Goal: Task Accomplishment & Management: Manage account settings

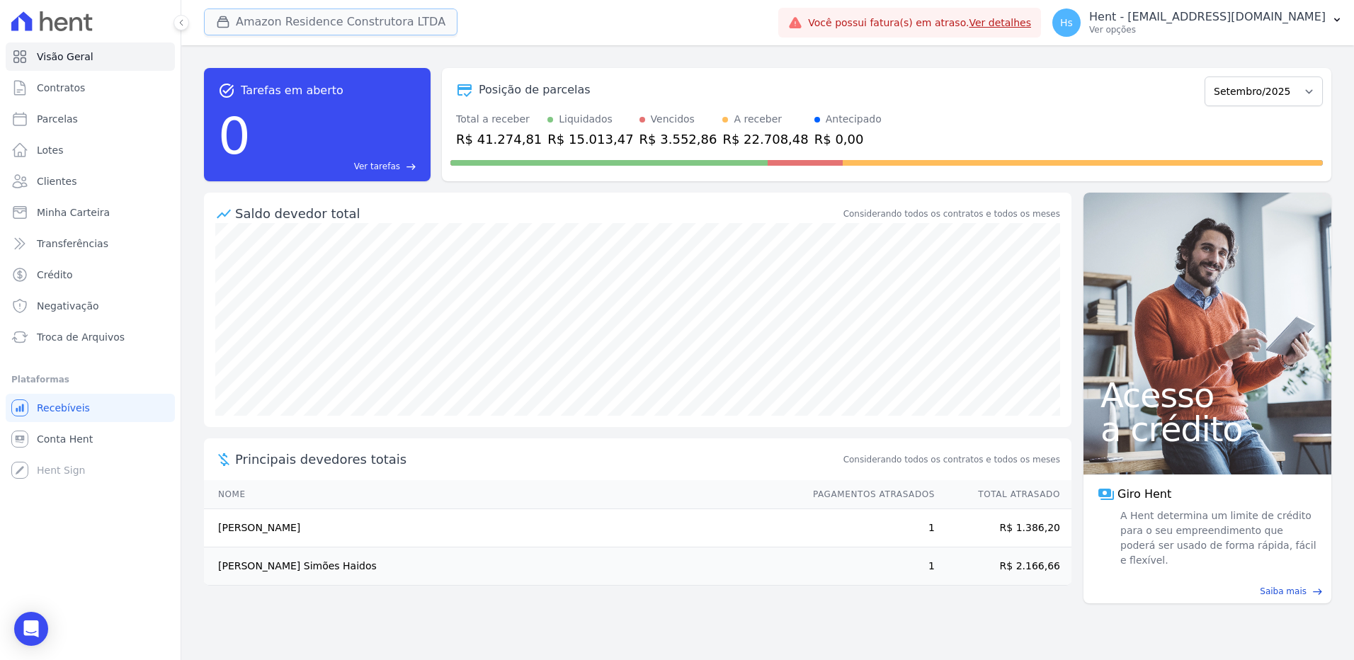
click at [344, 11] on button "Amazon Residence Construtora LTDA" at bounding box center [331, 21] width 254 height 27
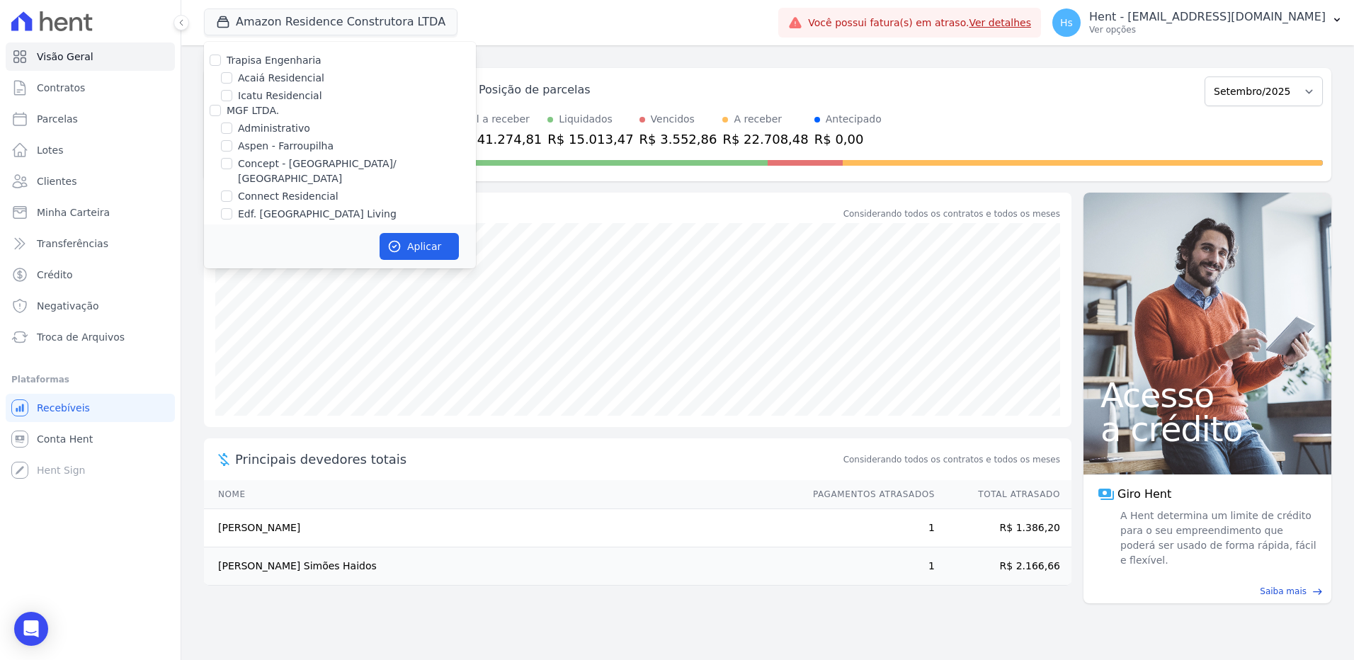
click at [631, 59] on div "task_alt Tarefas em aberto 0 Ver tarefas east Posição de parcelas Dezembro/2022…" at bounding box center [767, 125] width 1127 height 136
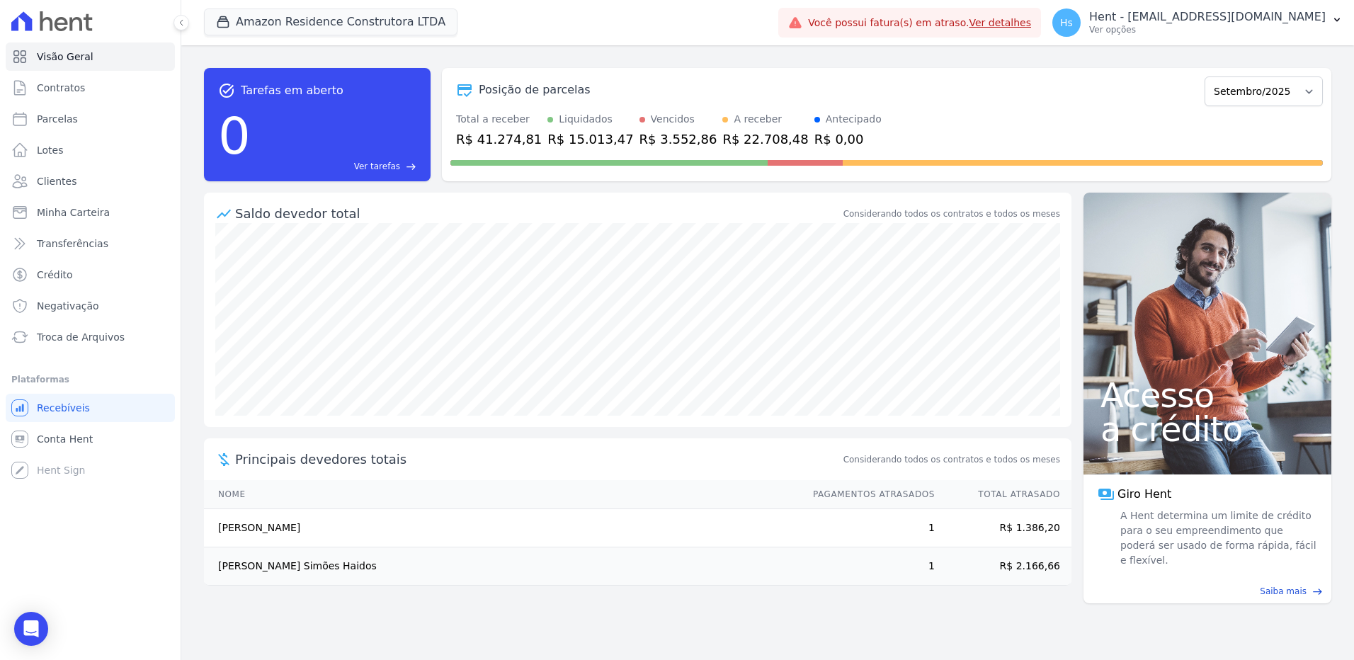
click at [631, 59] on div "task_alt Tarefas em aberto 0 Ver tarefas east Posição de parcelas Dezembro/2022…" at bounding box center [767, 125] width 1127 height 136
click at [303, 23] on button "Amazon Residence Construtora LTDA" at bounding box center [331, 21] width 254 height 27
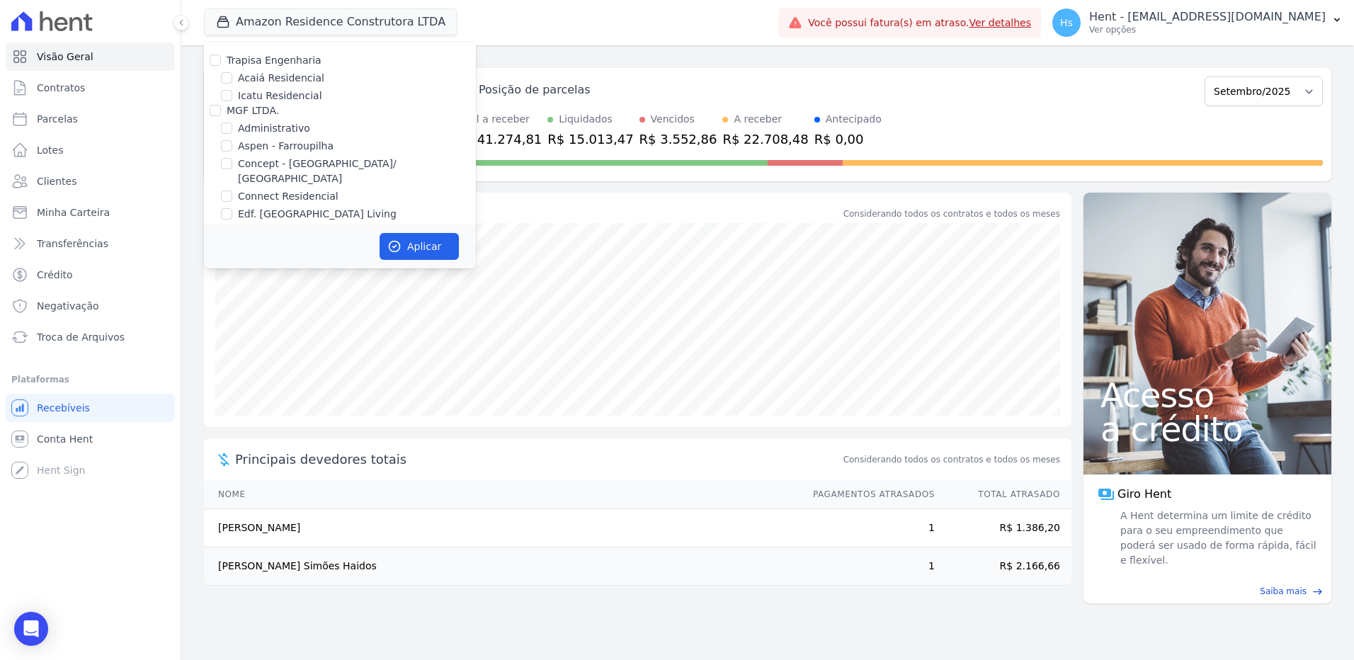
scroll to position [5814, 0]
click at [236, 259] on div "Pau-Ferro Ecoresidence" at bounding box center [340, 266] width 272 height 15
click at [234, 259] on div "Pau-Ferro Ecoresidence" at bounding box center [340, 266] width 272 height 15
click at [229, 261] on input "Pau-Ferro Ecoresidence" at bounding box center [226, 266] width 11 height 11
checkbox input "true"
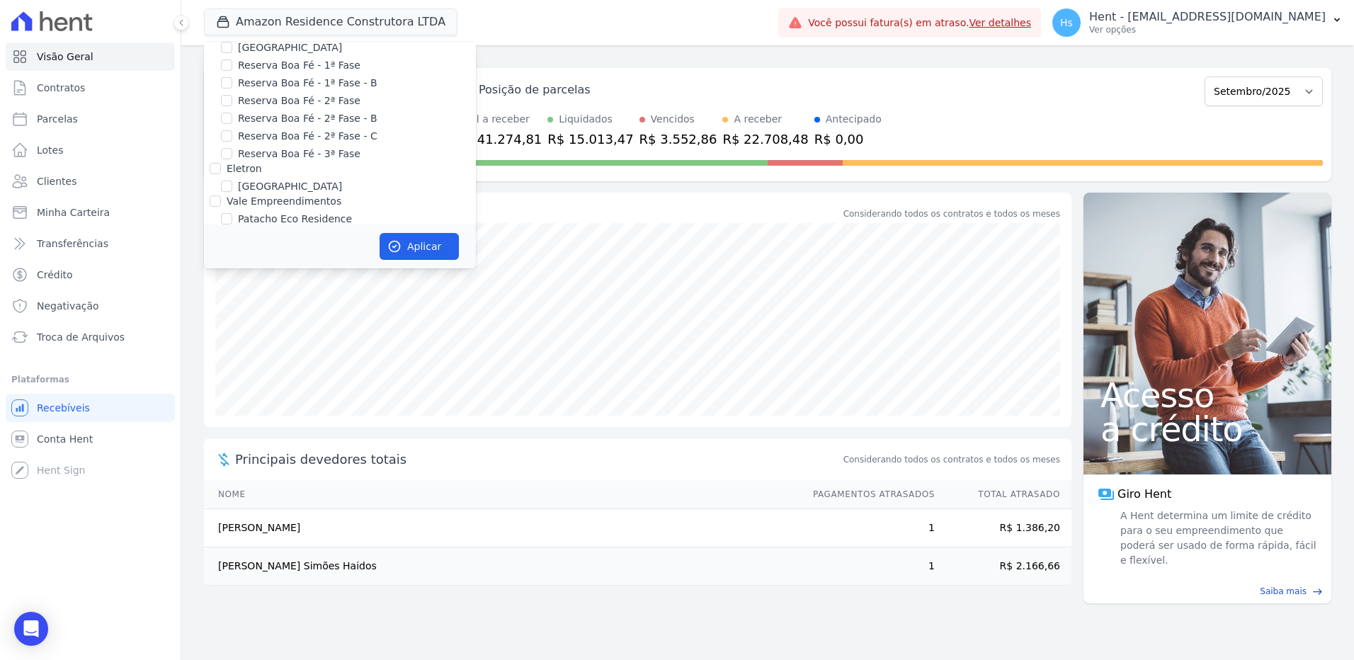
checkbox input "true"
click at [246, 118] on label "Amazon Residence Construtora LTDA" at bounding box center [329, 125] width 183 height 15
click at [232, 119] on input "Amazon Residence Construtora LTDA" at bounding box center [226, 124] width 11 height 11
checkbox input "false"
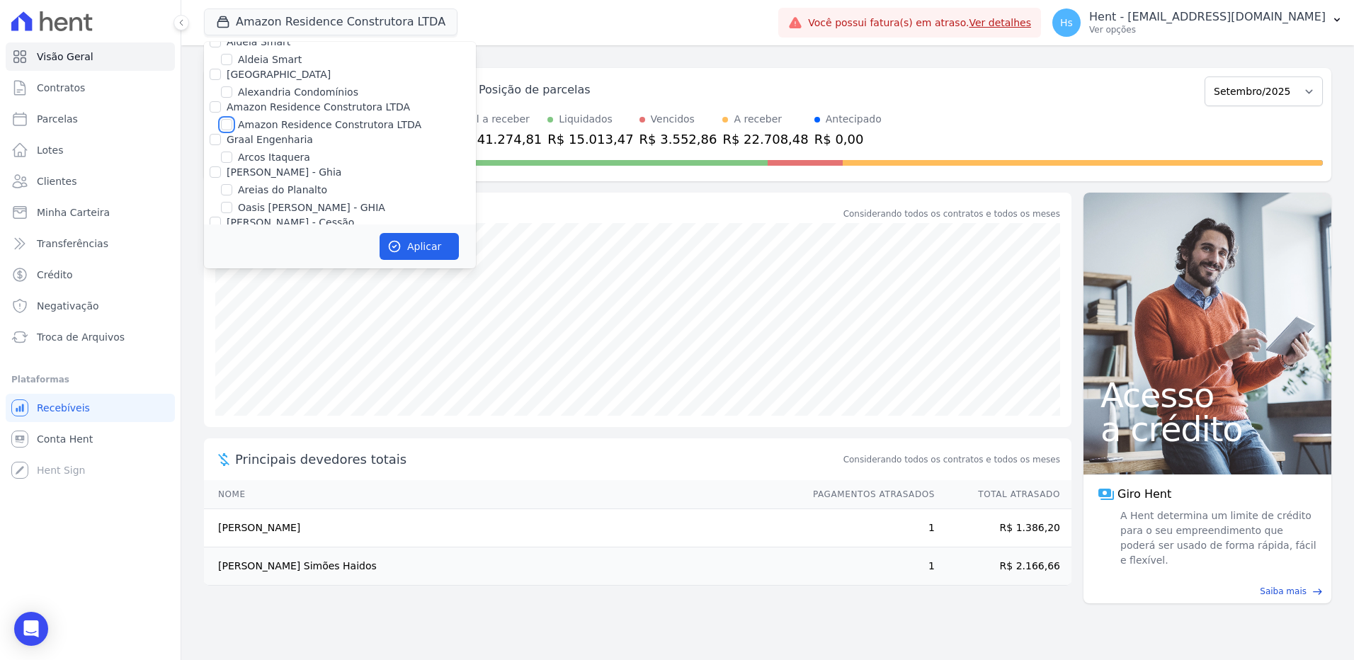
checkbox input "false"
click at [426, 247] on button "Aplicar" at bounding box center [419, 246] width 79 height 27
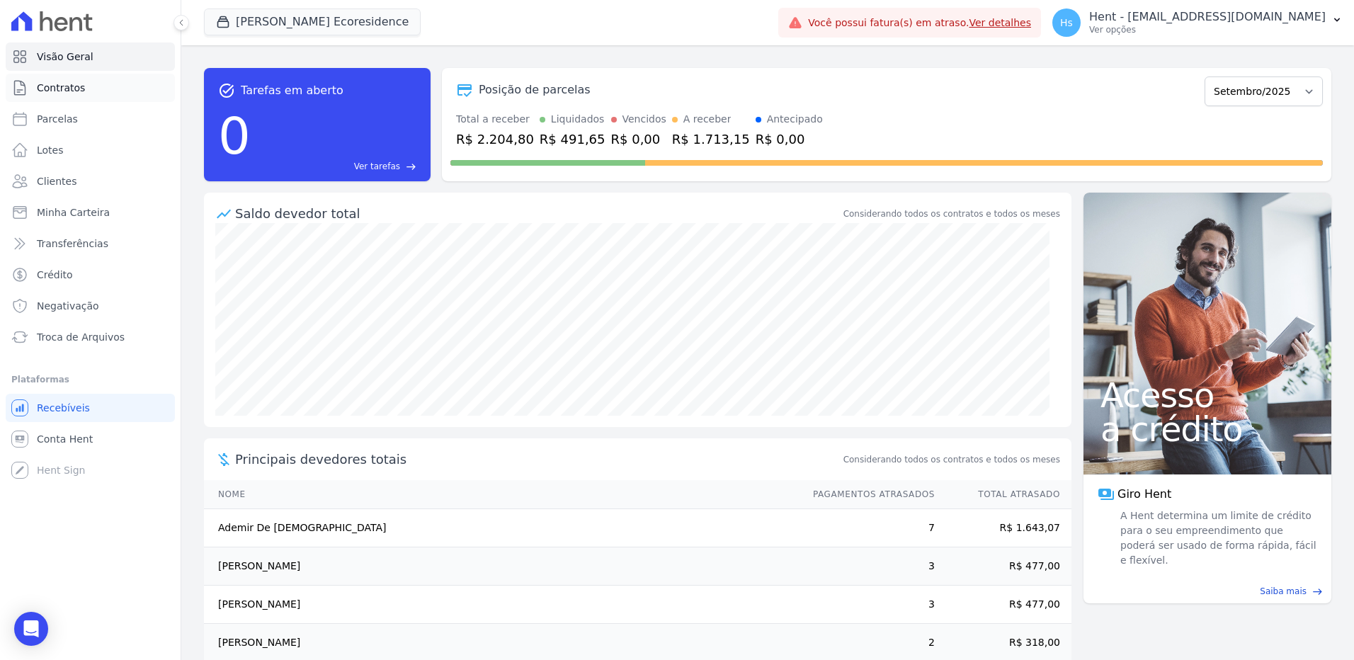
click at [74, 89] on span "Contratos" at bounding box center [61, 88] width 48 height 14
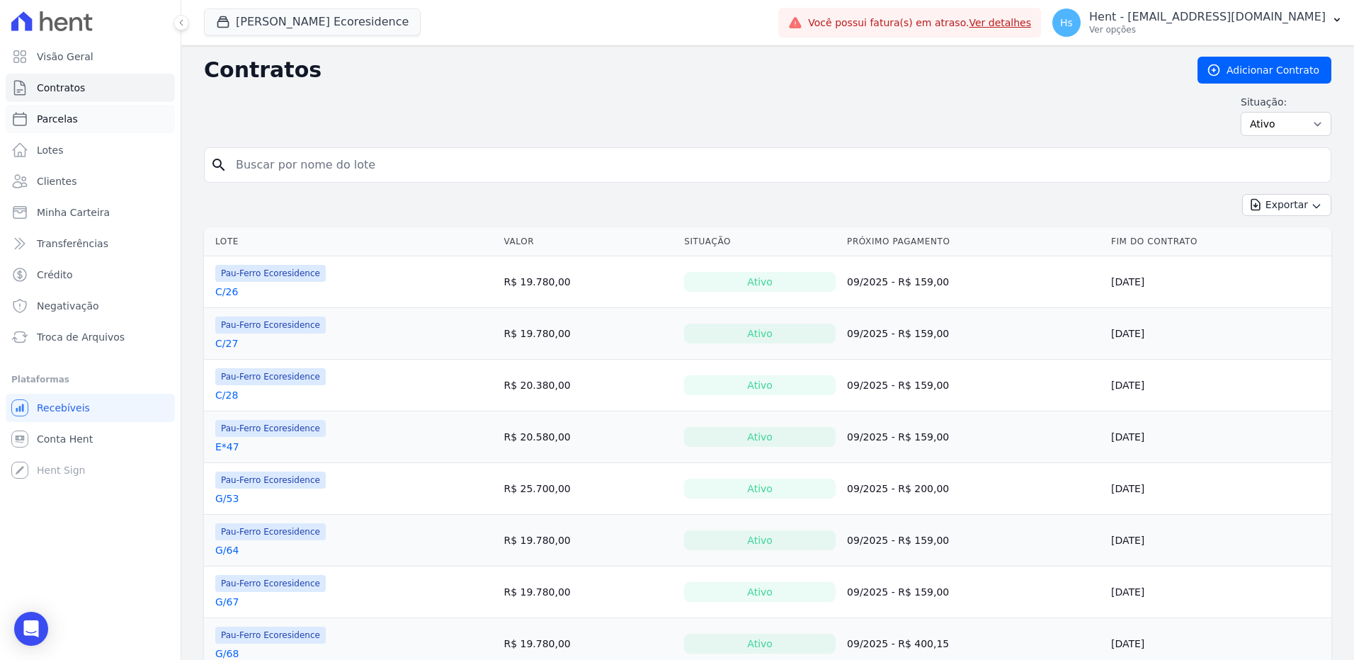
click at [68, 122] on span "Parcelas" at bounding box center [57, 119] width 41 height 14
select select
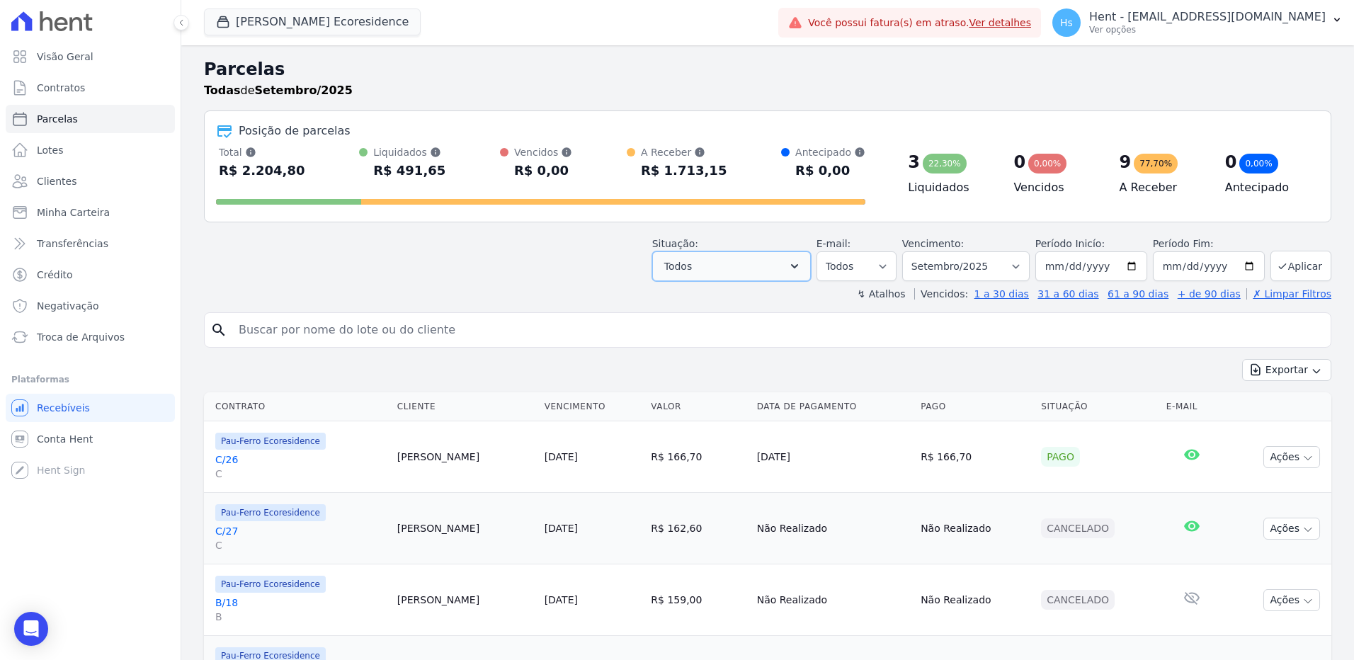
click at [802, 264] on icon "button" at bounding box center [794, 266] width 14 height 14
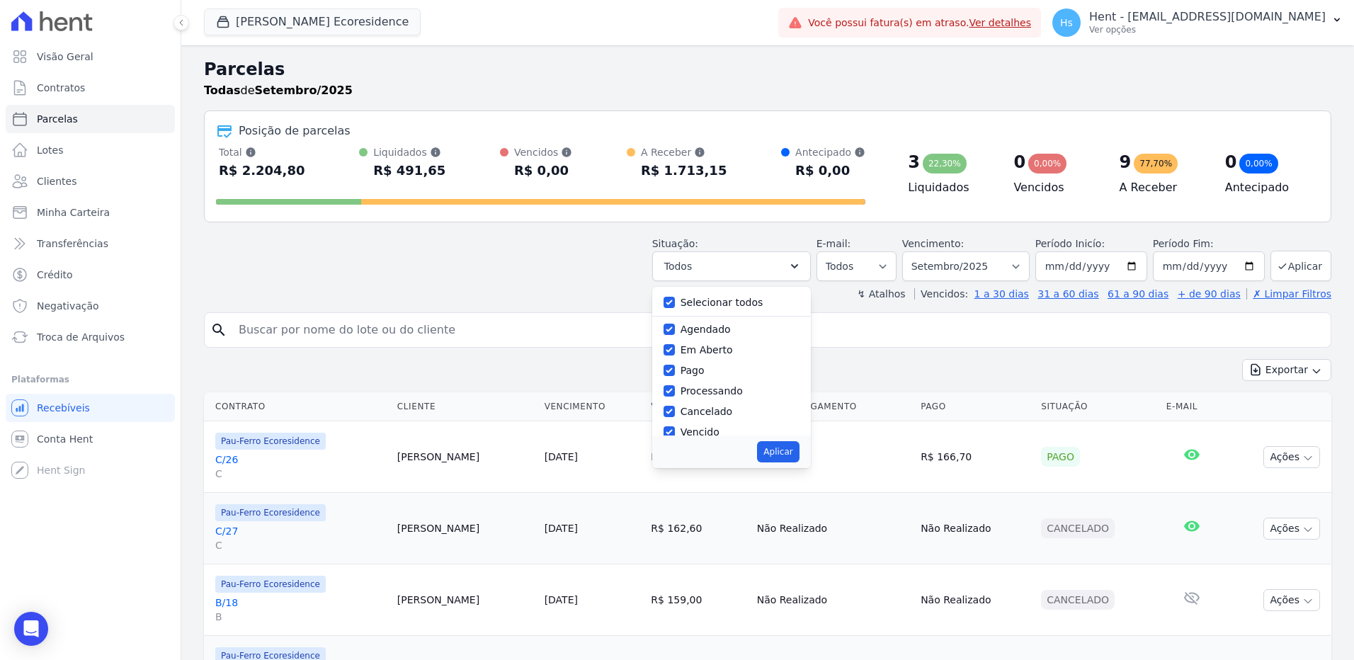
click at [750, 300] on label "Selecionar todos" at bounding box center [722, 302] width 83 height 11
click at [675, 300] on input "Selecionar todos" at bounding box center [669, 302] width 11 height 11
checkbox input "false"
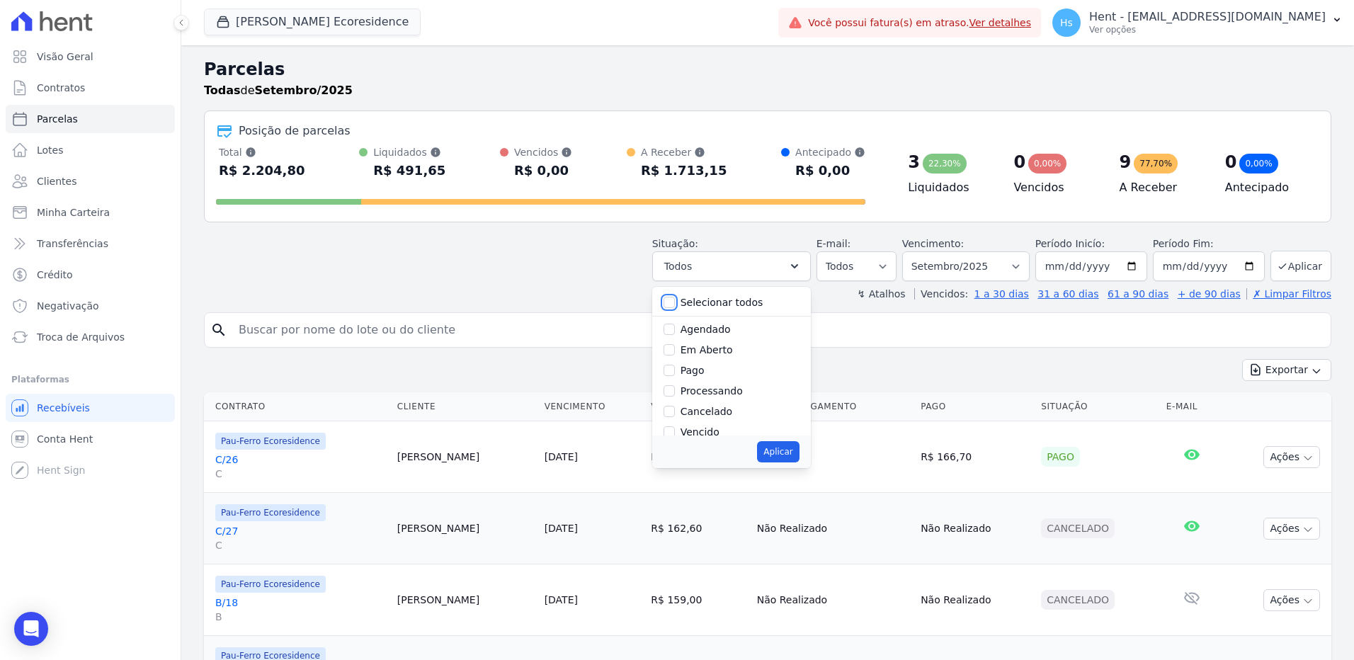
checkbox input "false"
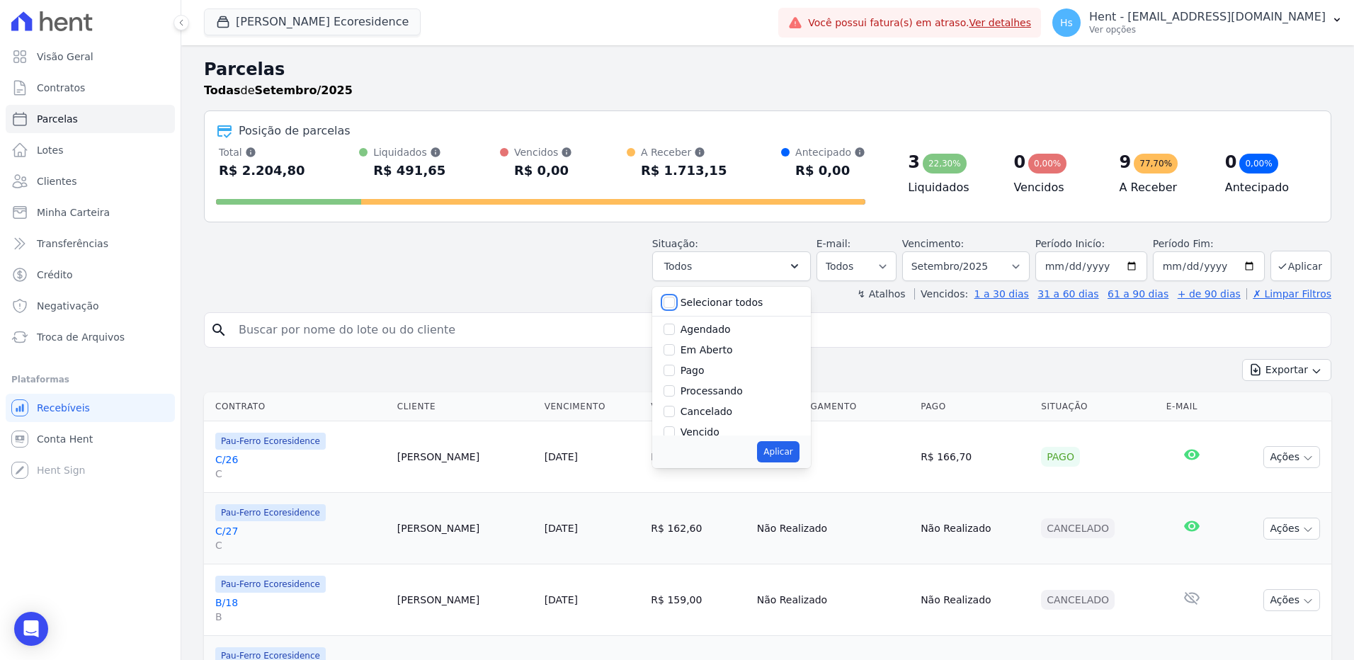
checkbox input "false"
click at [736, 357] on div "Vencido" at bounding box center [732, 361] width 136 height 21
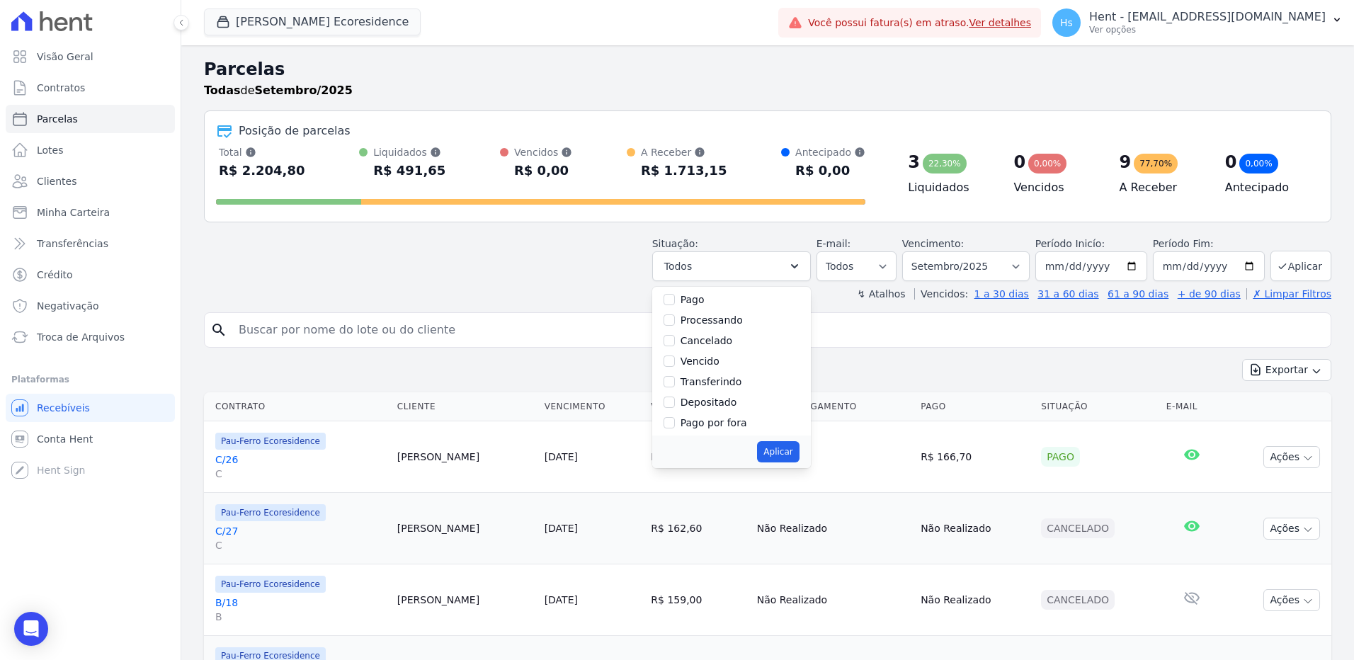
click at [700, 358] on label "Vencido" at bounding box center [700, 360] width 39 height 11
click at [675, 358] on input "Vencido" at bounding box center [669, 360] width 11 height 11
checkbox input "true"
click at [799, 451] on button "Aplicar" at bounding box center [778, 451] width 42 height 21
select select "overdue"
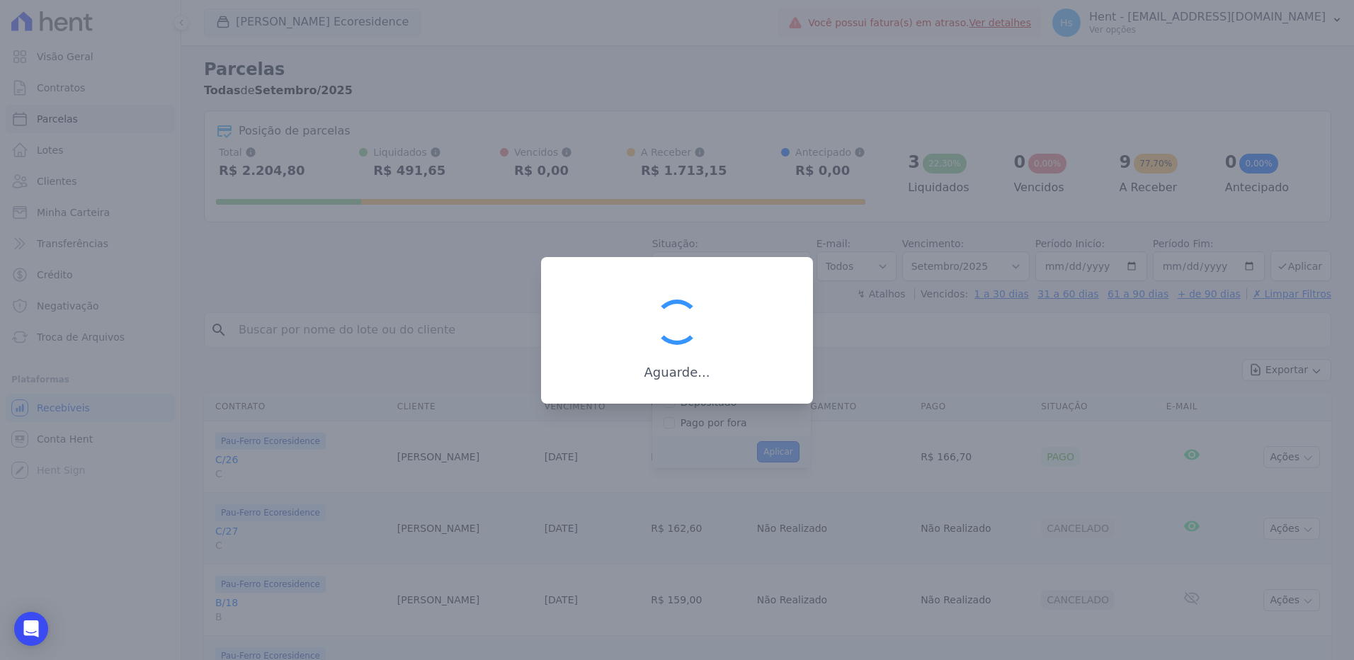
scroll to position [25, 0]
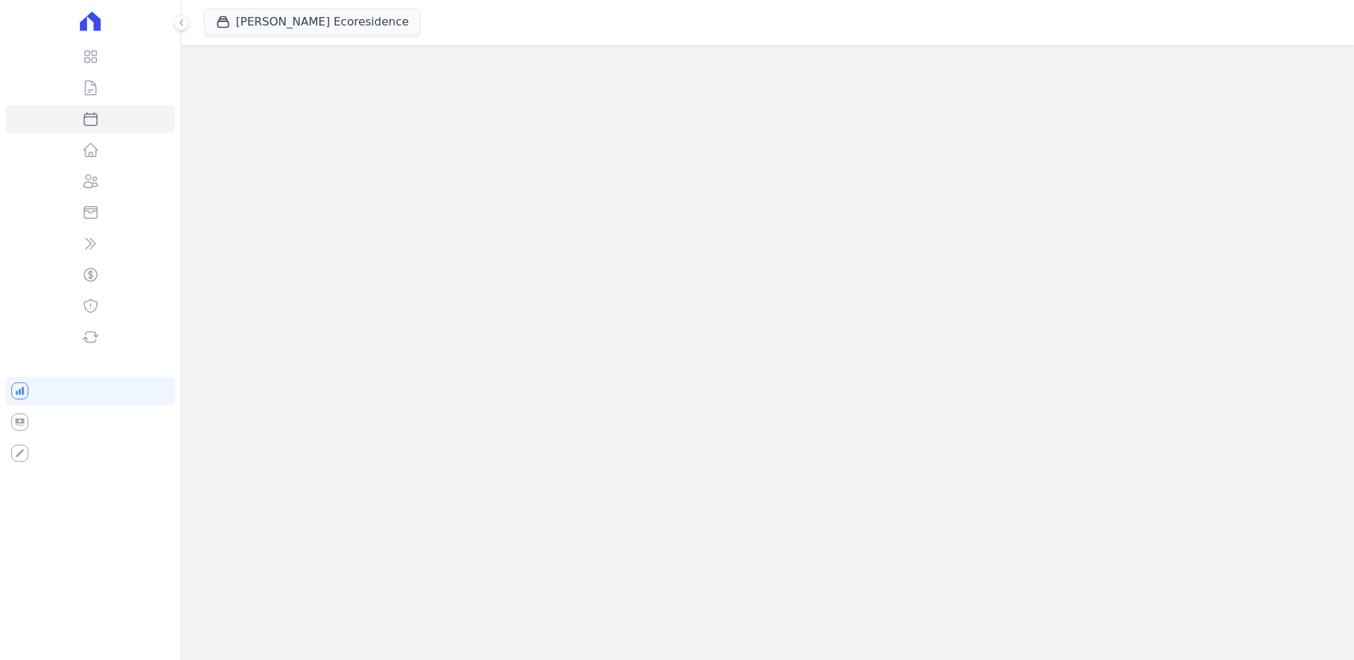
select select
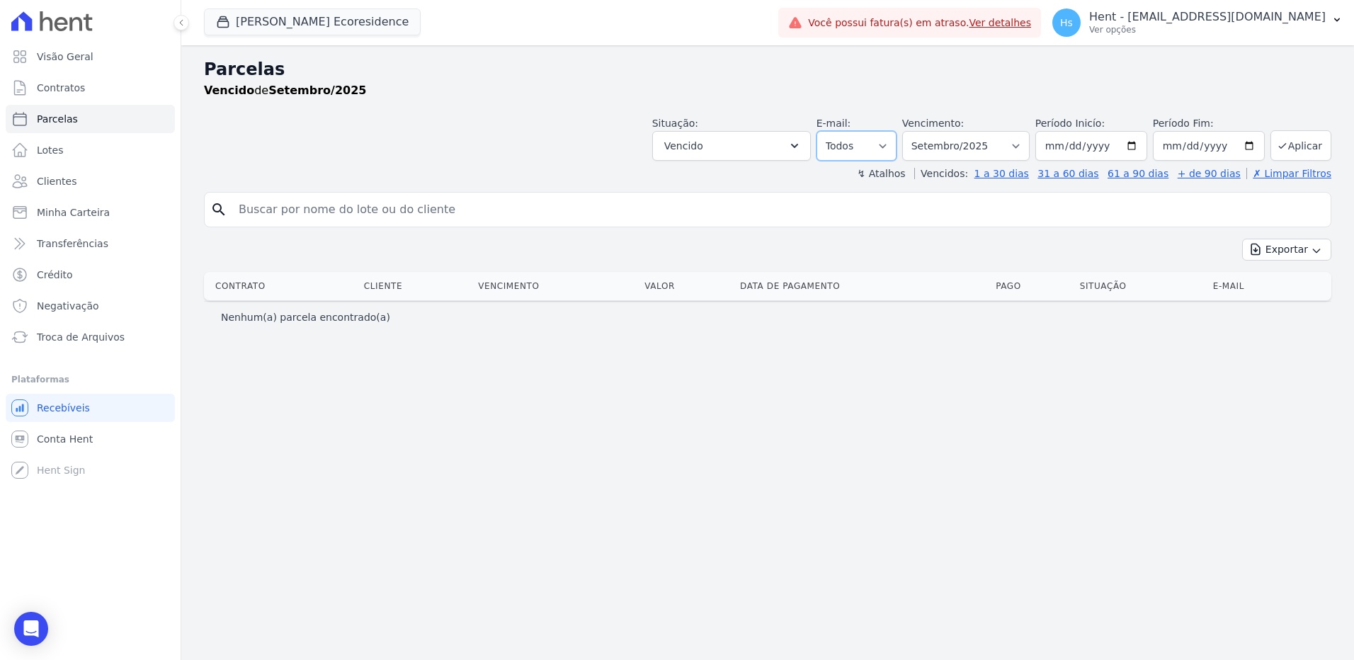
click at [897, 152] on select "Todos Lido Não-lido" at bounding box center [856, 146] width 80 height 30
click at [1030, 148] on select "Filtrar por período ──────── Todos os meses Junho/2024 Julho/2024 Agosto/2024 S…" at bounding box center [965, 146] width 127 height 30
select select "07/2024"
click at [922, 131] on select "Filtrar por período ──────── Todos os meses Junho/2024 Julho/2024 Agosto/2024 S…" at bounding box center [965, 146] width 127 height 30
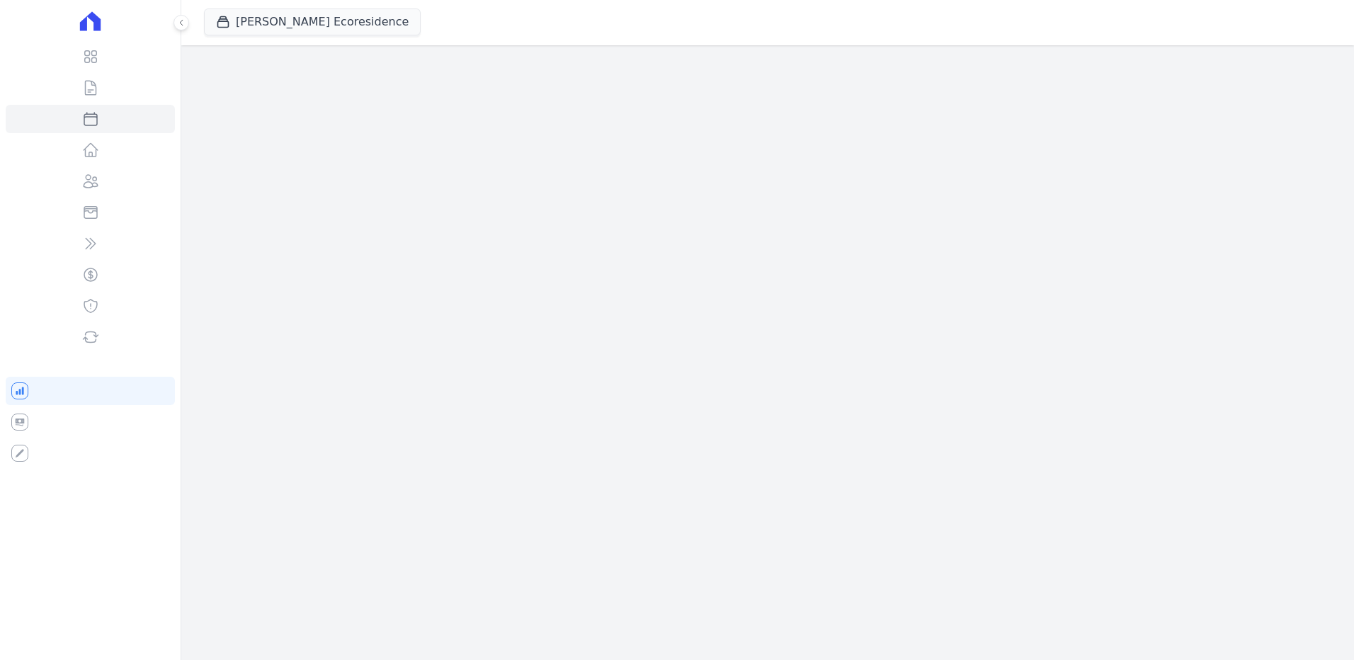
select select
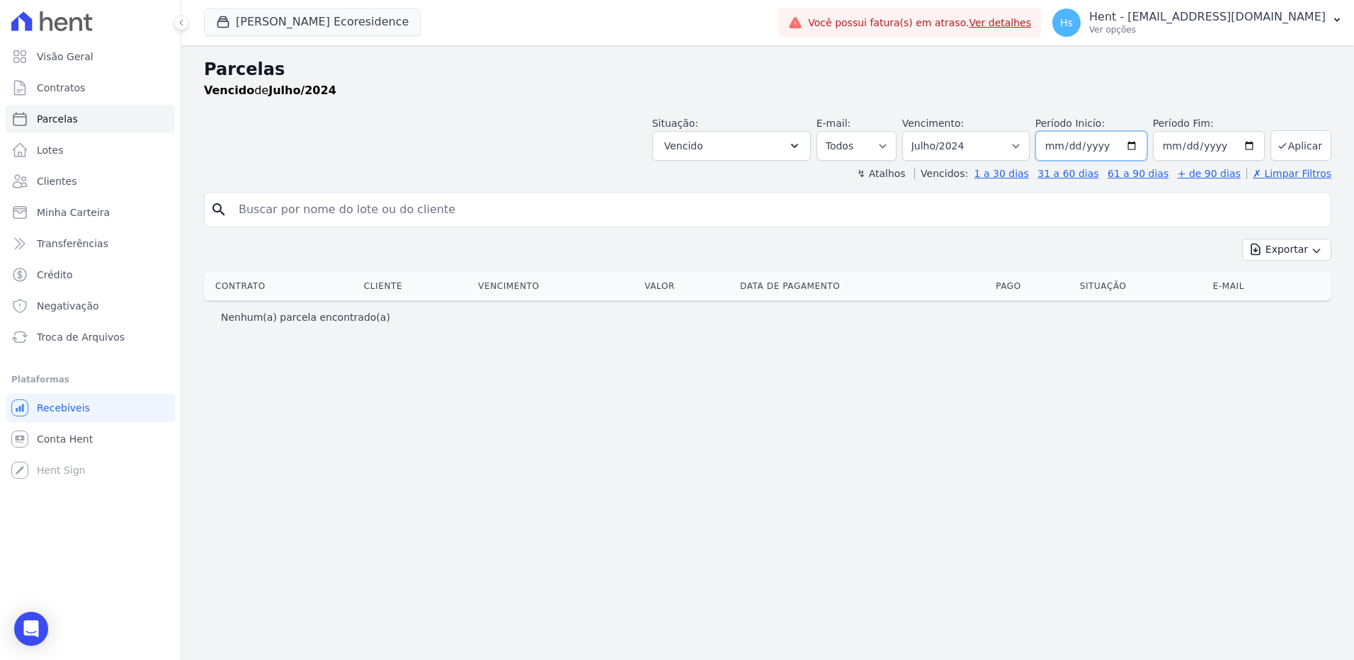
click at [1139, 145] on input "2024-07-01" at bounding box center [1091, 146] width 112 height 30
type input "2024-09-10"
click at [1248, 146] on input "2024-07-31" at bounding box center [1209, 146] width 112 height 30
click at [1066, 152] on input "2024-09-10" at bounding box center [1091, 146] width 112 height 30
click at [1030, 152] on select "Filtrar por período ──────── Todos os meses Junho/2024 Julho/2024 Agosto/2024 S…" at bounding box center [965, 146] width 127 height 30
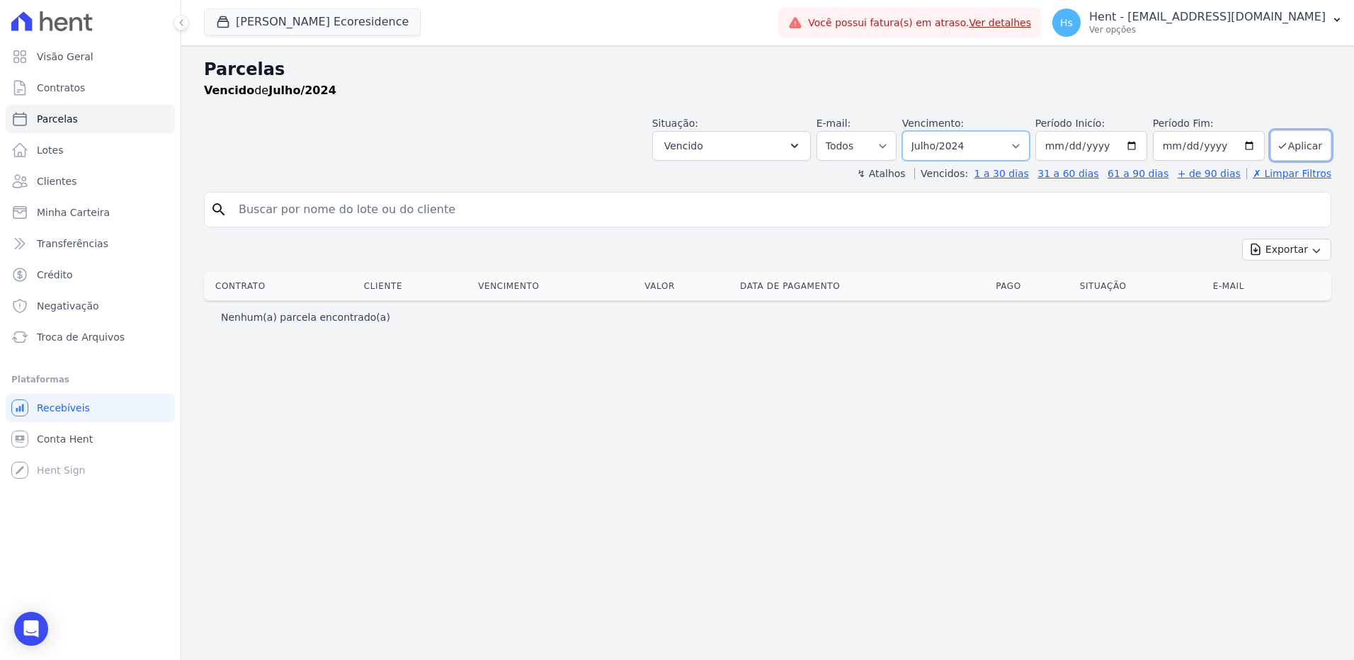
select select "date_range_filter"
click at [922, 131] on select "Filtrar por período ──────── Todos os meses Junho/2024 Julho/2024 Agosto/2024 S…" at bounding box center [965, 146] width 127 height 30
click at [1066, 150] on input "2024-09-10" at bounding box center [1091, 146] width 112 height 30
type input "2024-09-01"
type input "[DATE]"
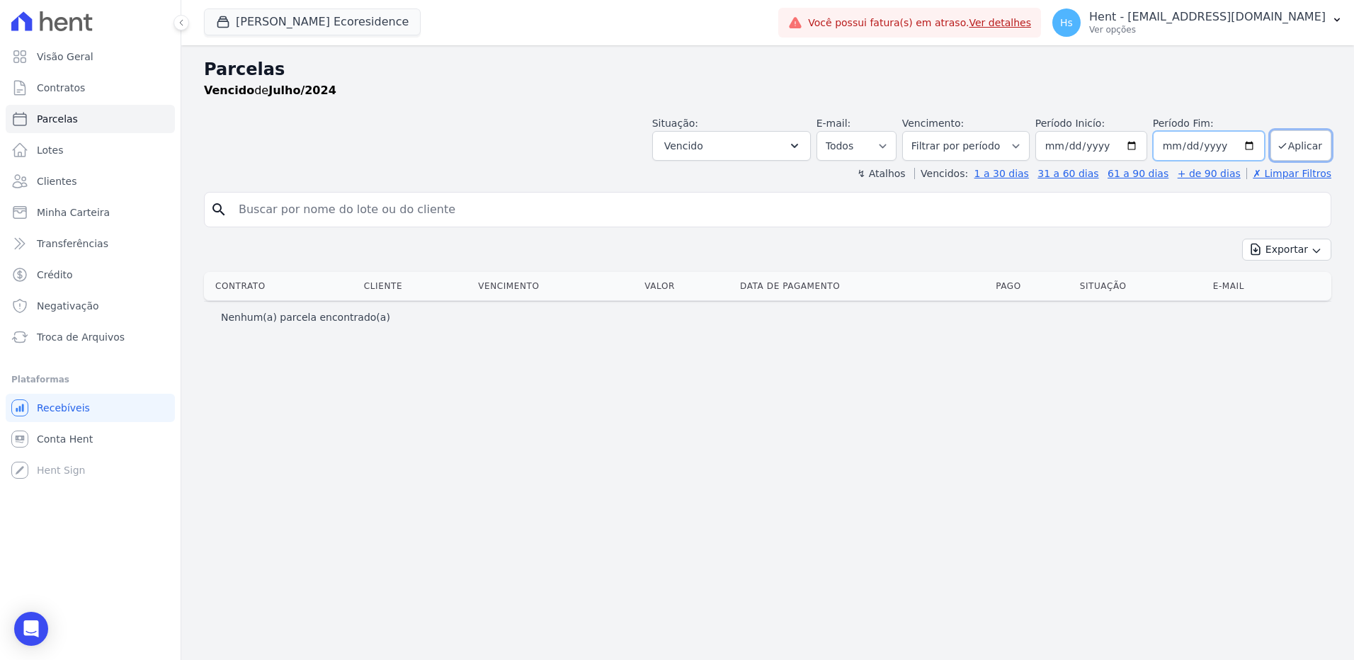
click at [1178, 147] on input "2024-07-31" at bounding box center [1209, 146] width 112 height 30
type input "2024-07-10"
type input "[DATE]"
click at [1311, 148] on button "Aplicar" at bounding box center [1300, 145] width 61 height 30
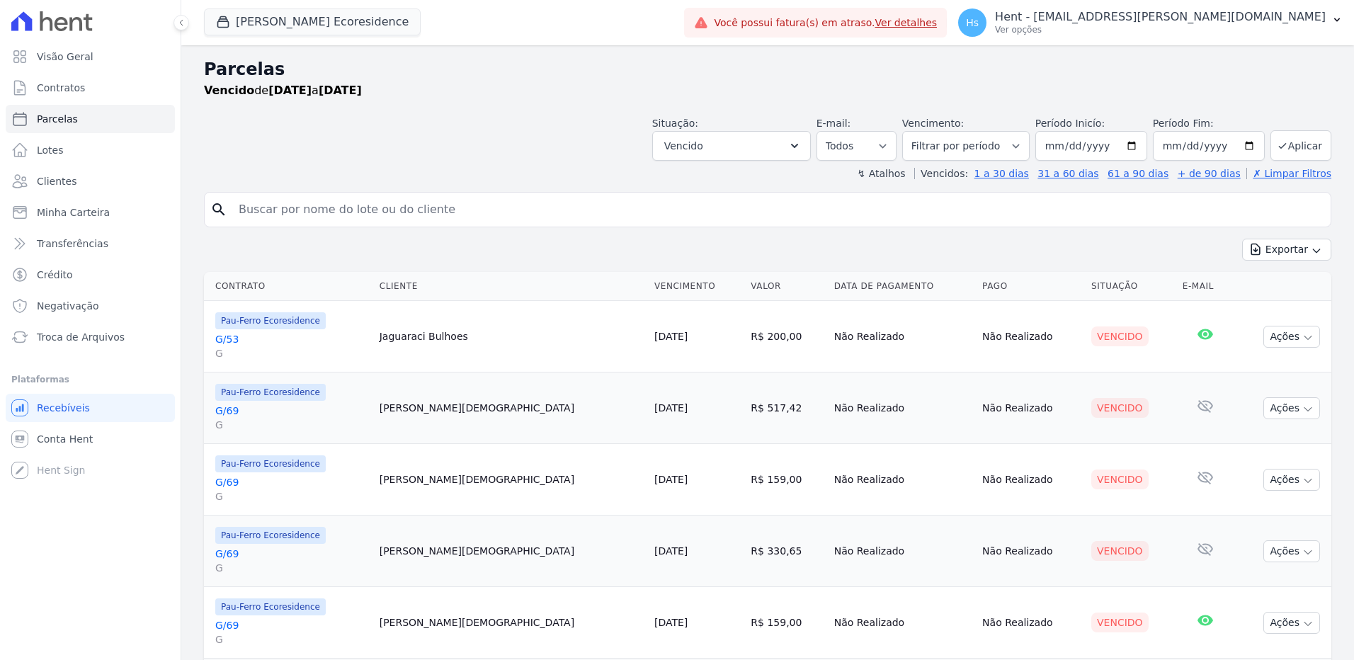
select select
click at [1294, 254] on button "Exportar" at bounding box center [1286, 250] width 89 height 22
click at [1299, 305] on span "Exportar CSV" at bounding box center [1285, 307] width 75 height 14
click at [370, 222] on input "search" at bounding box center [777, 209] width 1095 height 28
paste input "Eliane Oliveira Santos Rios"
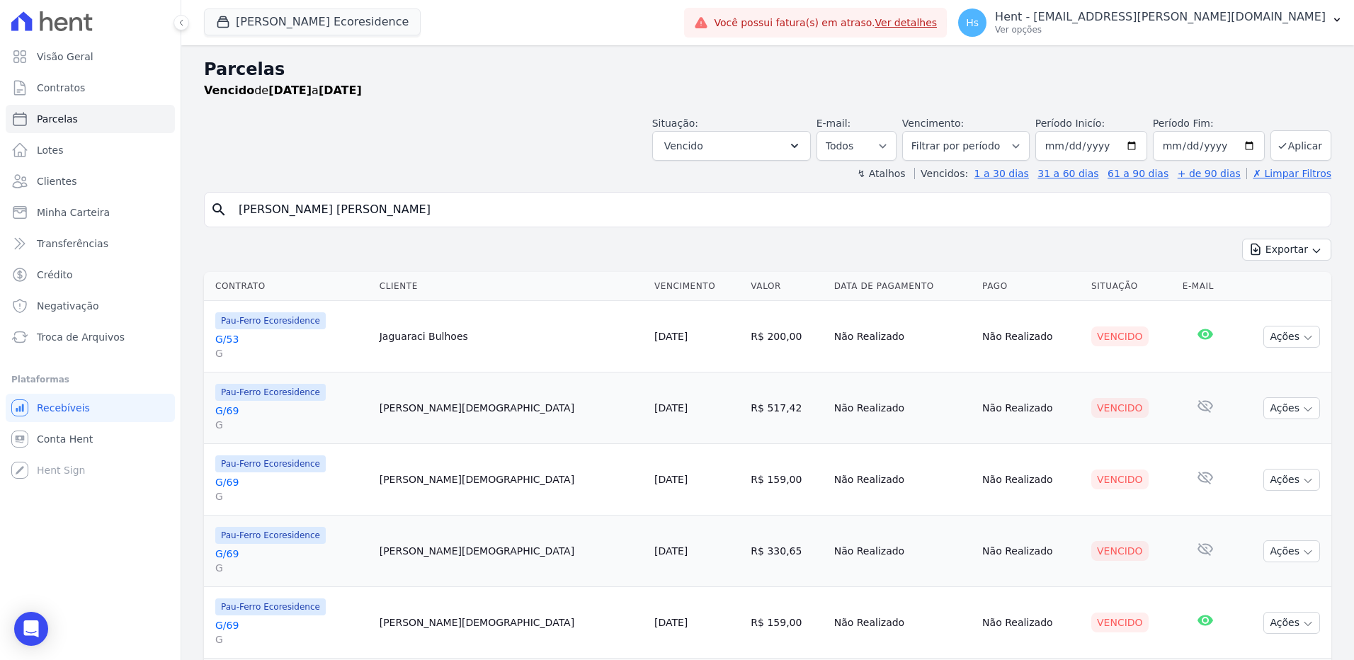
type input "Eliane Oliveira Santos Rios"
select select
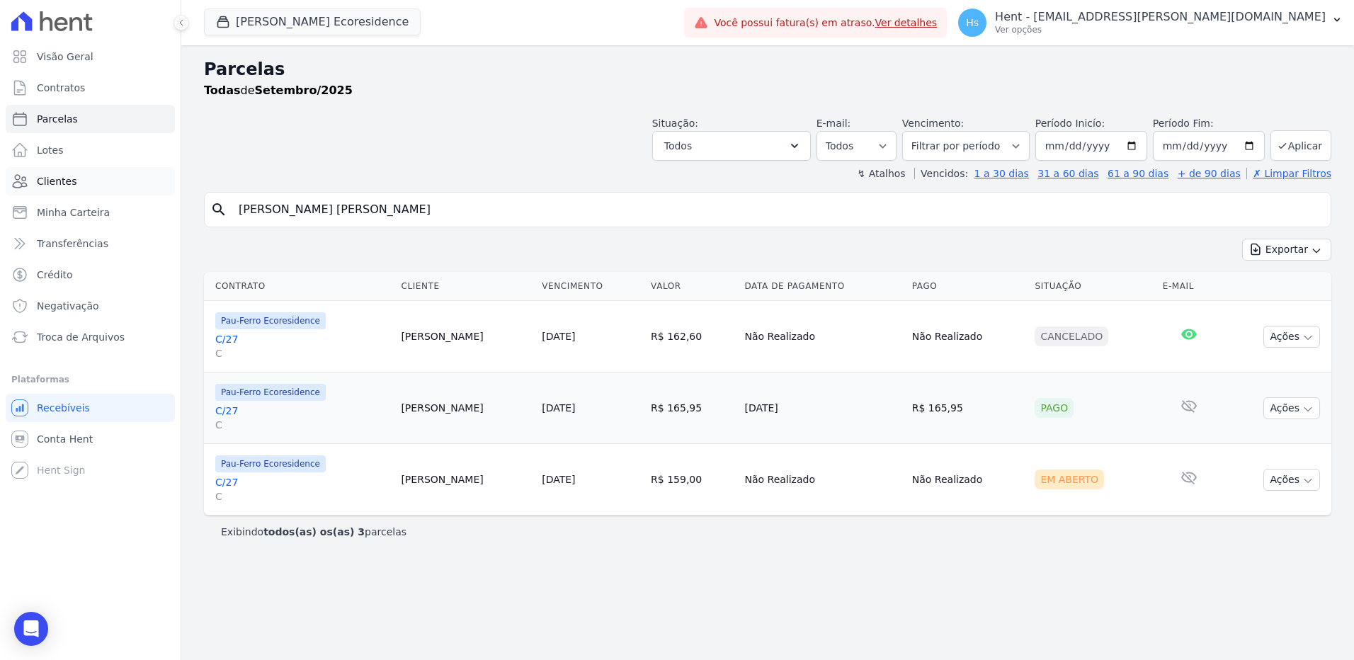
click at [61, 183] on span "Clientes" at bounding box center [57, 181] width 40 height 14
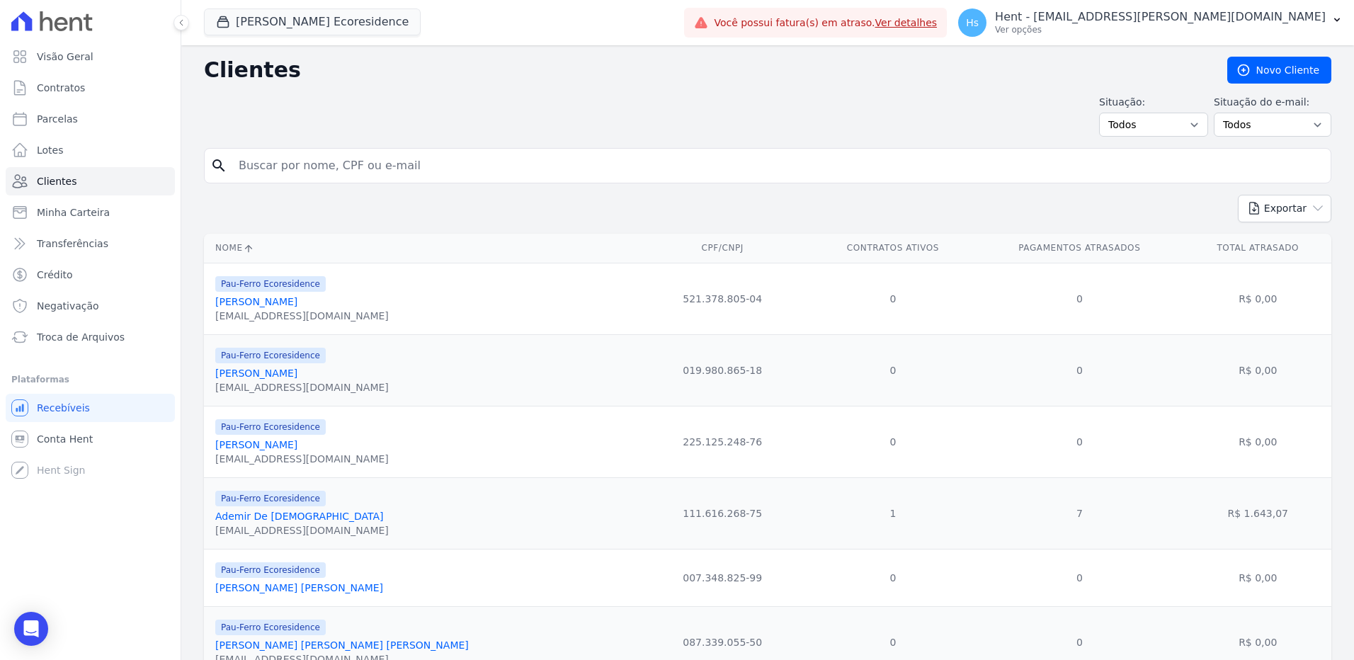
click at [304, 171] on input "search" at bounding box center [777, 166] width 1095 height 28
paste input "Eliane Oliveira Santos Rios"
type input "Eliane Oliveira Santos Rios"
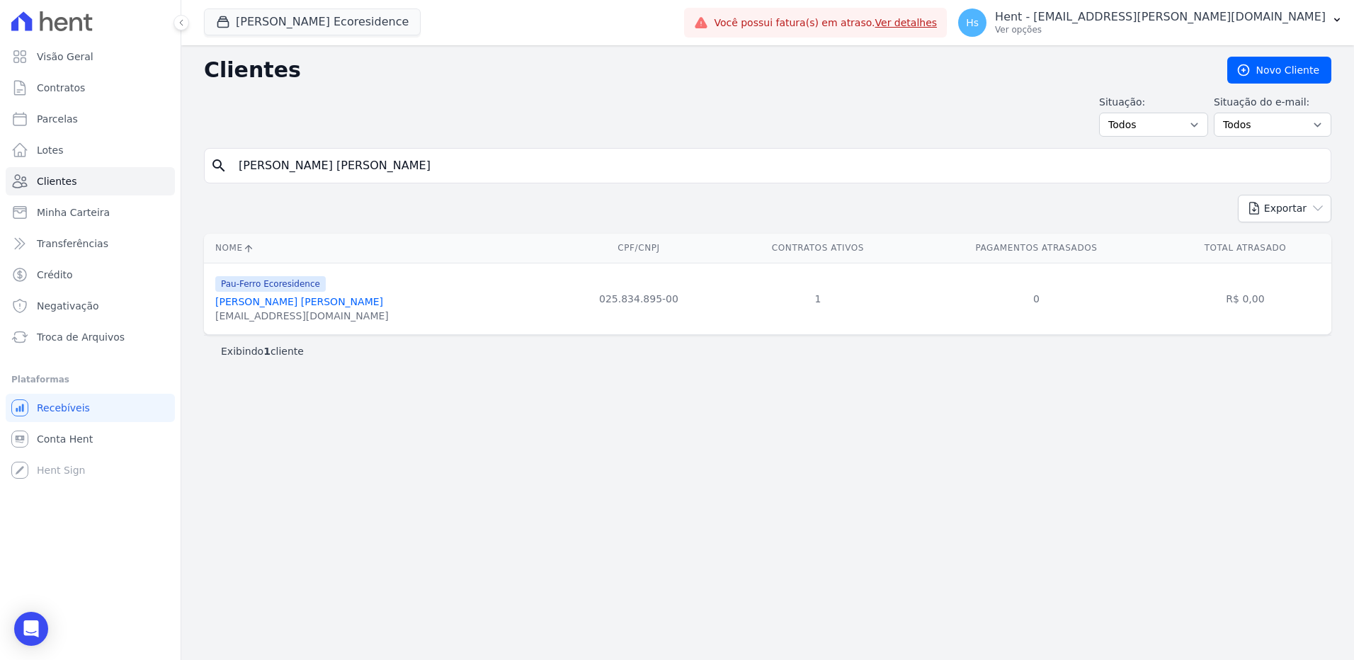
click at [263, 304] on link "Eliane Oliveira Santos Rios" at bounding box center [299, 301] width 168 height 11
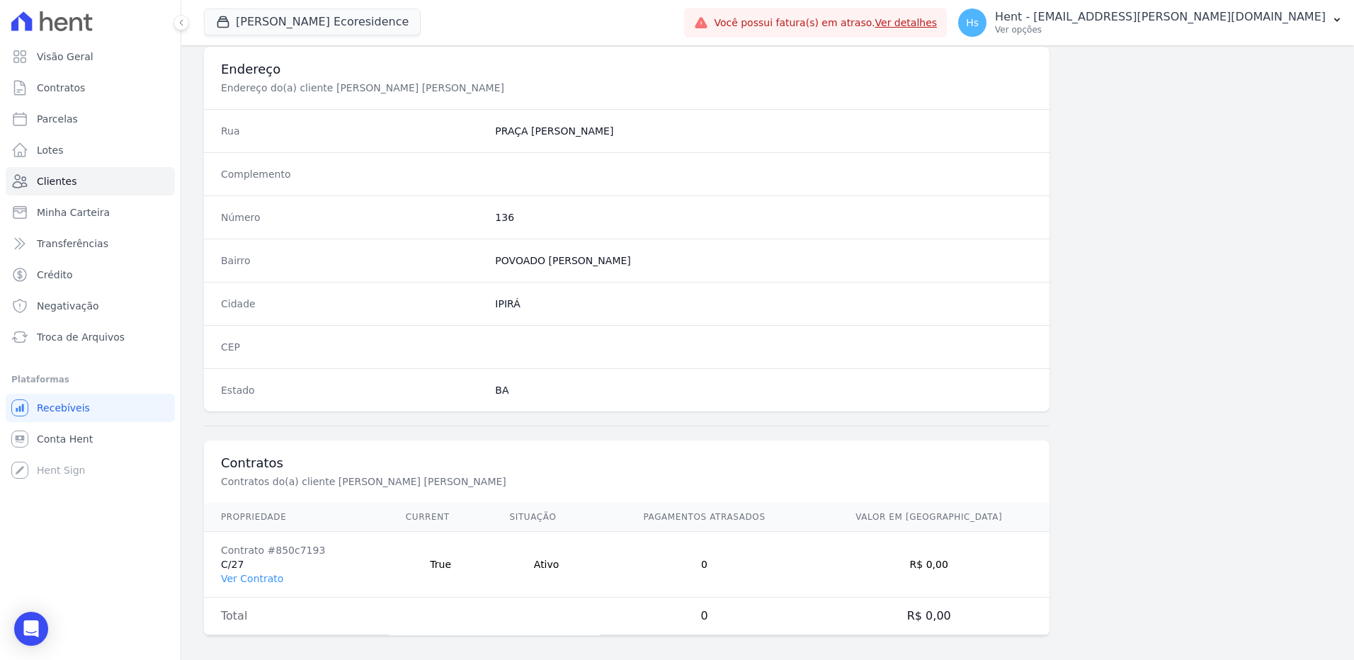
scroll to position [665, 0]
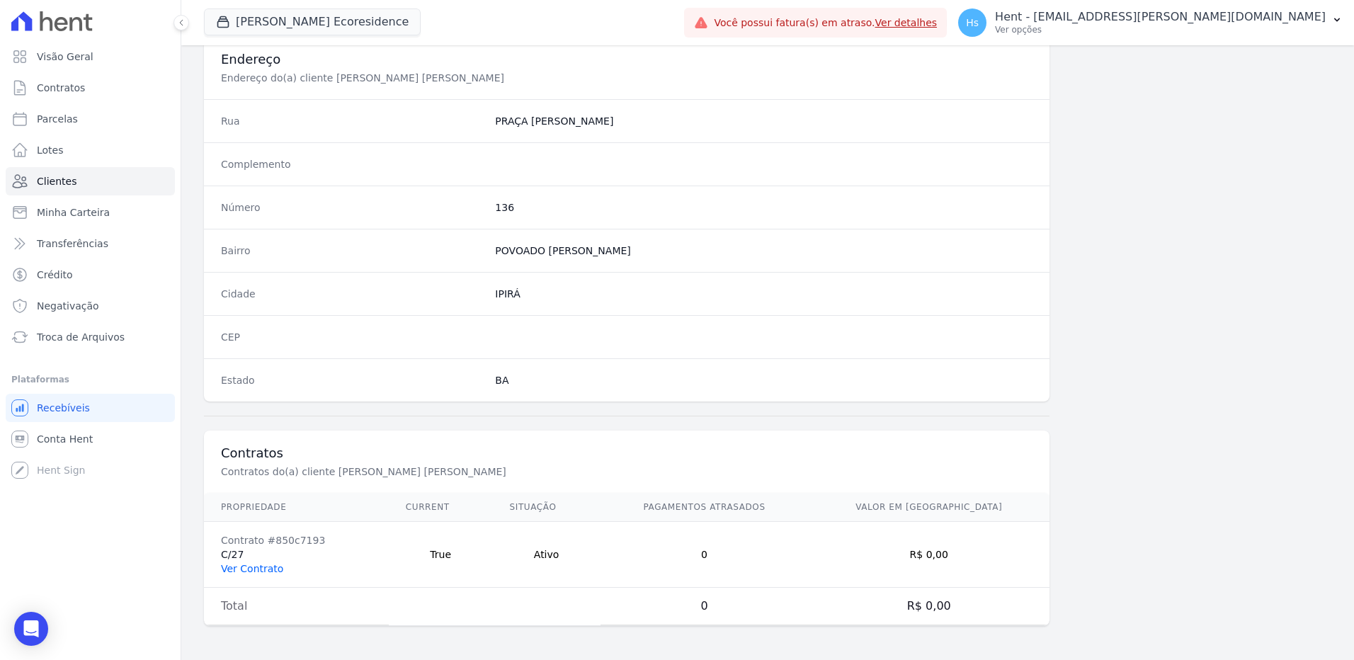
click at [242, 573] on link "Ver Contrato" at bounding box center [252, 568] width 62 height 11
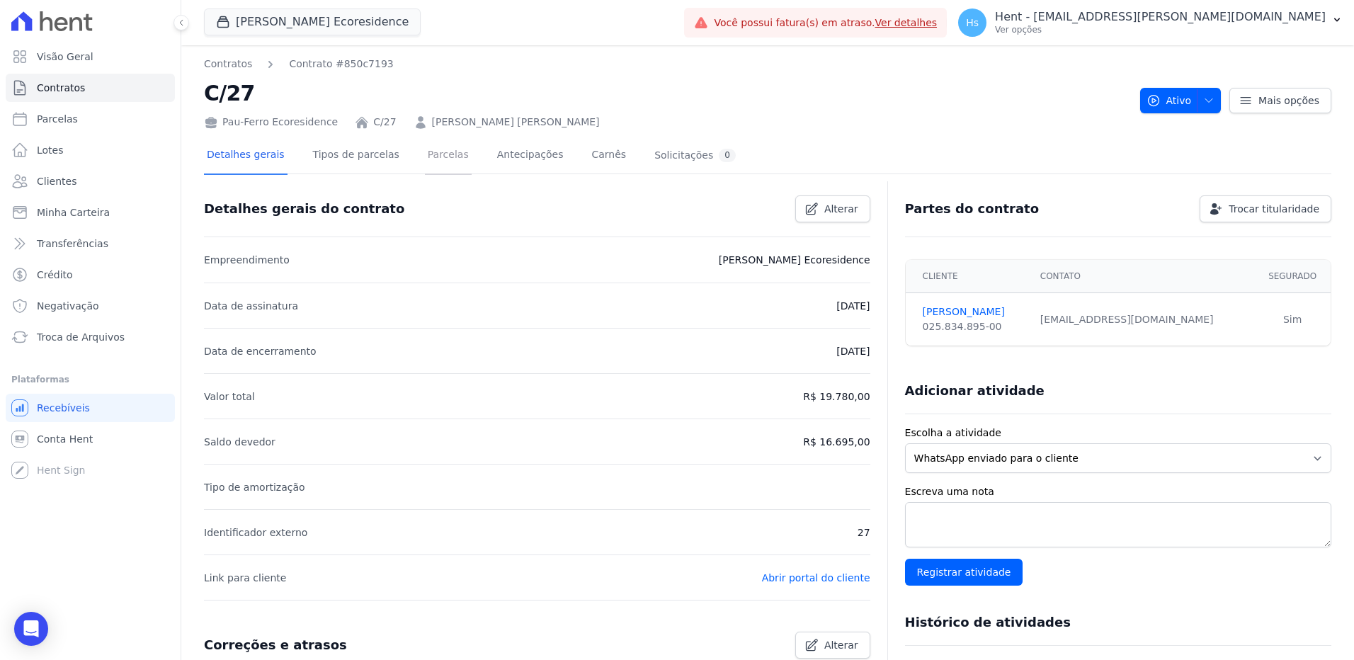
click at [431, 153] on link "Parcelas" at bounding box center [448, 156] width 47 height 38
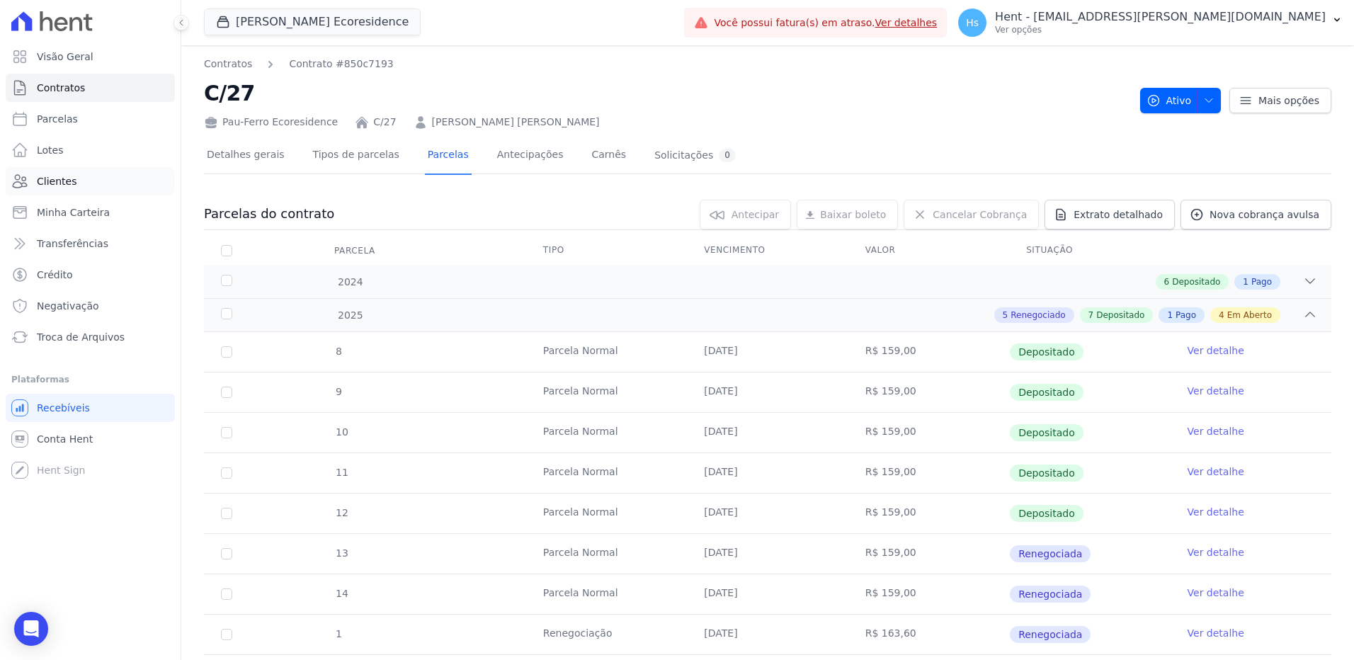
click at [69, 182] on span "Clientes" at bounding box center [57, 181] width 40 height 14
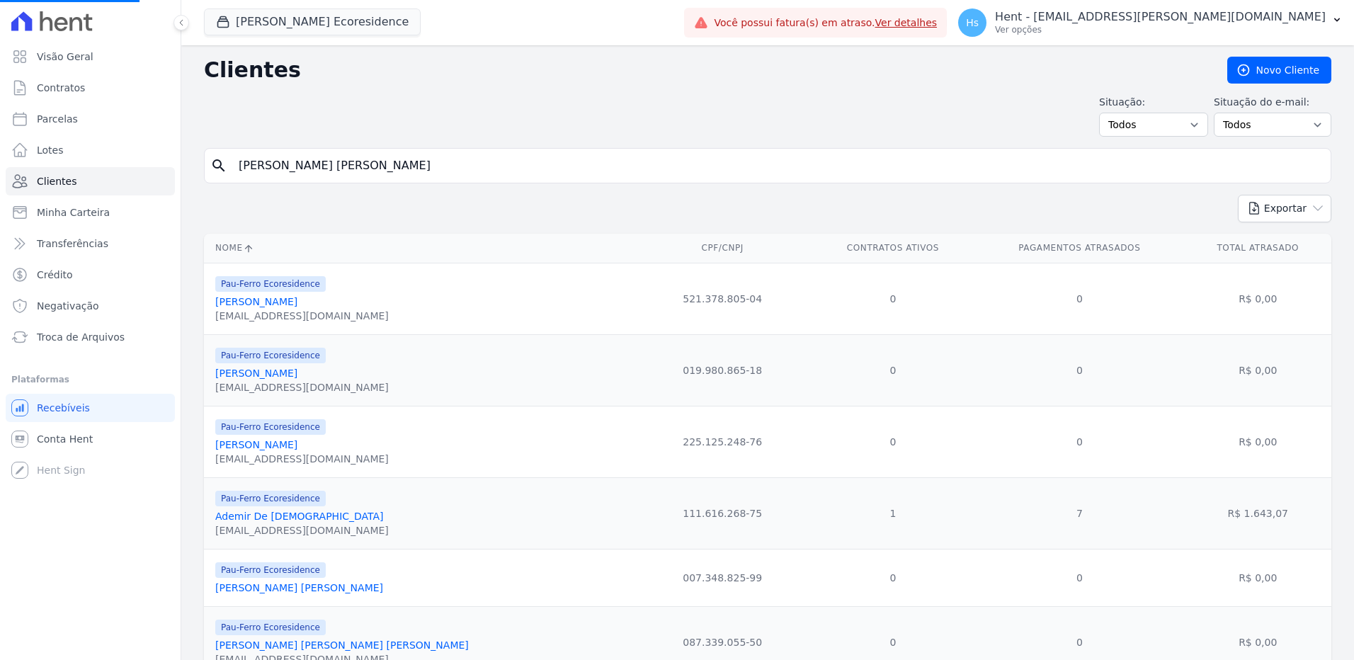
click at [256, 157] on input "Eliane Oliveira Santos Rios" at bounding box center [777, 166] width 1095 height 28
click at [256, 157] on input "search" at bounding box center [777, 166] width 1095 height 28
paste input "Adailton Pimentel De Aragão"
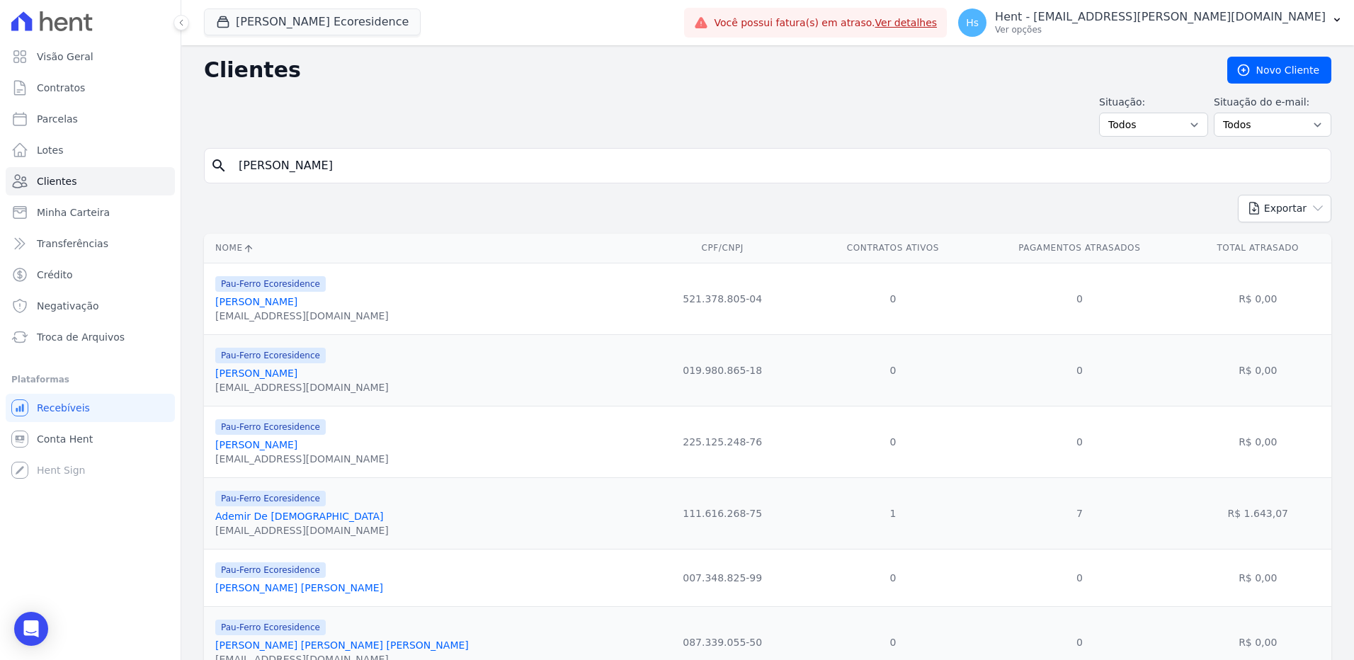
type input "Adailton Pimentel De Aragão"
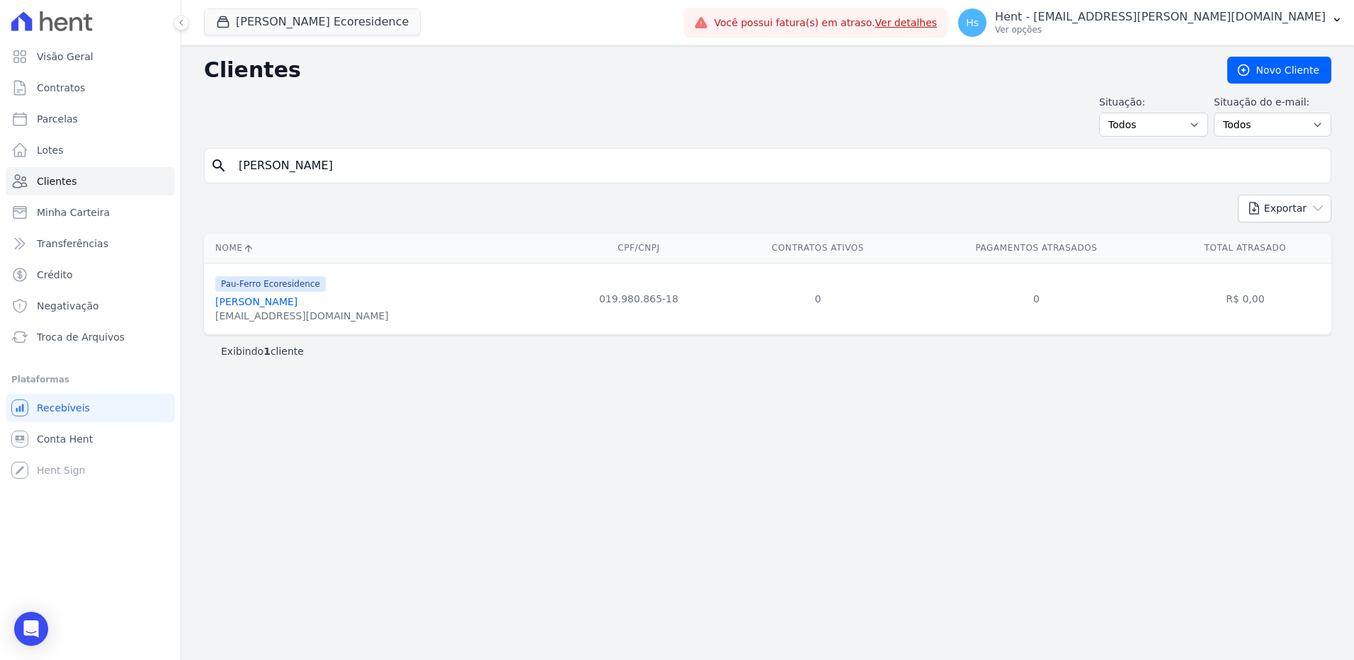
click at [305, 157] on input "Adailton Pimentel De Aragão" at bounding box center [777, 166] width 1095 height 28
paste input "Joanice De Oliveira Moraes Mel"
type input "Joanice De Oliveira Moraes Melo"
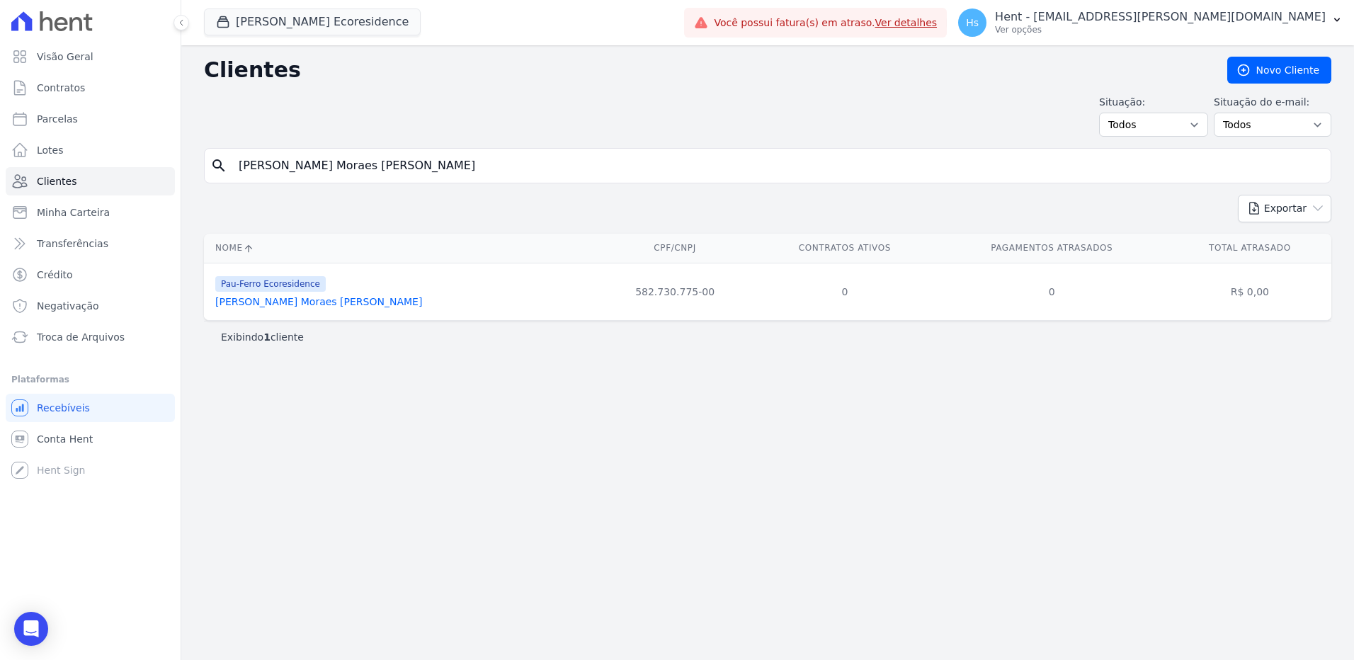
click at [274, 305] on link "Joanice De Oliveira Moraes Melo" at bounding box center [318, 301] width 207 height 11
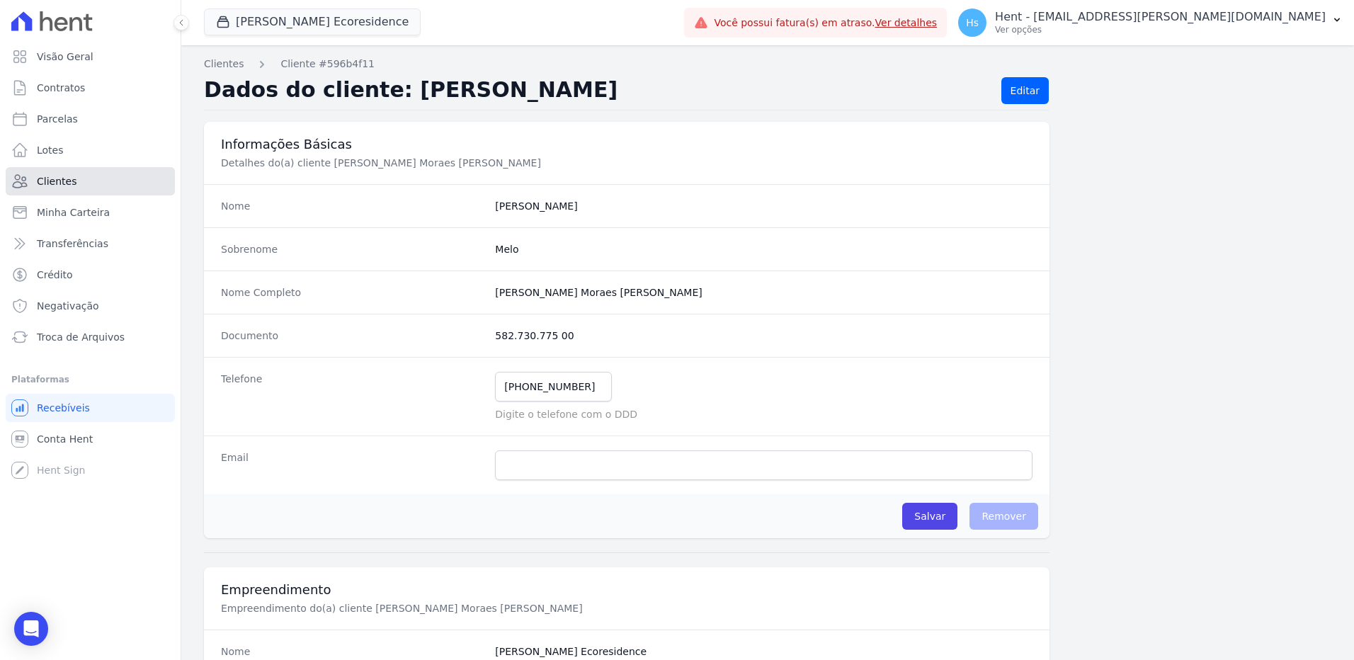
click at [69, 178] on span "Clientes" at bounding box center [57, 181] width 40 height 14
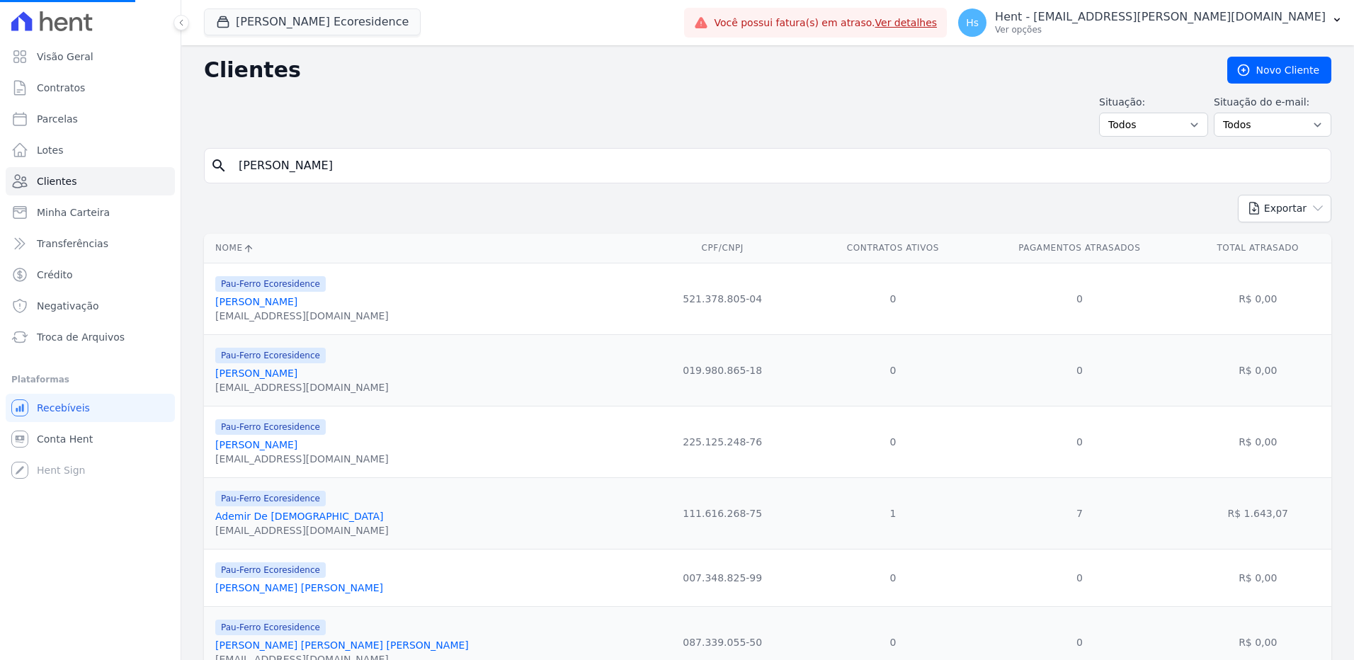
click at [296, 169] on input "Adailton Pimentel De Aragão" at bounding box center [777, 166] width 1095 height 28
paste input "Everaldo Bulhoes"
type input "Everaldo Bulhoes"
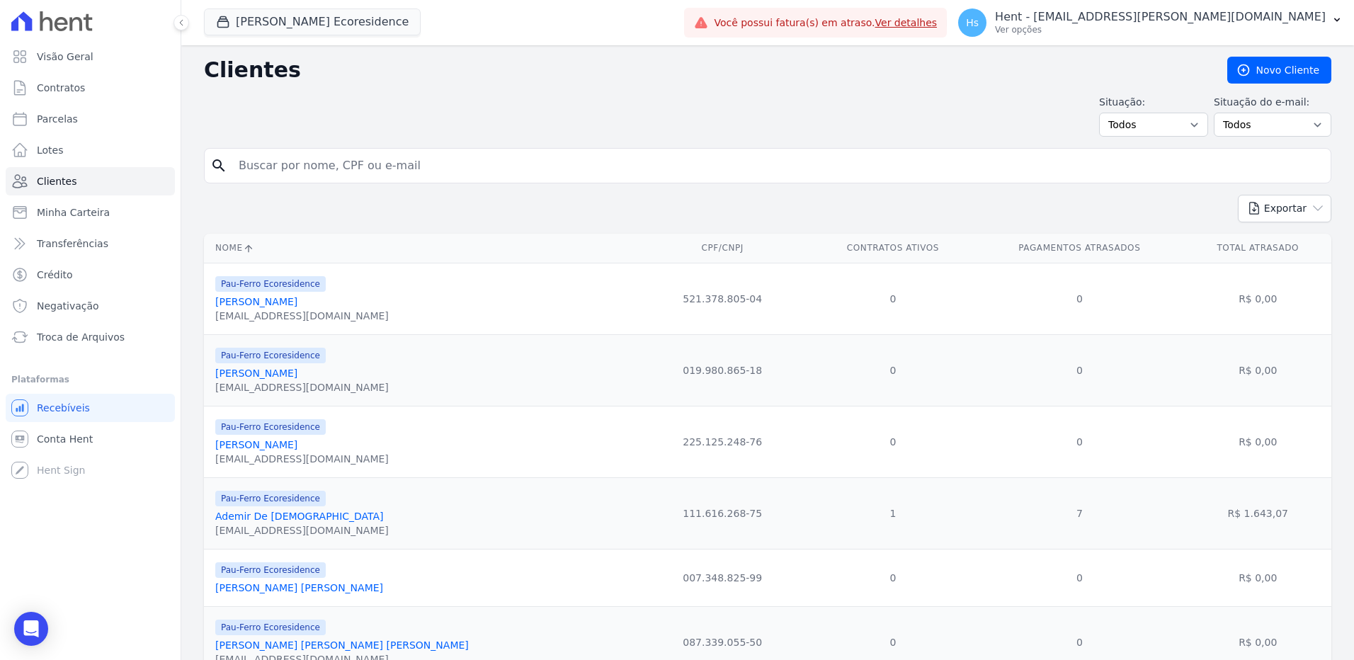
click at [296, 169] on input "search" at bounding box center [777, 166] width 1095 height 28
paste input "Everaldo Bulhoes"
type input "Everaldo Bulhoes"
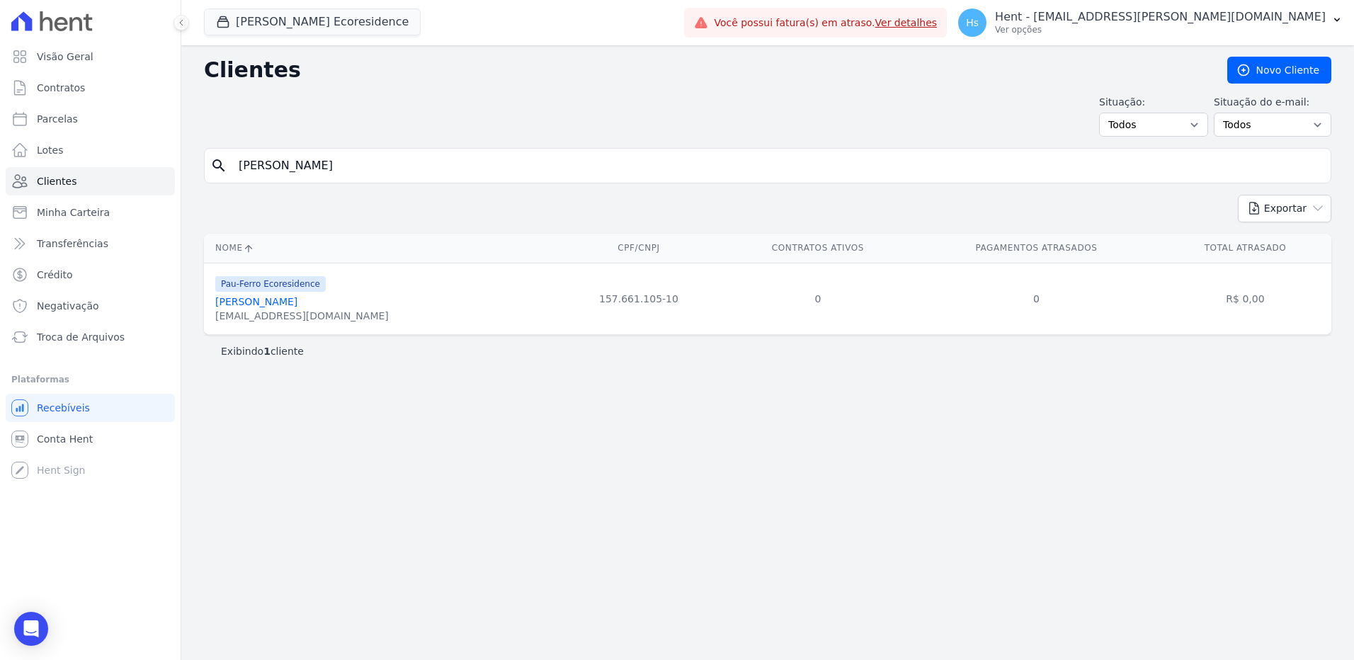
click at [308, 178] on input "Everaldo Bulhoes" at bounding box center [777, 166] width 1095 height 28
paste input "Stefany Andreya Santana Dos Santo"
type input "Stefany Andreya Santana Dos Santos"
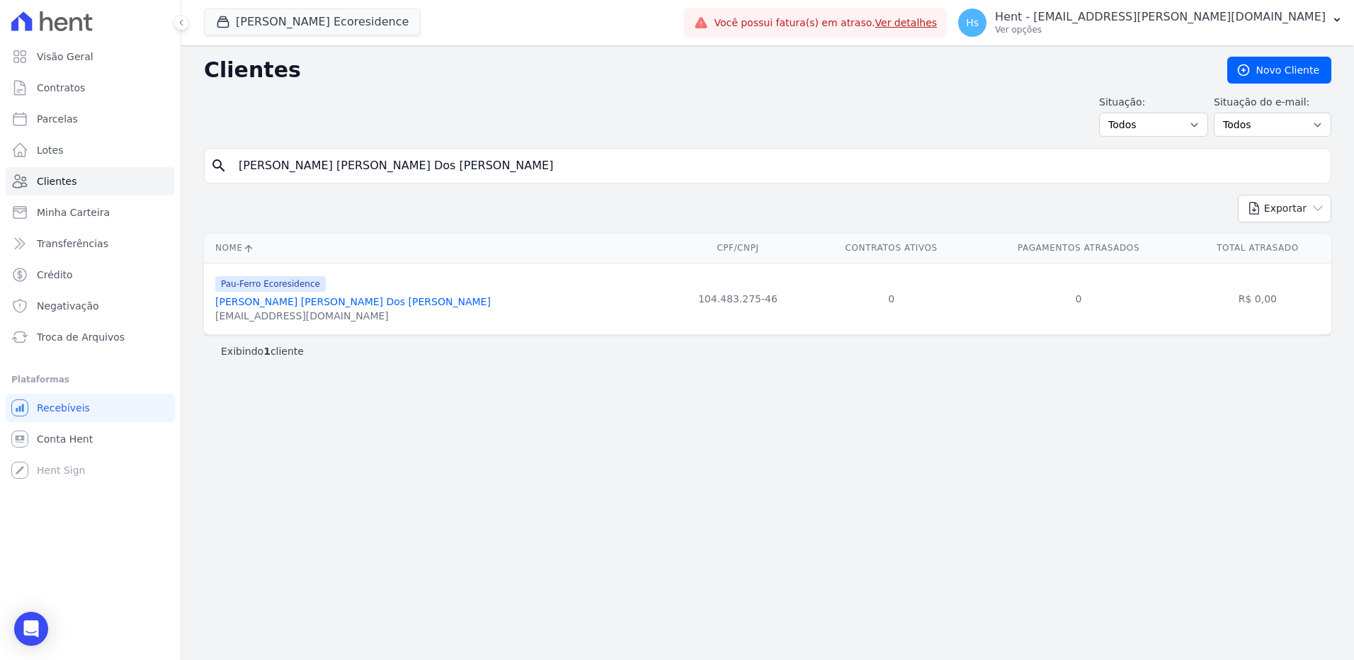
click at [249, 303] on link "Stefany Andreya Santana Dos Santos" at bounding box center [352, 301] width 275 height 11
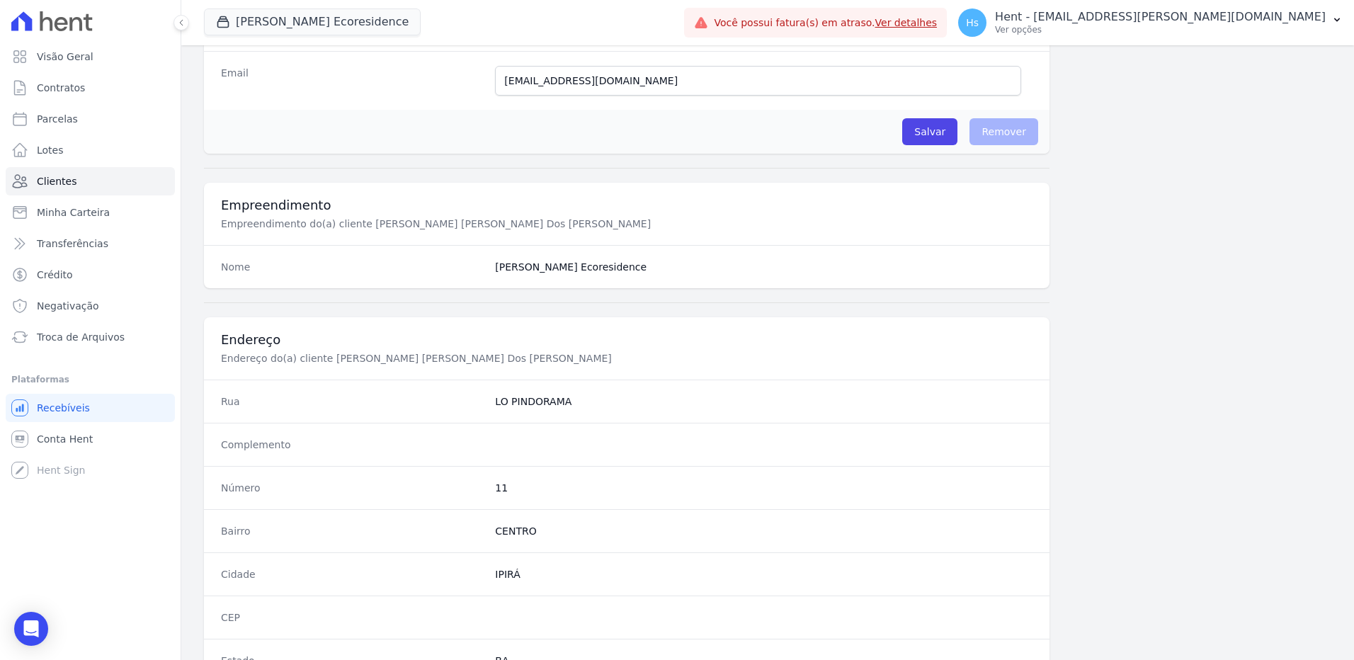
scroll to position [370, 0]
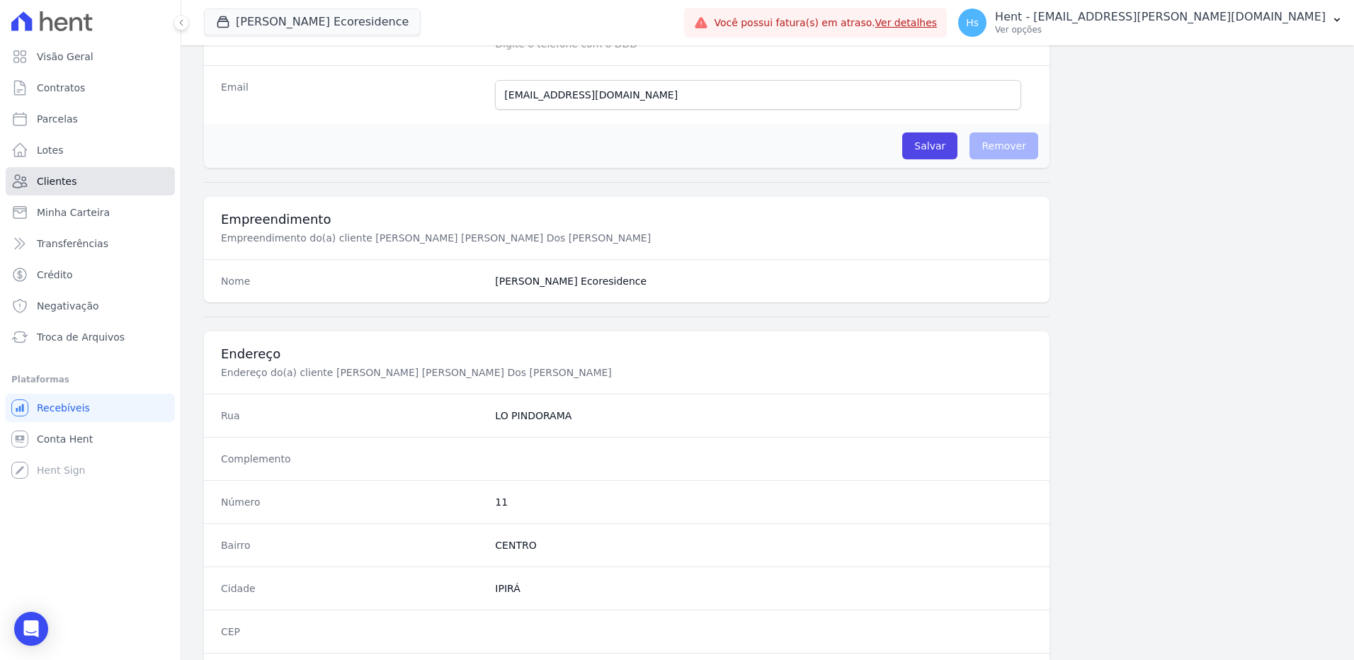
click at [79, 190] on link "Clientes" at bounding box center [90, 181] width 169 height 28
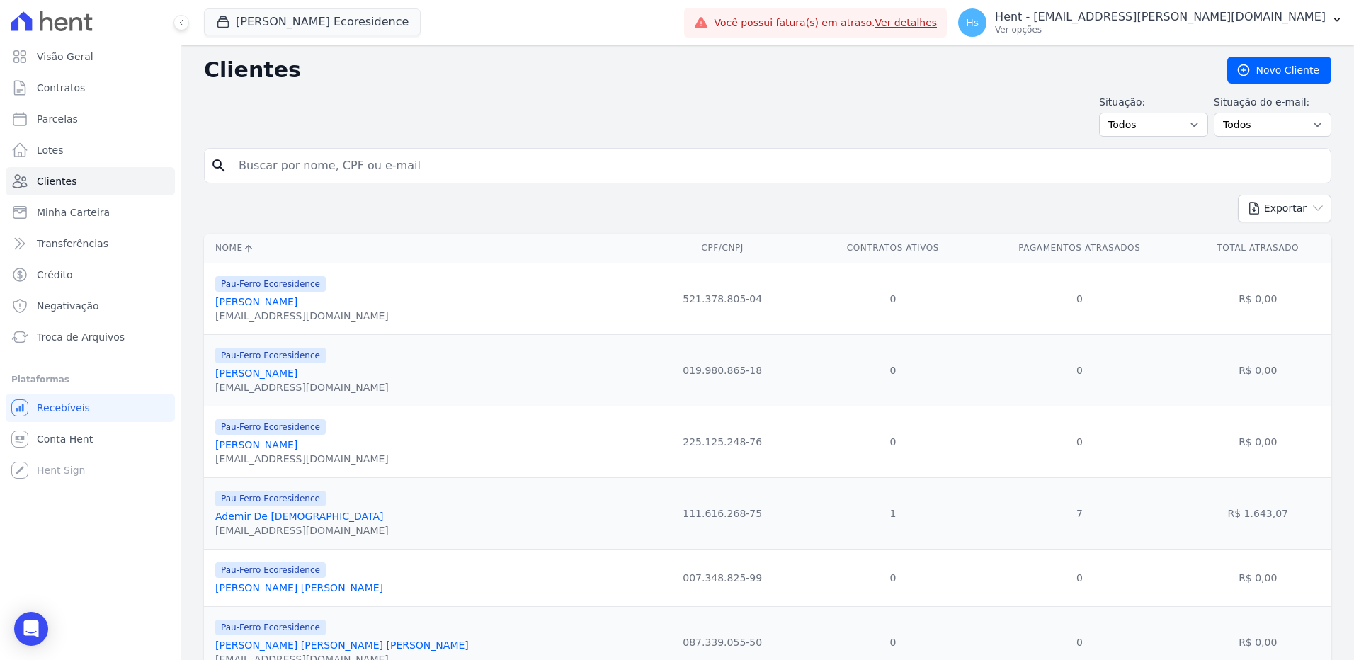
click at [353, 166] on input "search" at bounding box center [777, 166] width 1095 height 28
type input "Antonio Carlos Dos Santos Oliveira"
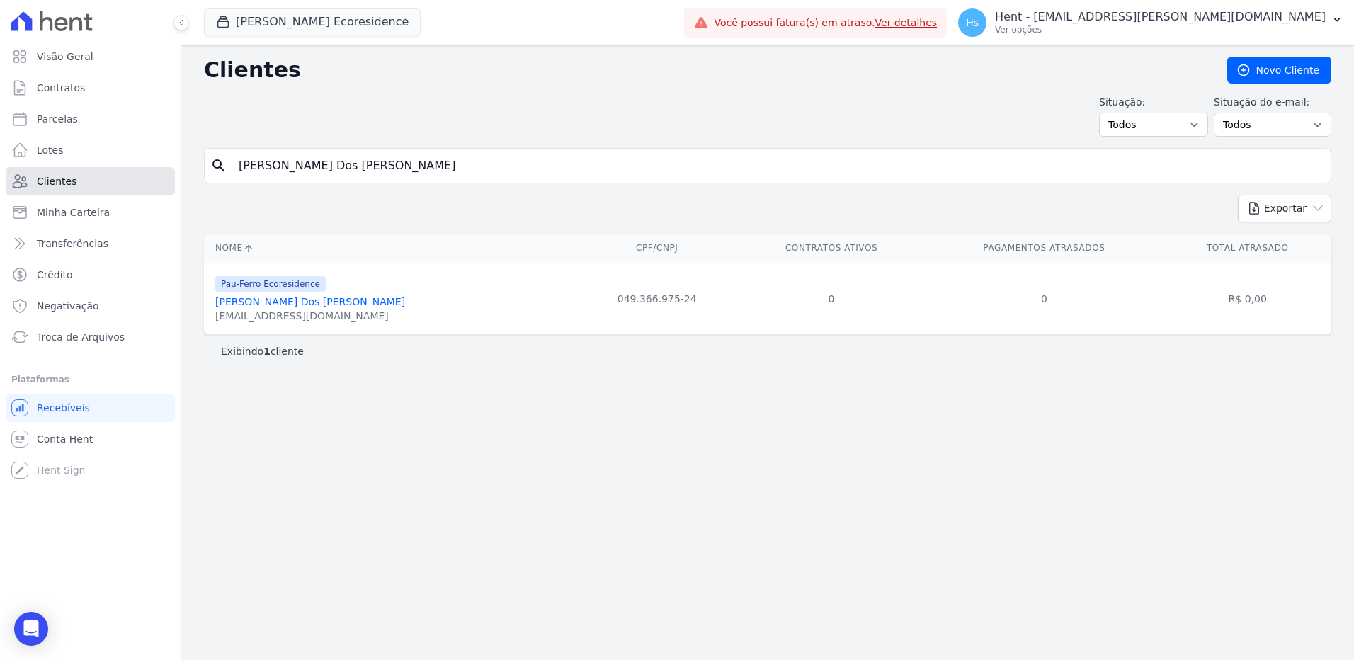
click at [68, 176] on span "Clientes" at bounding box center [57, 181] width 40 height 14
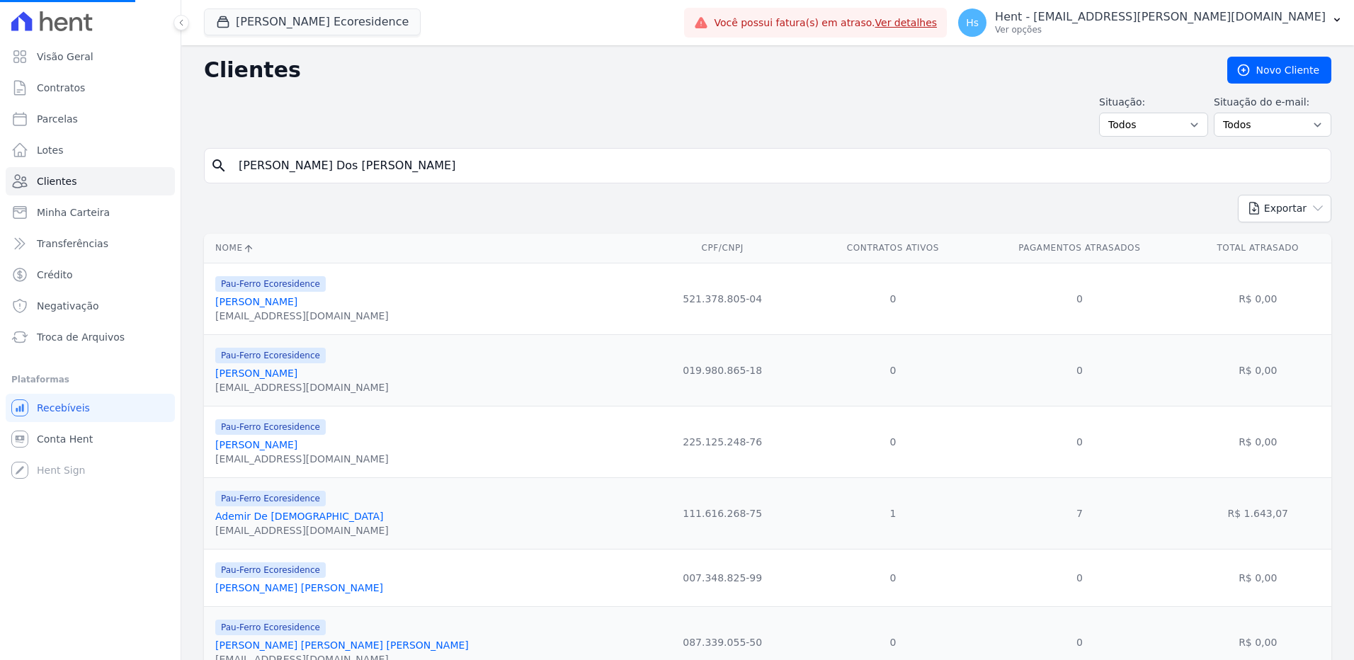
click at [346, 149] on div "search Antonio Carlos Dos Santos Oliveira" at bounding box center [767, 165] width 1127 height 35
drag, startPoint x: 346, startPoint y: 149, endPoint x: 328, endPoint y: 154, distance: 18.6
click at [346, 149] on div "search Antonio Carlos Dos Santos Oliveira" at bounding box center [767, 165] width 1127 height 35
click at [297, 167] on input "search" at bounding box center [777, 166] width 1095 height 28
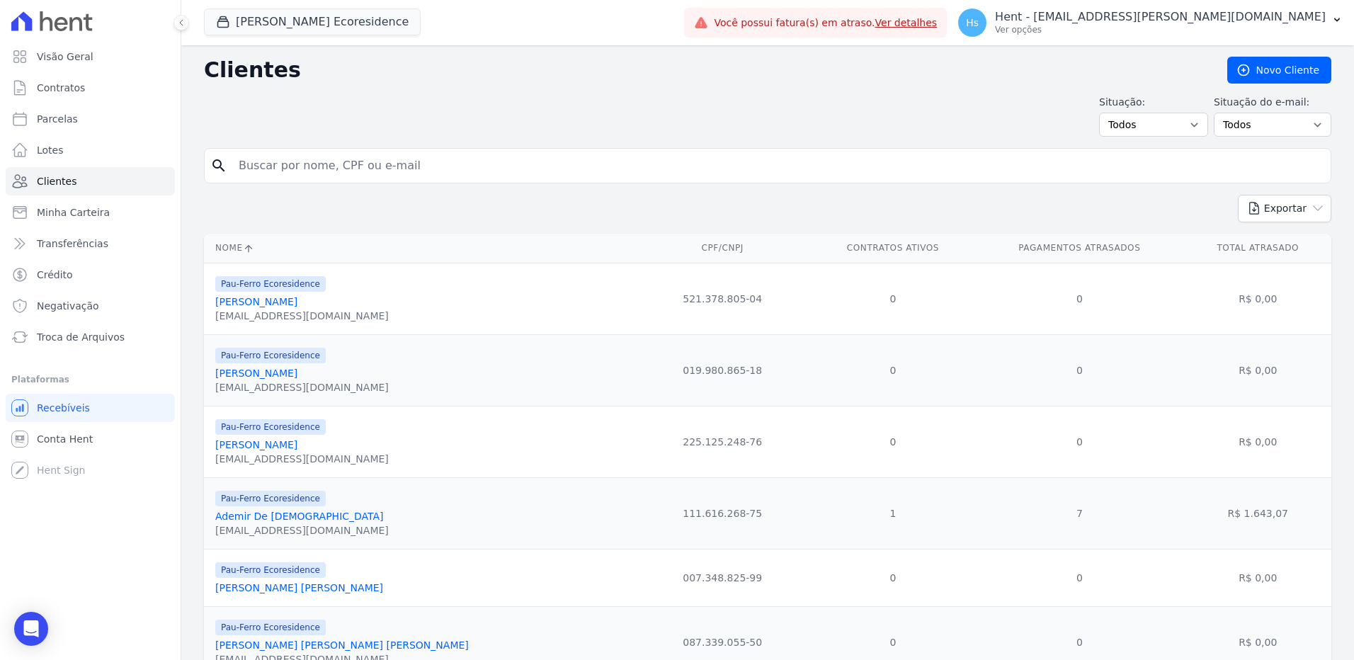
paste input "Eliene Oliveira Santos"
type input "Eliene Oliveira Santos"
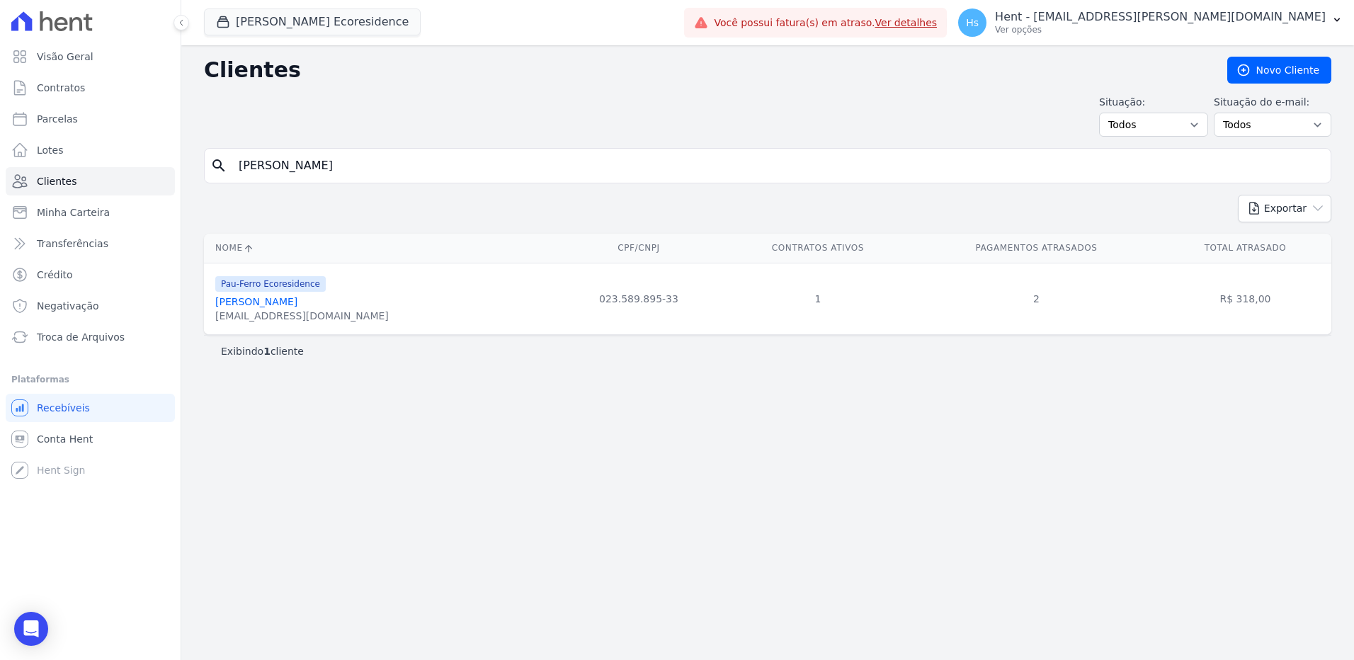
click at [237, 304] on link "Eliene Oliveira Santos" at bounding box center [256, 301] width 82 height 11
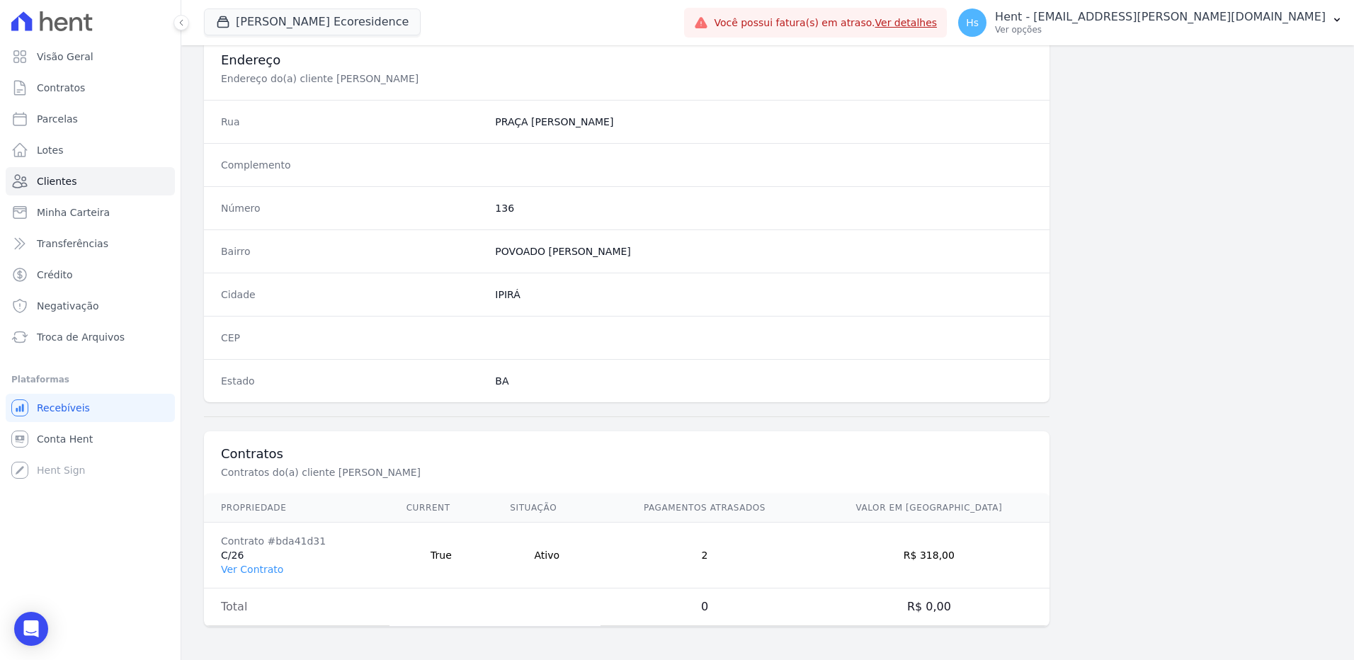
scroll to position [665, 0]
click at [258, 567] on link "Ver Contrato" at bounding box center [252, 568] width 62 height 11
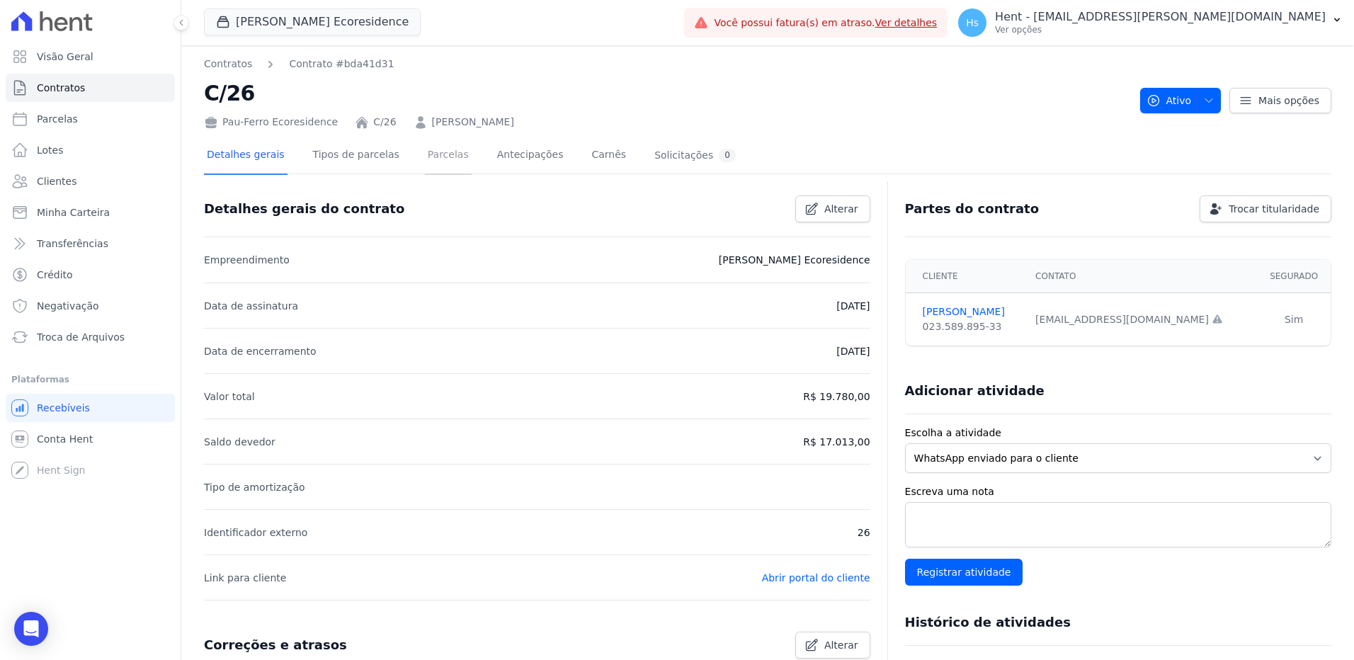
click at [439, 145] on link "Parcelas" at bounding box center [448, 156] width 47 height 38
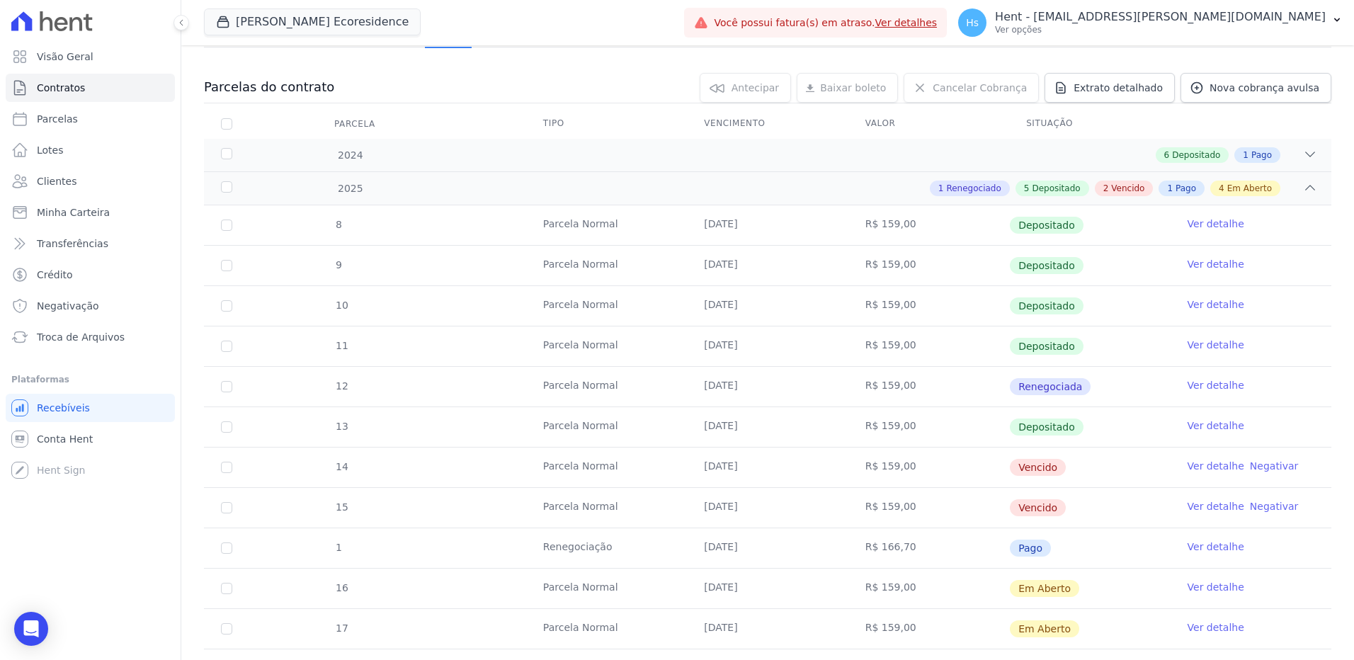
scroll to position [113, 0]
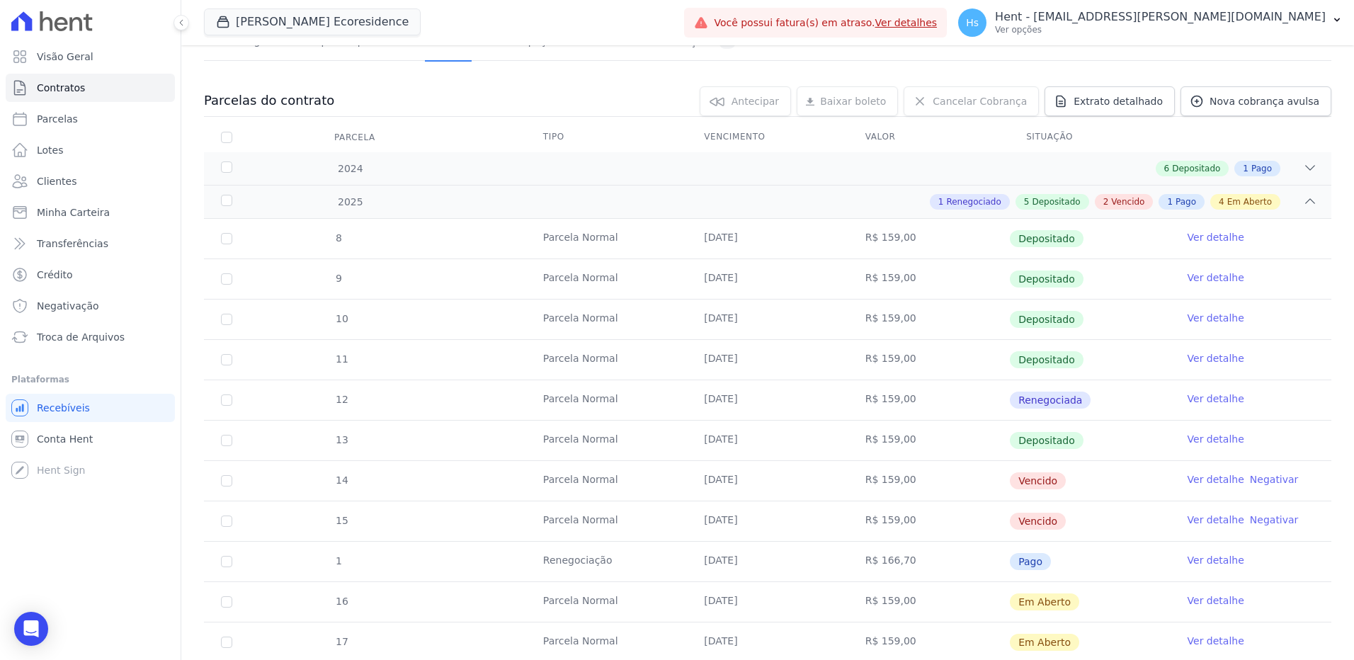
click at [1197, 478] on link "Ver detalhe" at bounding box center [1216, 479] width 57 height 14
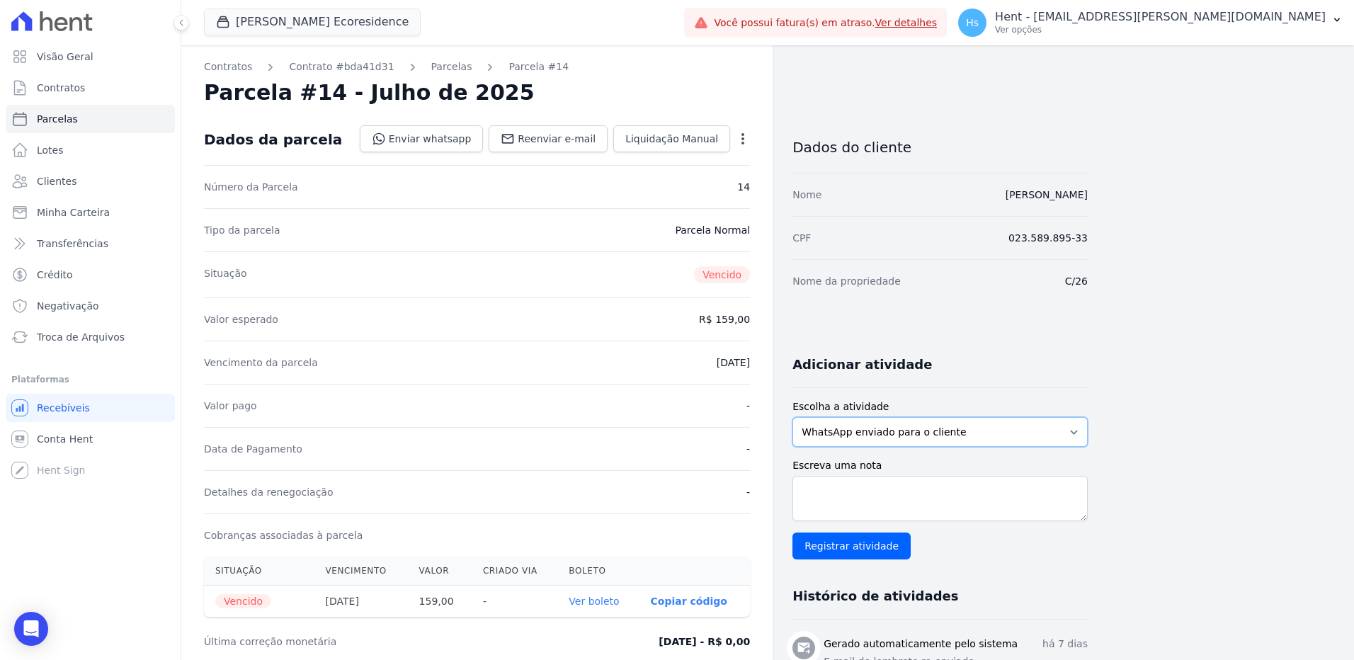
click at [984, 434] on select "WhatsApp enviado para o cliente Adicionar um comentário Ligação feita para o cl…" at bounding box center [939, 432] width 295 height 30
click at [792, 417] on select "WhatsApp enviado para o cliente Adicionar um comentário Ligação feita para o cl…" at bounding box center [939, 432] width 295 height 30
click at [848, 492] on textarea "Escreva uma nota" at bounding box center [939, 498] width 295 height 45
paste textarea "Enviado WhatsApp, aguardando interação do cliente."
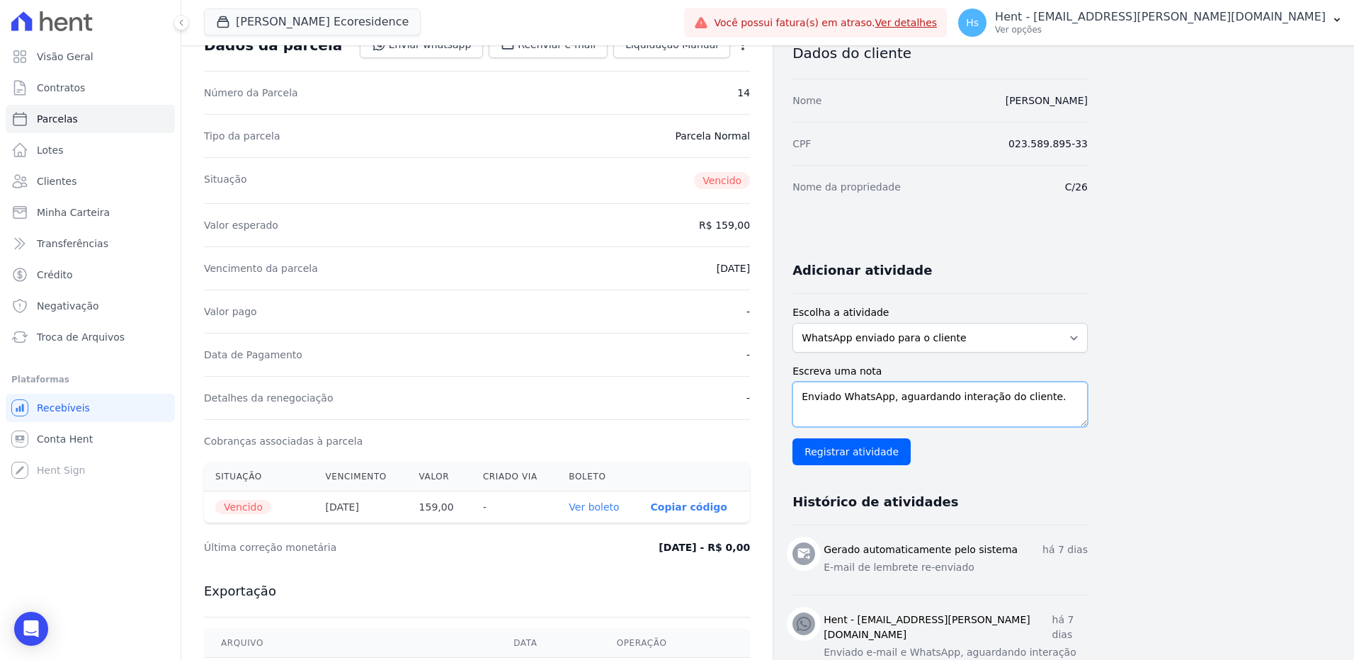
scroll to position [71, 0]
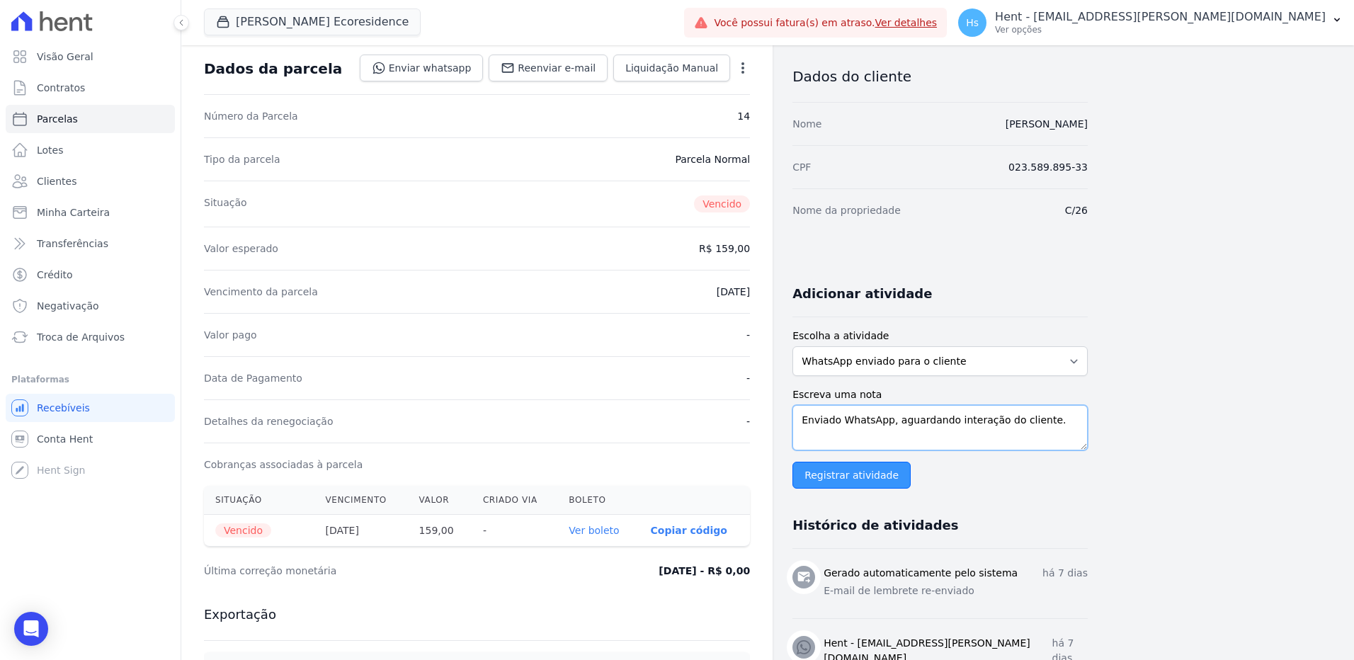
type textarea "Enviado WhatsApp, aguardando interação do cliente."
click at [840, 481] on input "Registrar atividade" at bounding box center [851, 475] width 118 height 27
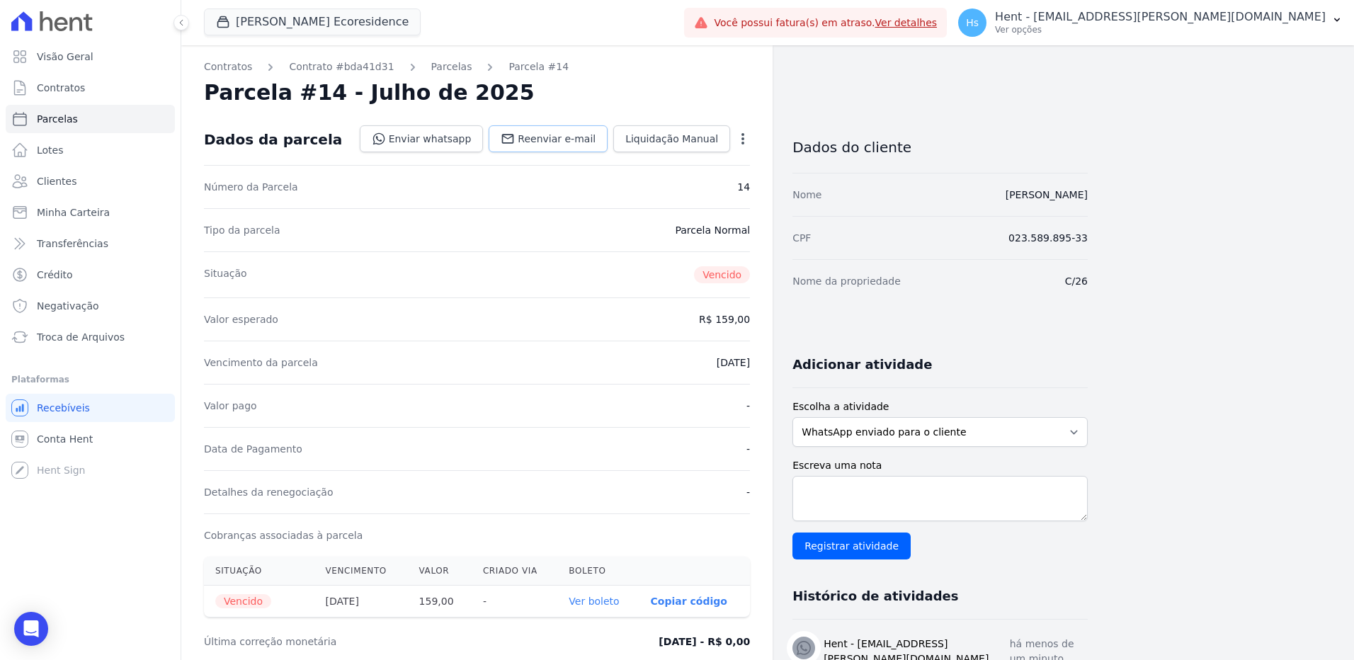
click at [547, 144] on span "Reenviar e-mail" at bounding box center [557, 139] width 78 height 14
click at [64, 115] on span "Parcelas" at bounding box center [57, 119] width 41 height 14
click at [50, 178] on span "Clientes" at bounding box center [57, 181] width 40 height 14
select select
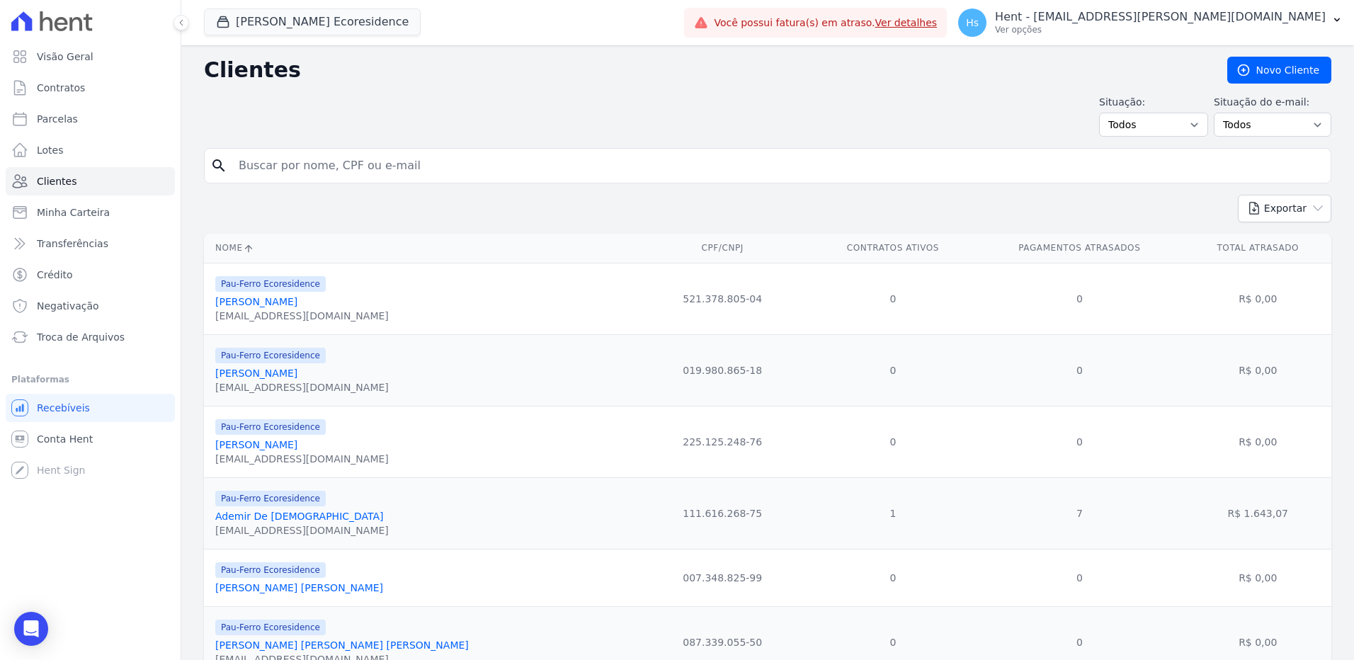
click at [338, 169] on input "search" at bounding box center [777, 166] width 1095 height 28
paste input "Jucelia De Jesus Oliveira"
type input "Jucelia De Jesus Oliveira"
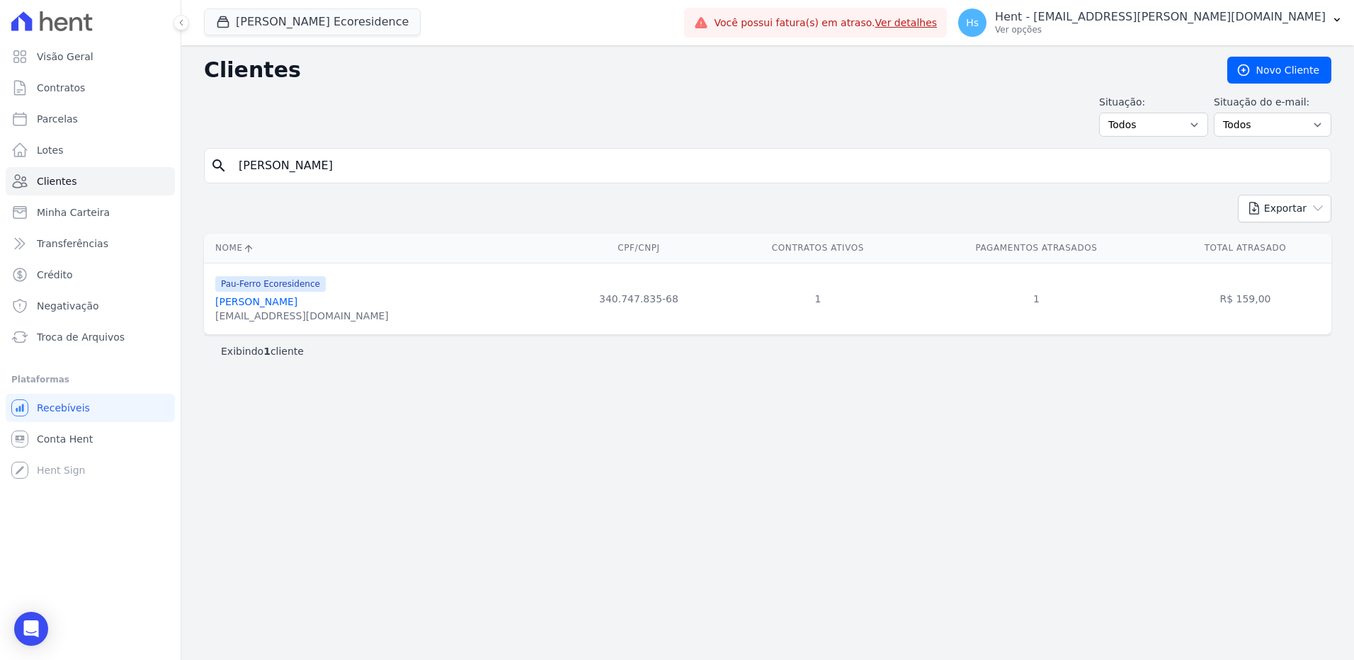
click at [254, 300] on link "Jucelia De Jesus Oliveira" at bounding box center [256, 301] width 82 height 11
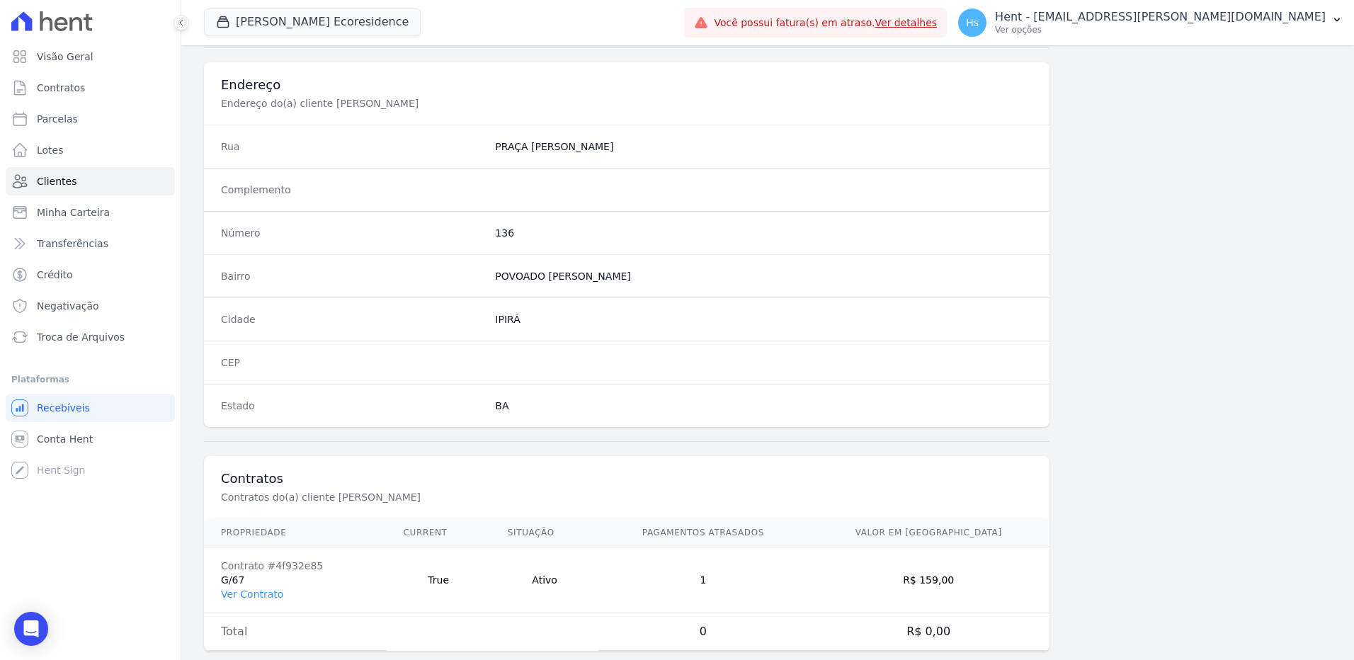
scroll to position [665, 0]
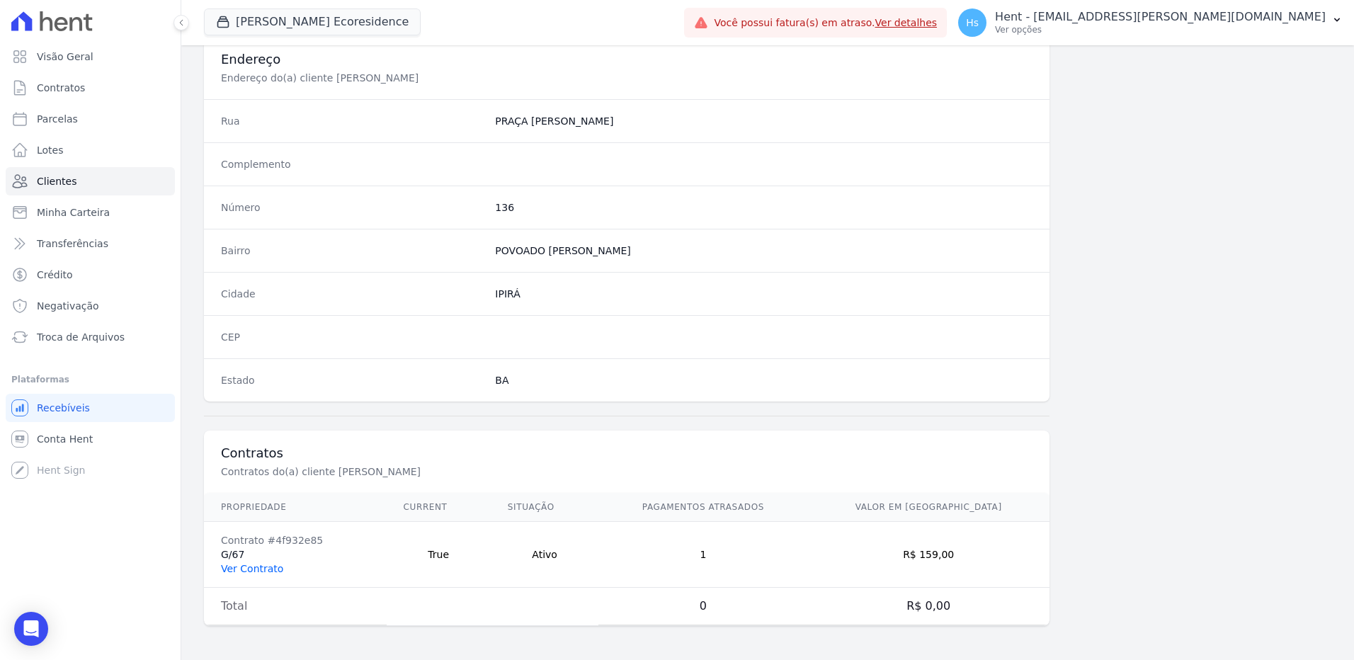
click at [252, 573] on link "Ver Contrato" at bounding box center [252, 568] width 62 height 11
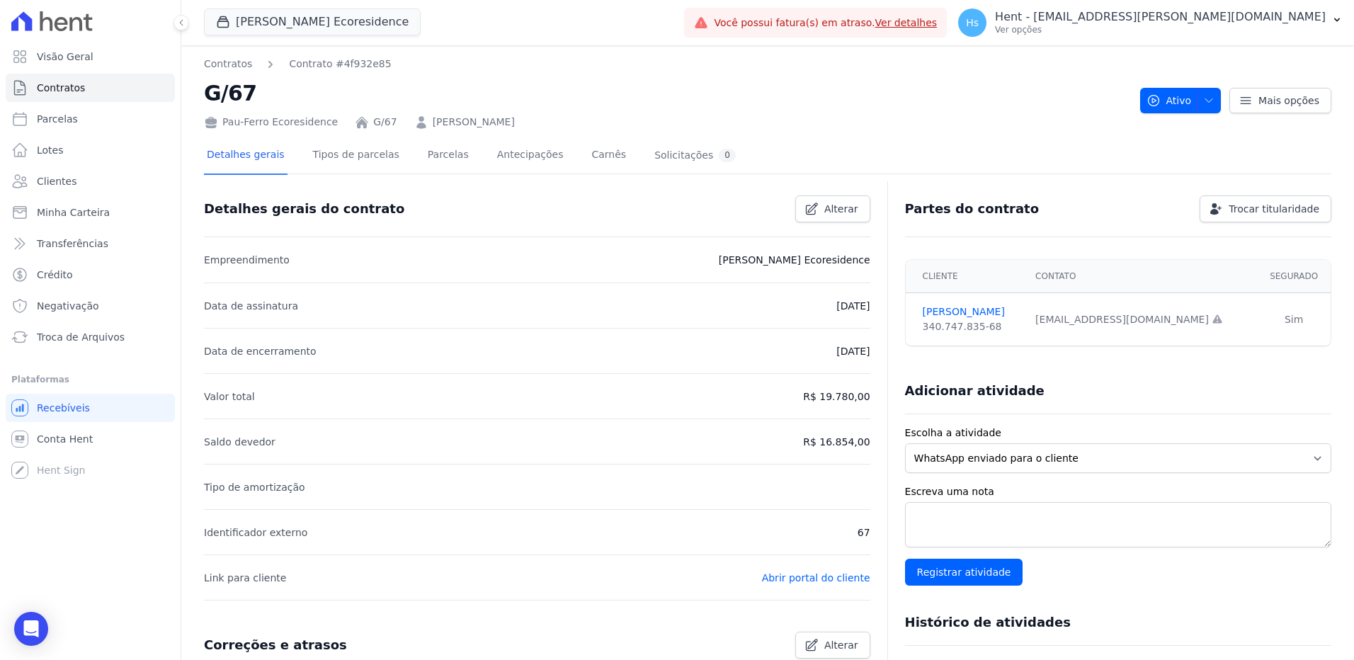
click at [251, 564] on li "Link para cliente Abrir portal do cliente" at bounding box center [537, 576] width 666 height 45
click at [425, 151] on link "Parcelas" at bounding box center [448, 156] width 47 height 38
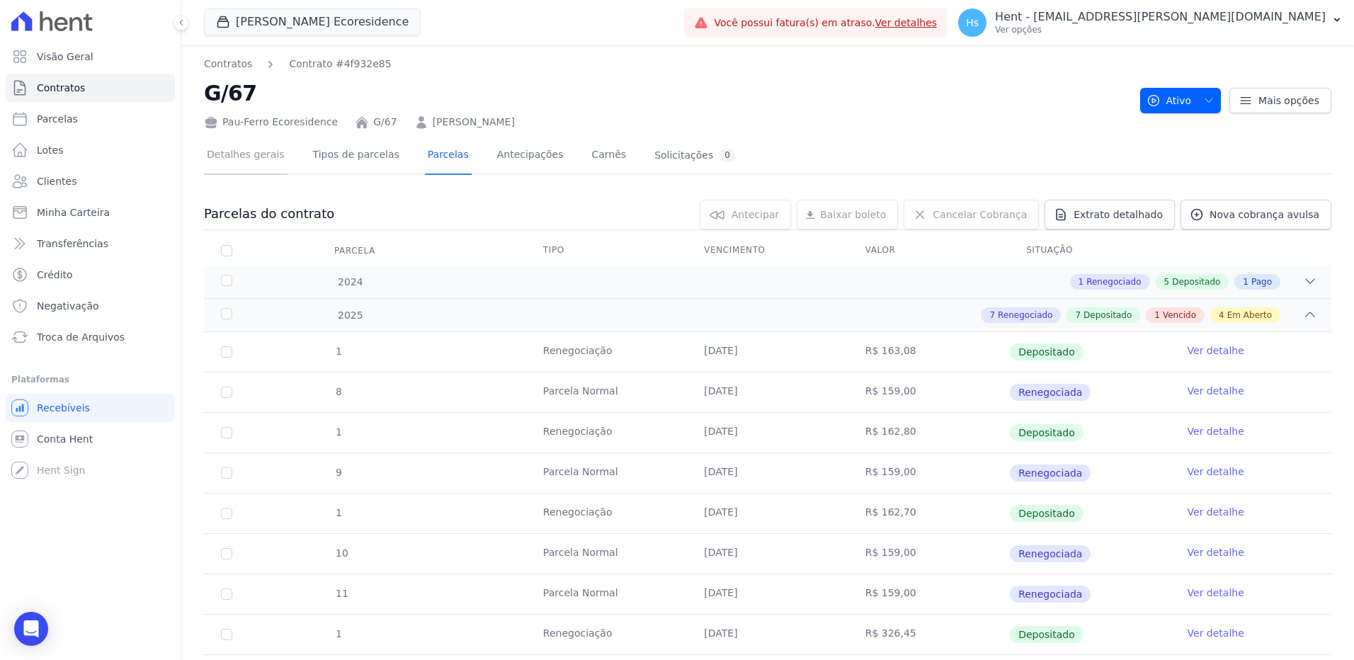
click at [266, 154] on link "Detalhes gerais" at bounding box center [246, 156] width 84 height 38
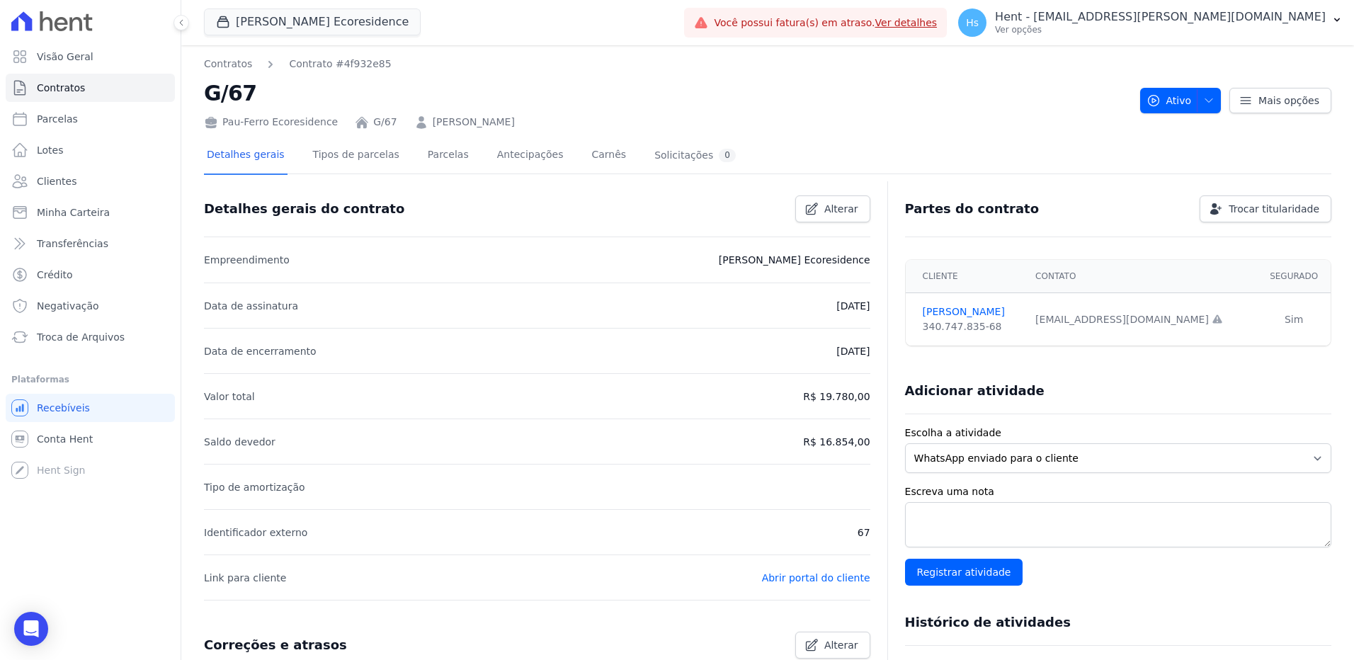
click at [433, 126] on link "JUCELIA DE JESUS OLIVEIRA" at bounding box center [474, 122] width 82 height 15
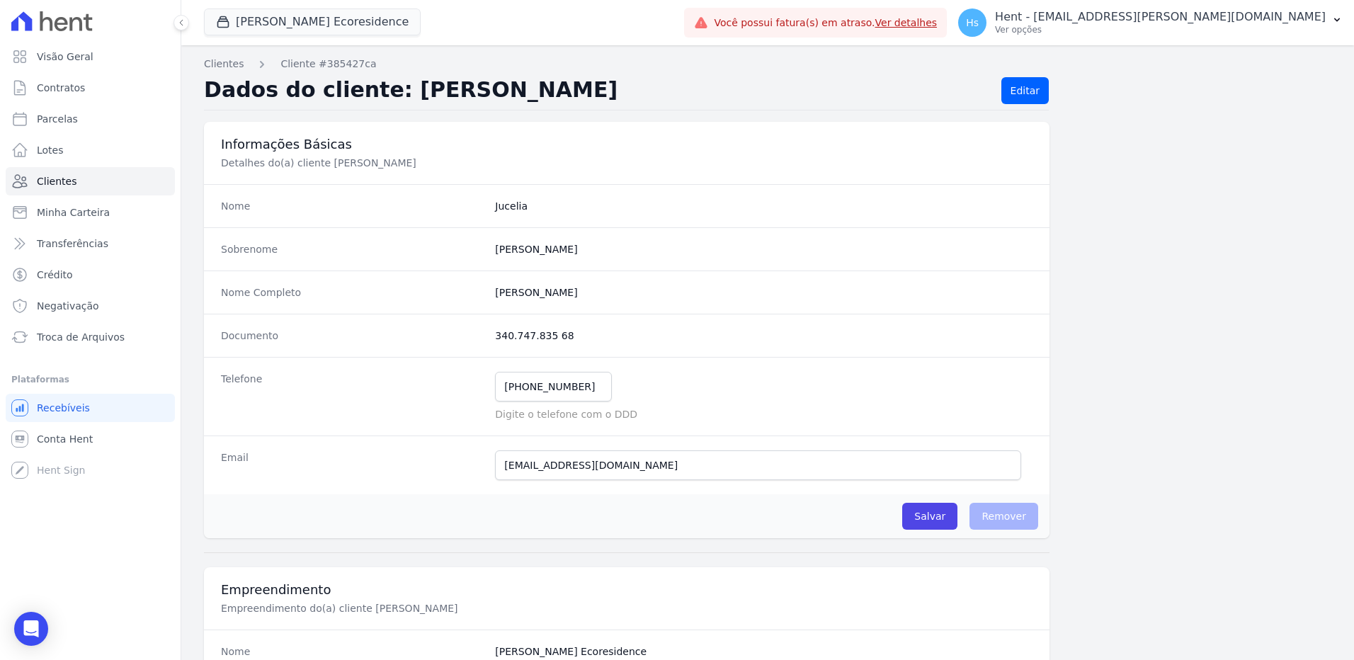
drag, startPoint x: 576, startPoint y: 339, endPoint x: 483, endPoint y: 348, distance: 93.2
click at [483, 348] on div "Documento 340.747.835 68" at bounding box center [627, 335] width 846 height 43
drag, startPoint x: 483, startPoint y: 348, endPoint x: 515, endPoint y: 337, distance: 33.6
copy div "340.747.835 68"
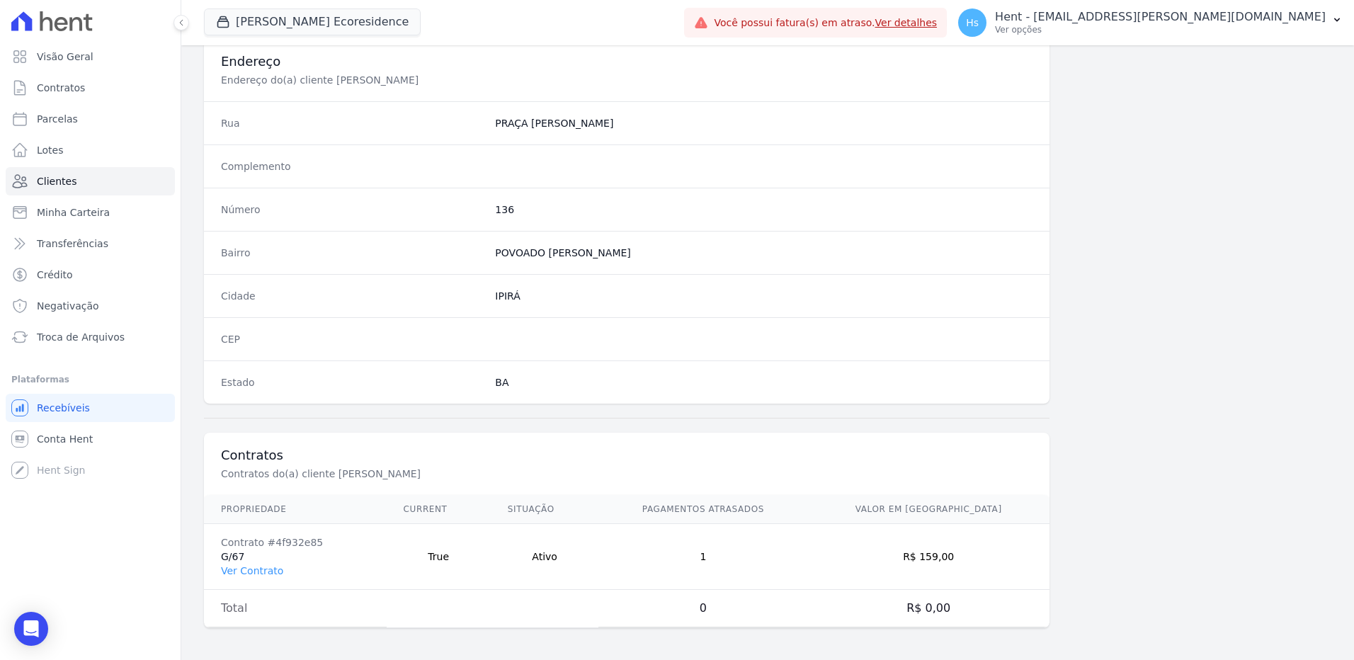
scroll to position [665, 0]
click at [268, 567] on link "Ver Contrato" at bounding box center [252, 568] width 62 height 11
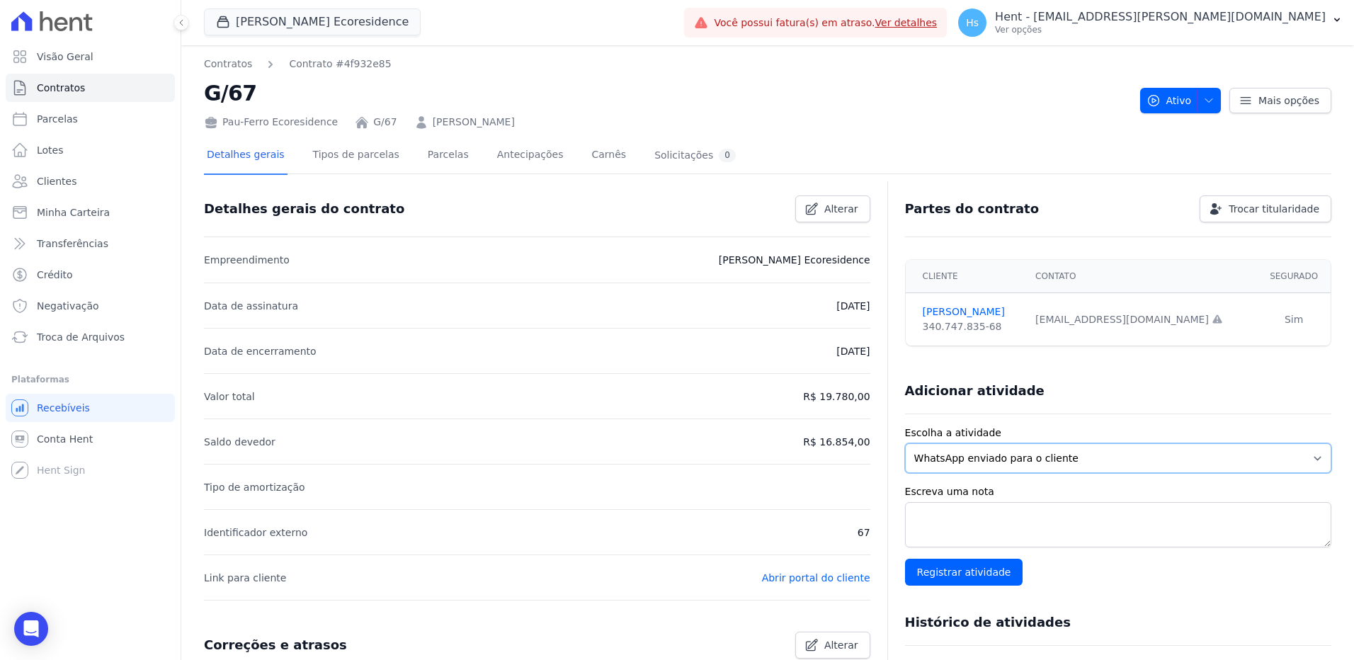
click at [990, 462] on select "WhatsApp enviado para o cliente Adicionar um comentário Ligação feita para o cl…" at bounding box center [1118, 458] width 426 height 30
click at [905, 443] on select "WhatsApp enviado para o cliente Adicionar um comentário Ligação feita para o cl…" at bounding box center [1118, 458] width 426 height 30
click at [994, 518] on textarea "Escreva uma nota" at bounding box center [1118, 524] width 426 height 45
paste textarea "Enviado e-mail e WhatsApp, aguardando interação do cliente."
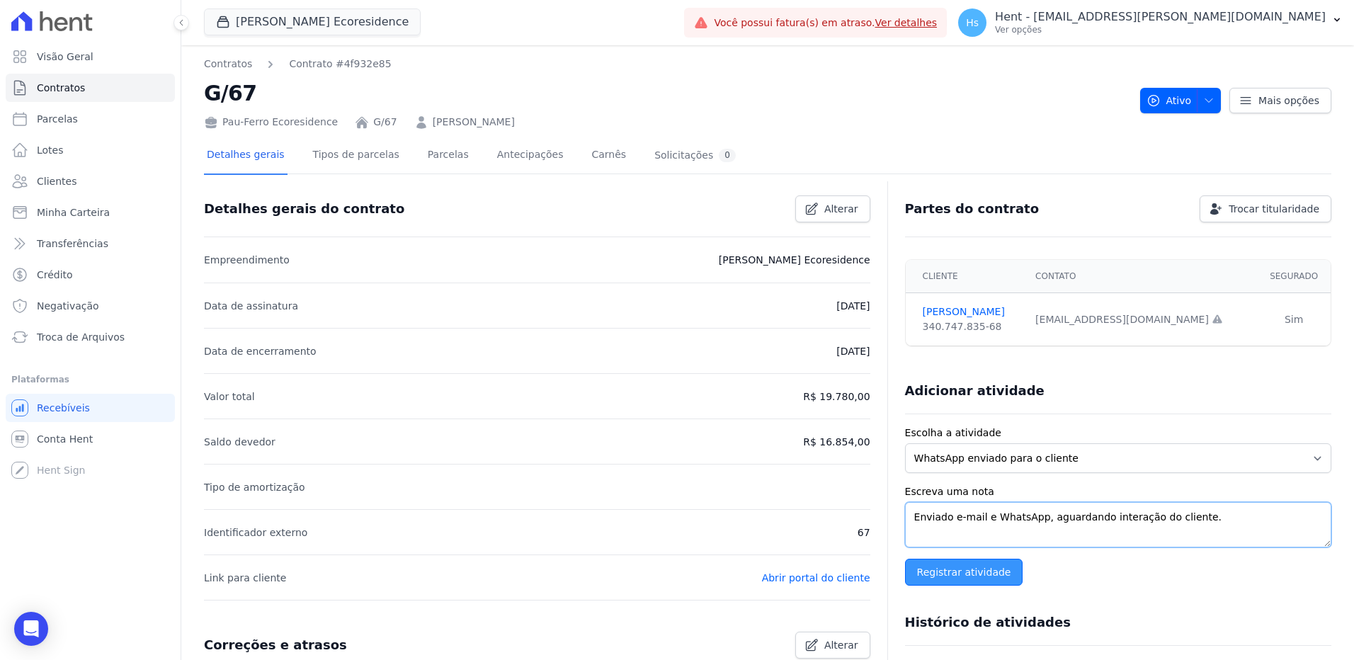
type textarea "Enviado e-mail e WhatsApp, aguardando interação do cliente."
click at [983, 571] on input "Registrar atividade" at bounding box center [964, 572] width 118 height 27
click at [438, 158] on link "Parcelas" at bounding box center [448, 156] width 47 height 38
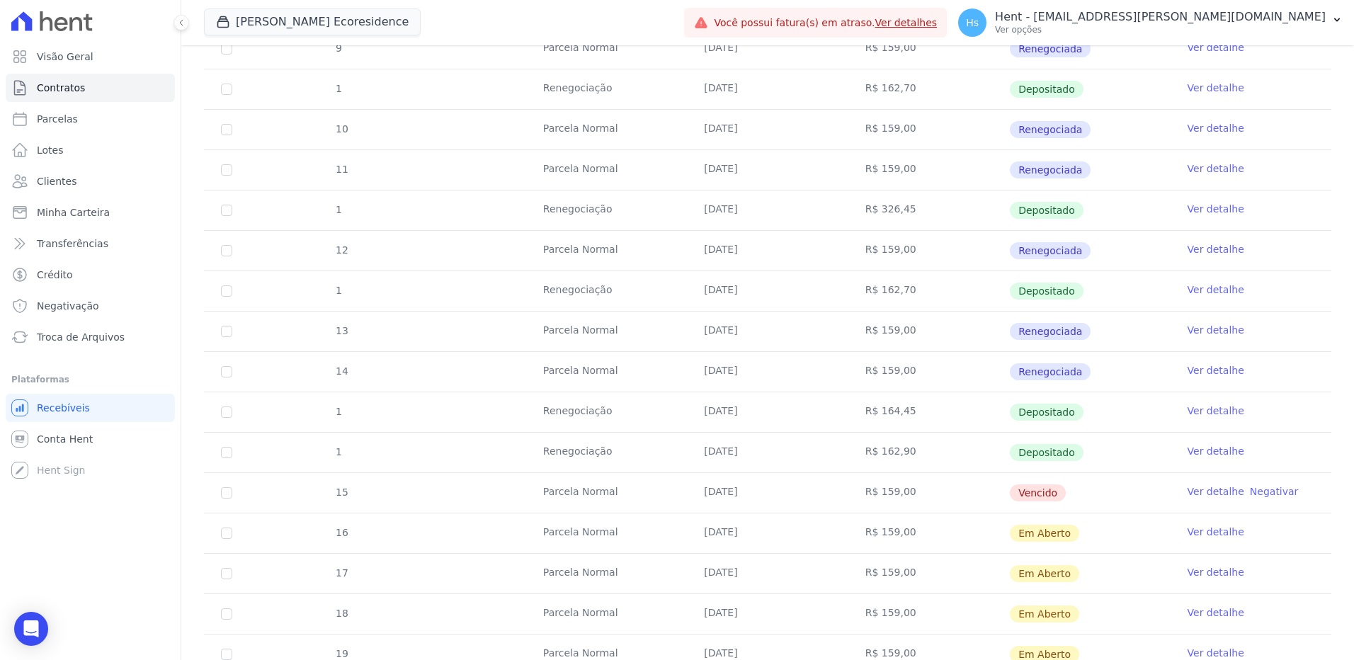
scroll to position [425, 0]
click at [1198, 494] on link "Ver detalhe" at bounding box center [1216, 491] width 57 height 14
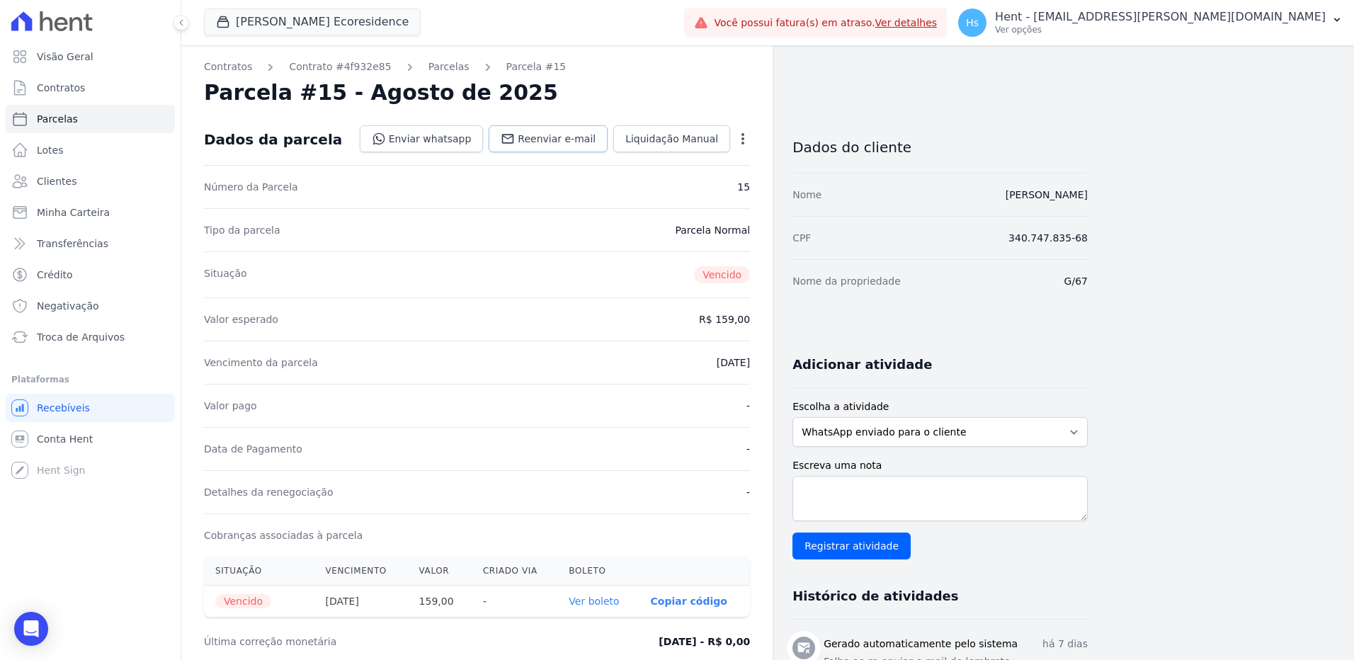
click at [568, 149] on link "Reenviar e-mail" at bounding box center [548, 138] width 119 height 27
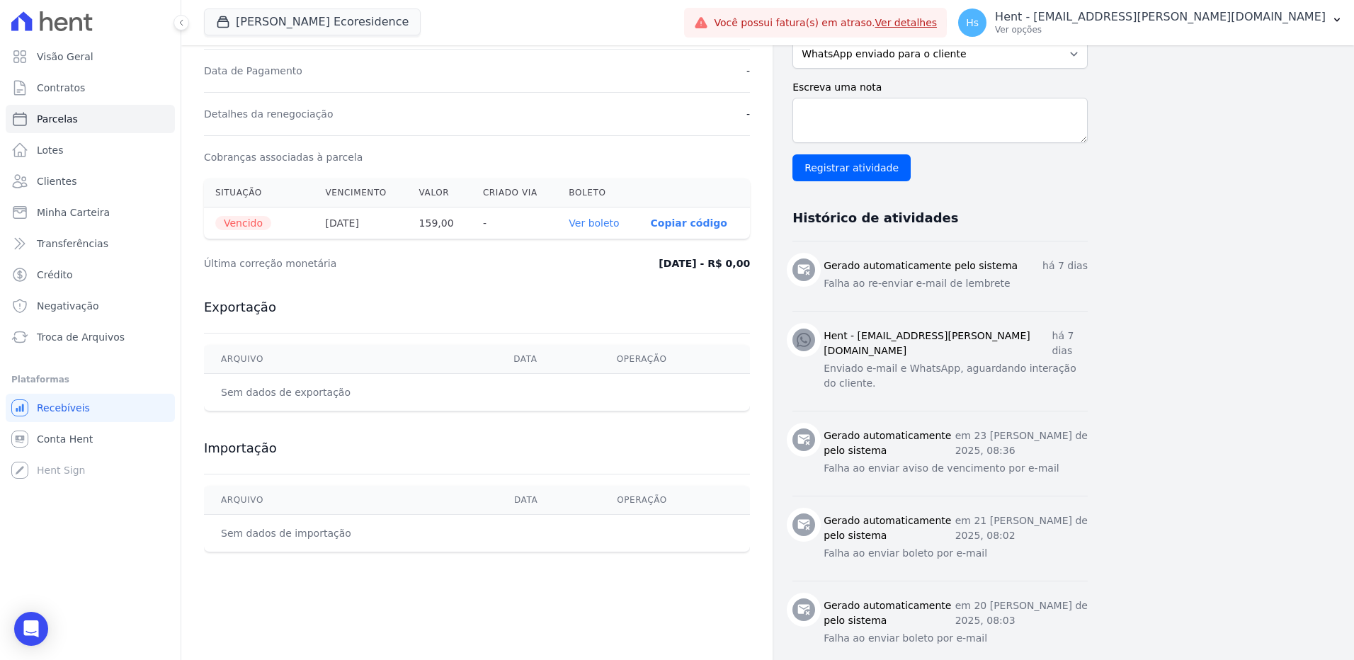
scroll to position [425, 0]
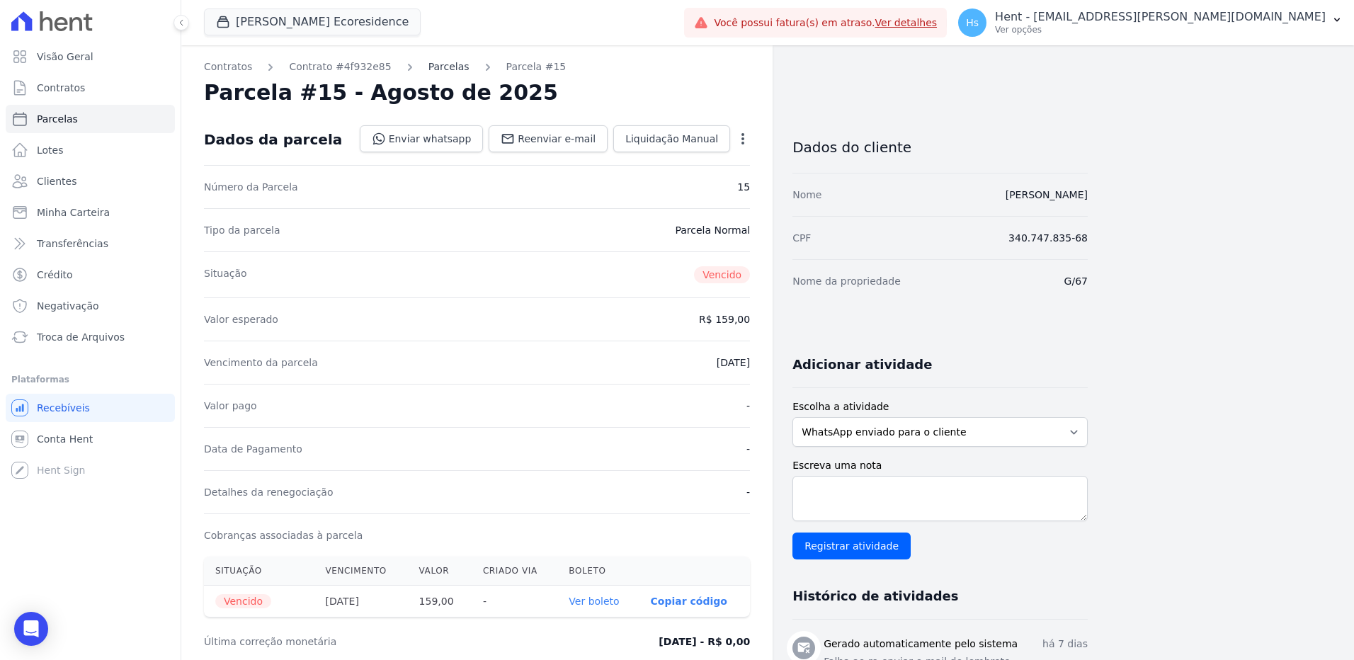
click at [433, 62] on link "Parcelas" at bounding box center [448, 66] width 41 height 15
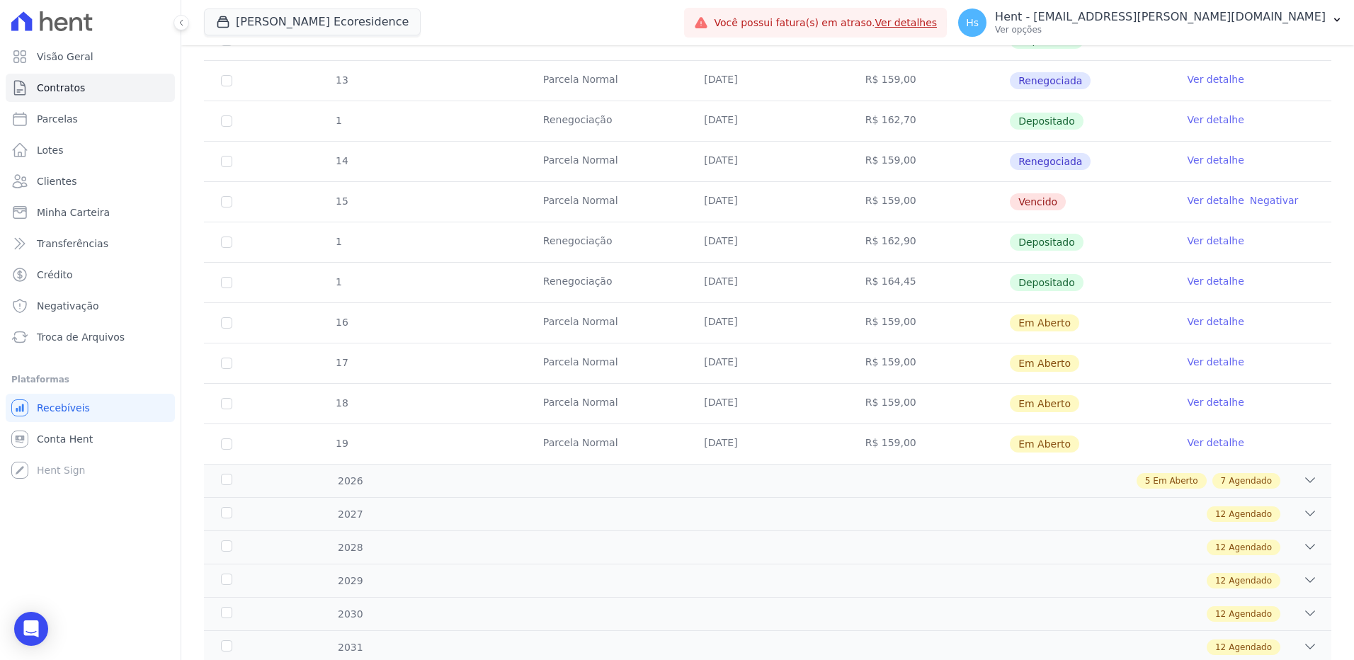
scroll to position [637, 0]
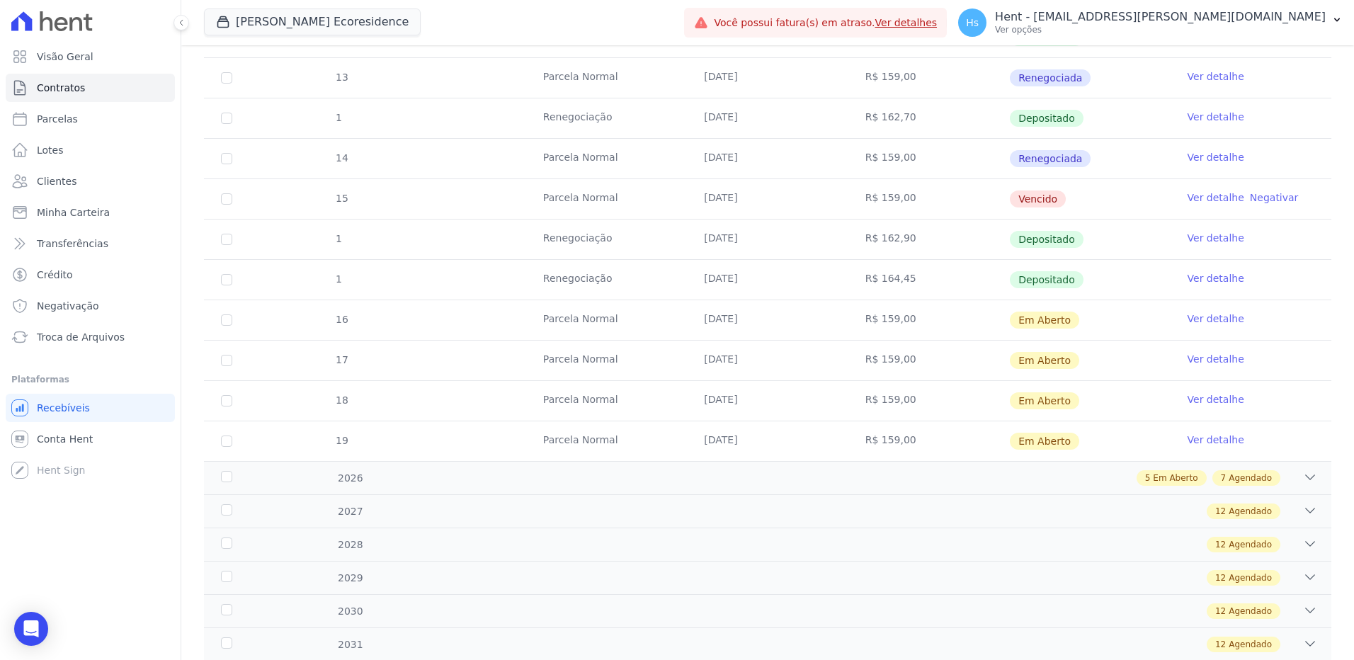
click at [1204, 200] on link "Ver detalhe" at bounding box center [1216, 197] width 57 height 14
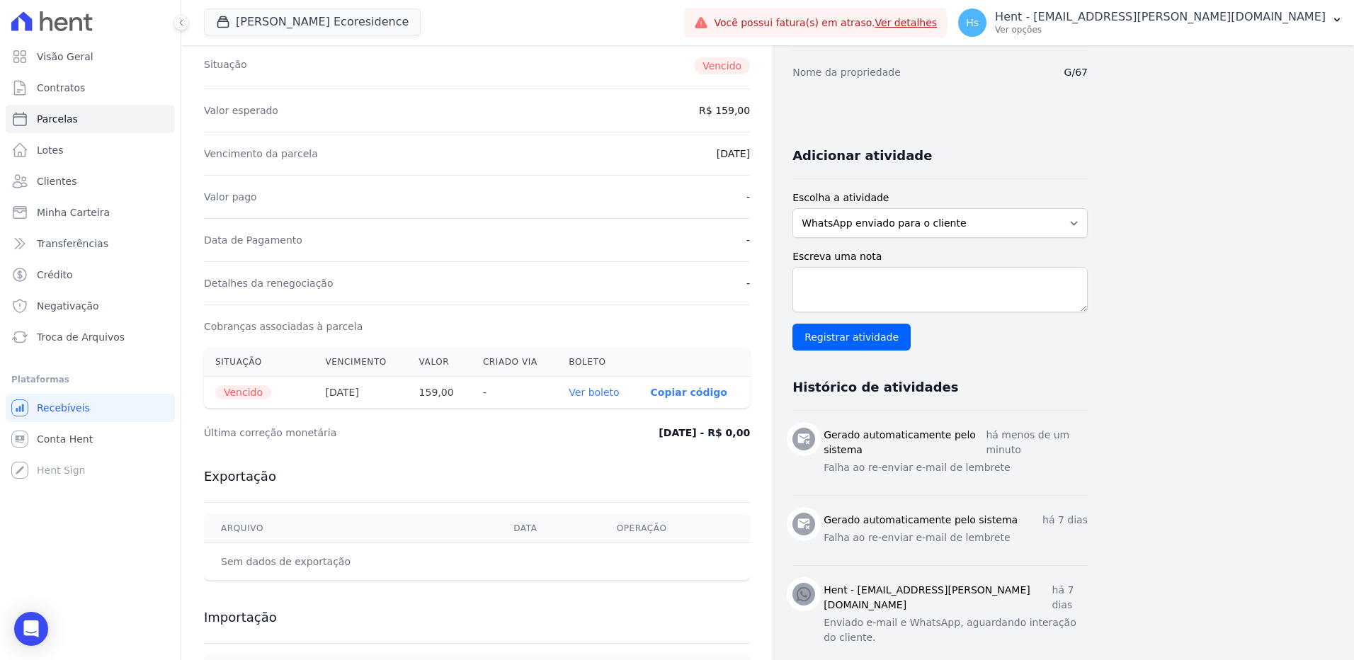
scroll to position [142, 0]
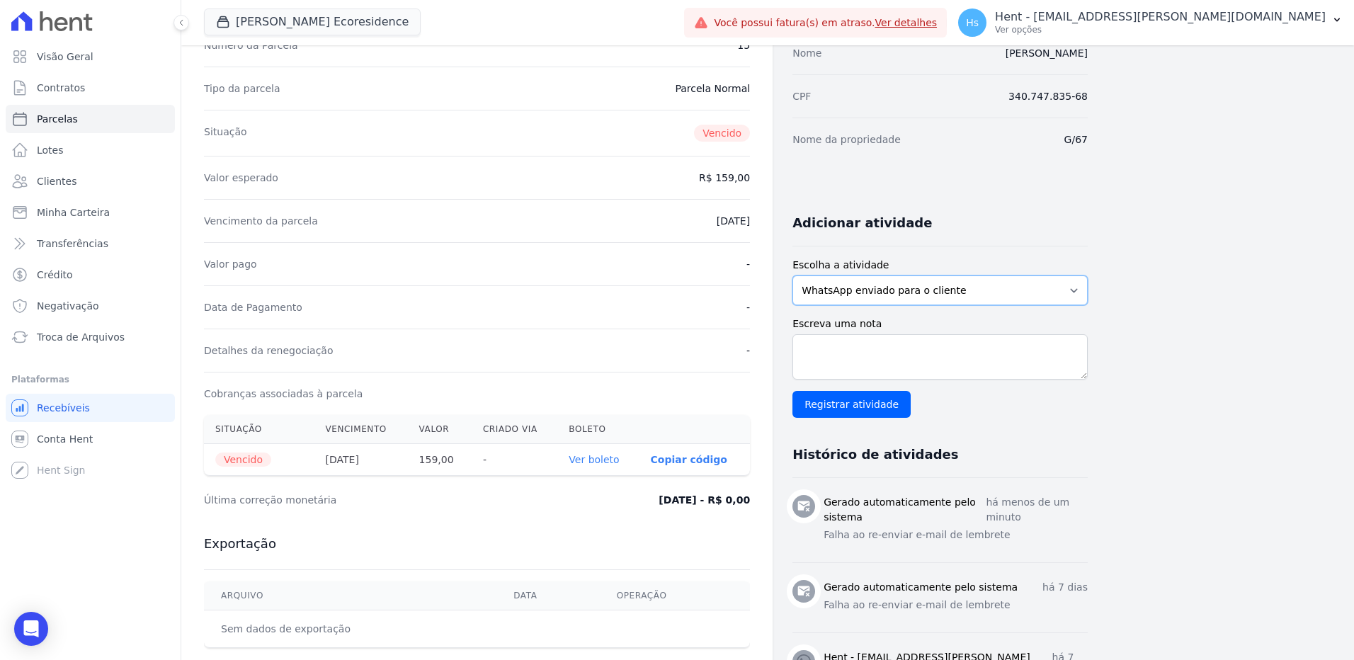
click at [890, 302] on select "WhatsApp enviado para o cliente Adicionar um comentário Ligação feita para o cl…" at bounding box center [939, 290] width 295 height 30
click at [792, 275] on select "WhatsApp enviado para o cliente Adicionar um comentário Ligação feita para o cl…" at bounding box center [939, 290] width 295 height 30
click at [860, 337] on textarea "Escreva uma nota" at bounding box center [939, 356] width 295 height 45
paste textarea "Enviado e-mail e WhatsApp, aguardando interação do cliente."
click at [803, 350] on textarea "Enviado e-mail e WhatsApp, aguardando interação do cliente." at bounding box center [939, 356] width 295 height 45
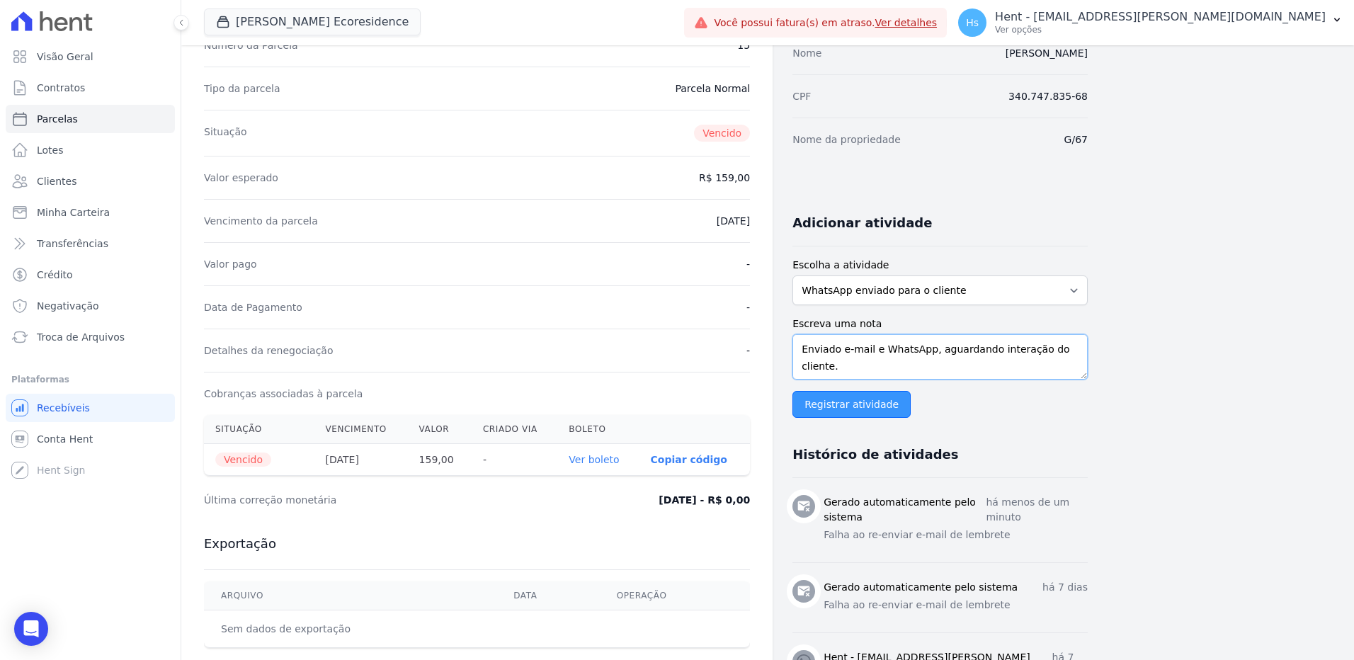
type textarea "Enviado e-mail e WhatsApp, aguardando interação do cliente."
click at [821, 404] on input "Registrar atividade" at bounding box center [851, 404] width 118 height 27
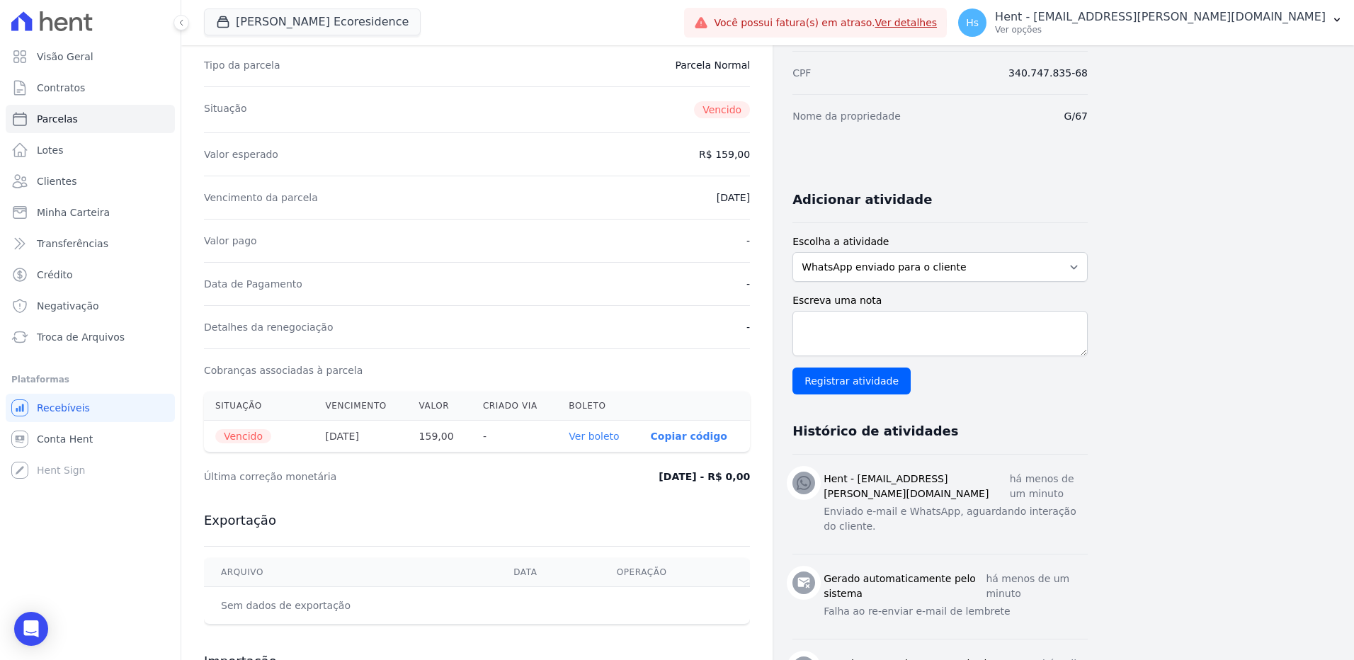
scroll to position [212, 0]
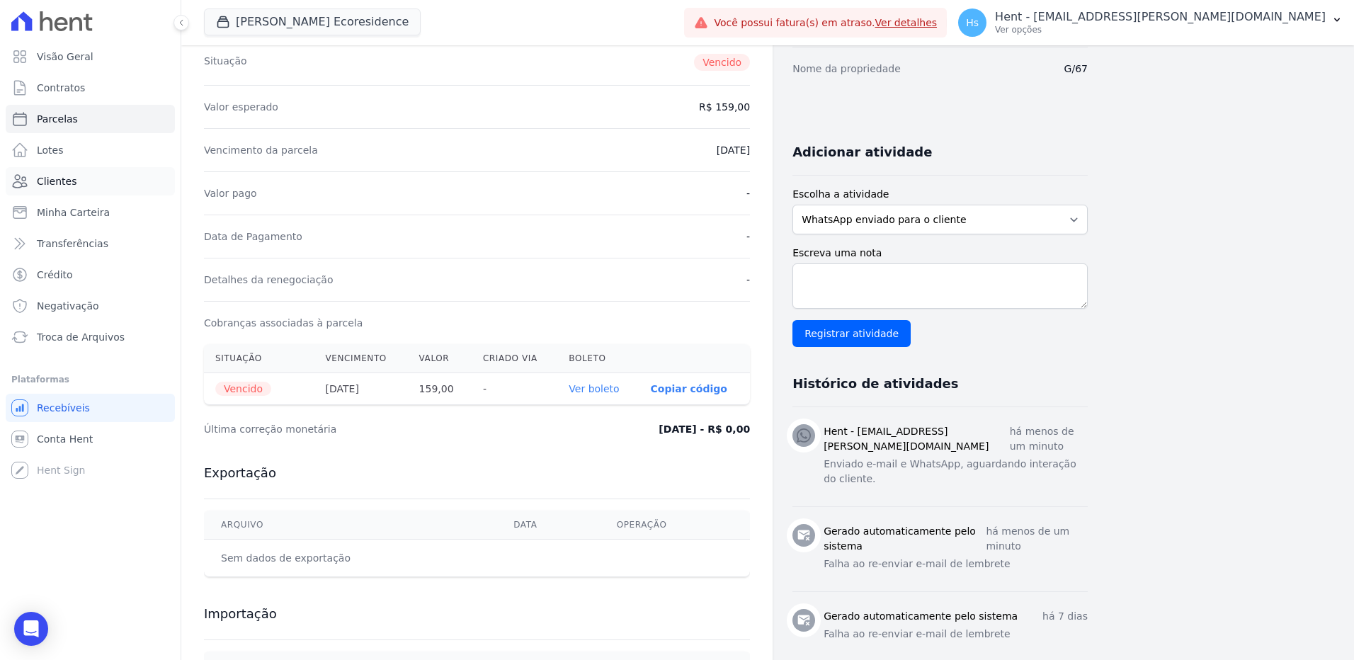
click at [62, 171] on link "Clientes" at bounding box center [90, 181] width 169 height 28
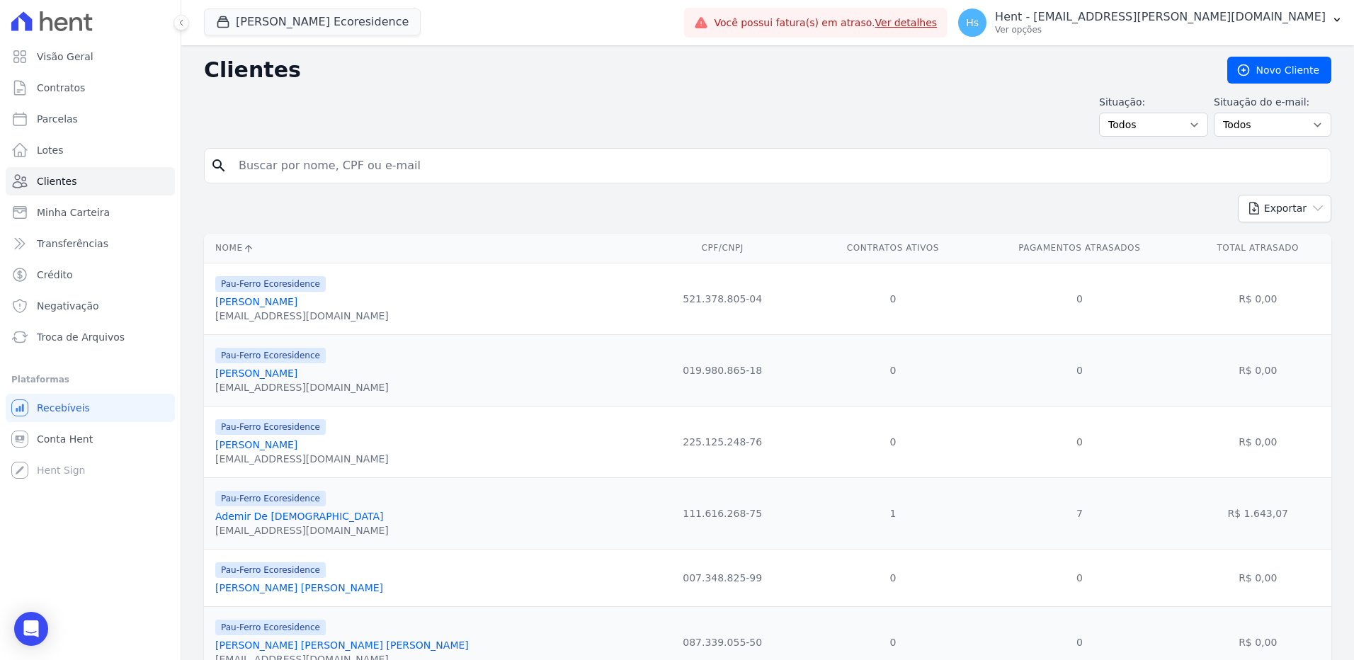
paste input "[PERSON_NAME]"
type input "[PERSON_NAME]"
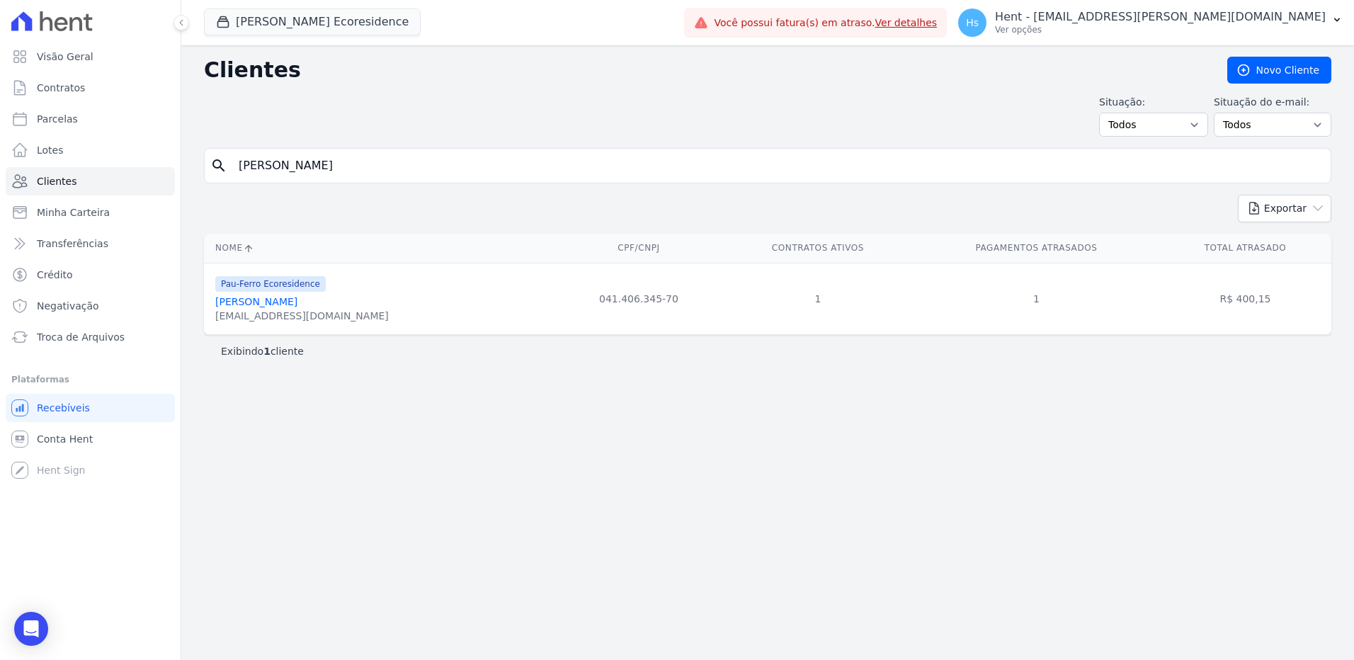
click at [246, 299] on link "[PERSON_NAME]" at bounding box center [256, 301] width 82 height 11
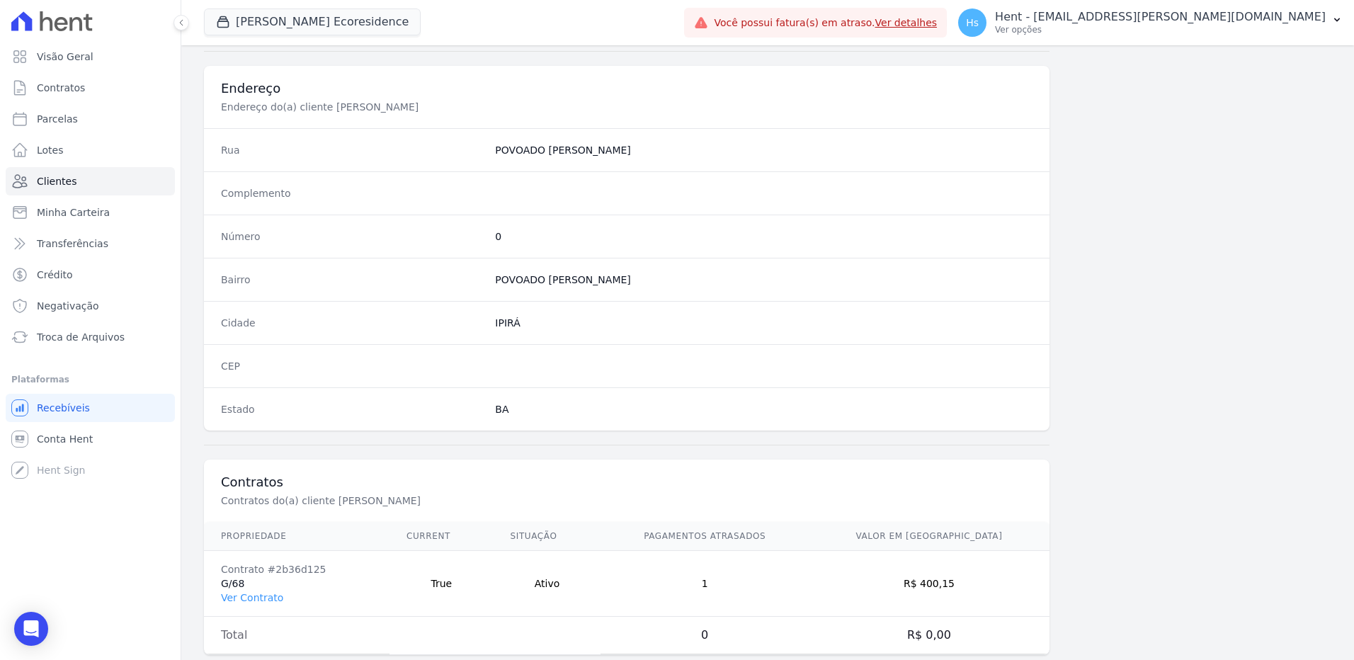
scroll to position [665, 0]
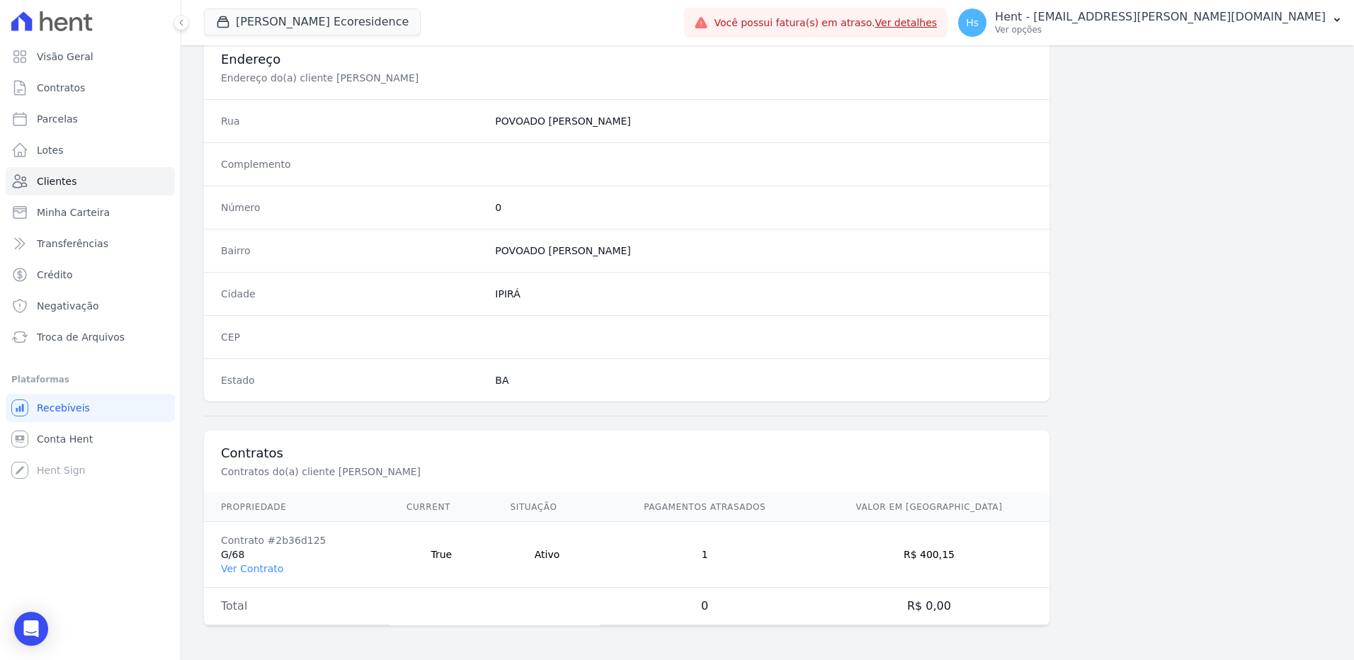
click at [243, 576] on td "Contrato #2b36d125 G/68 Ver Contrato" at bounding box center [297, 555] width 186 height 66
click at [243, 570] on link "Ver Contrato" at bounding box center [252, 568] width 62 height 11
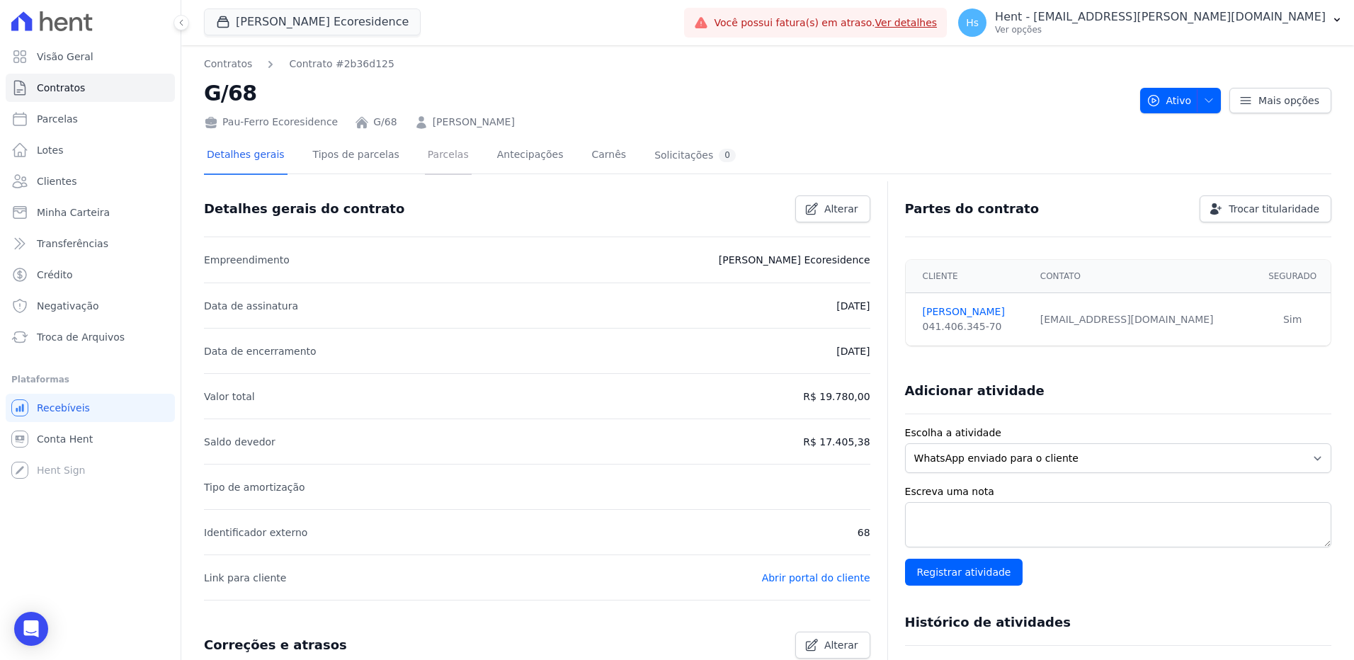
click at [425, 157] on link "Parcelas" at bounding box center [448, 156] width 47 height 38
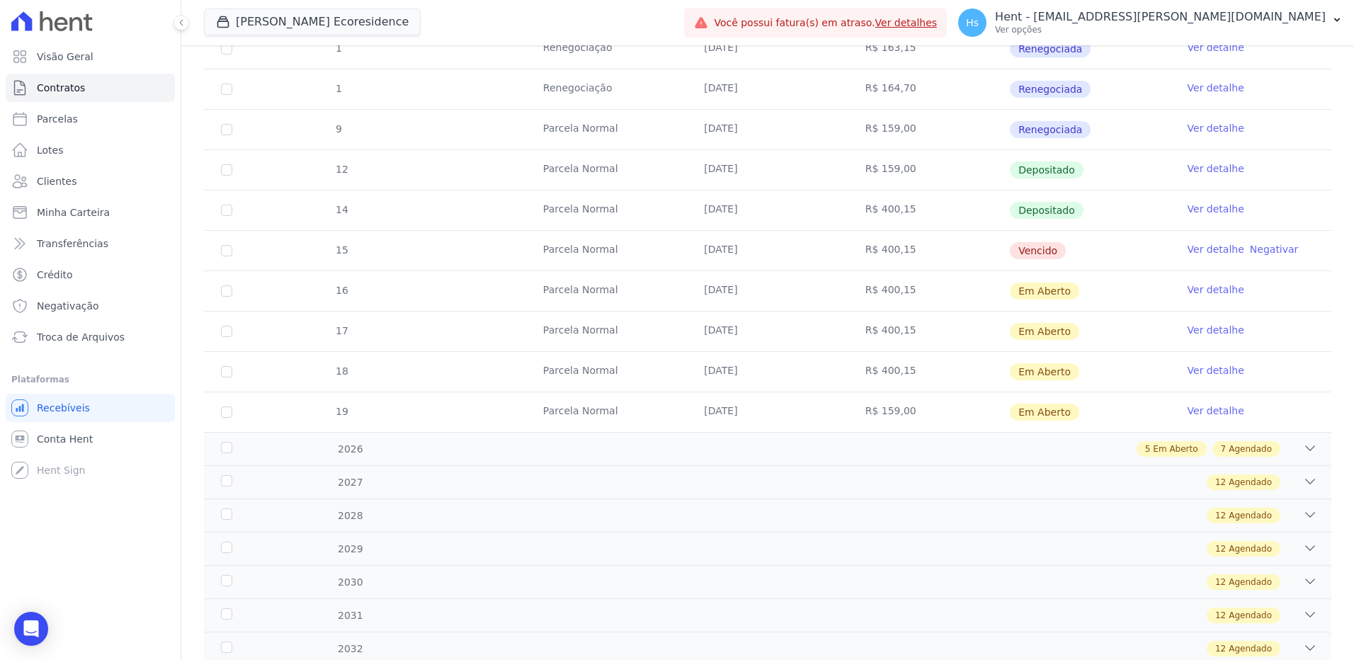
scroll to position [283, 0]
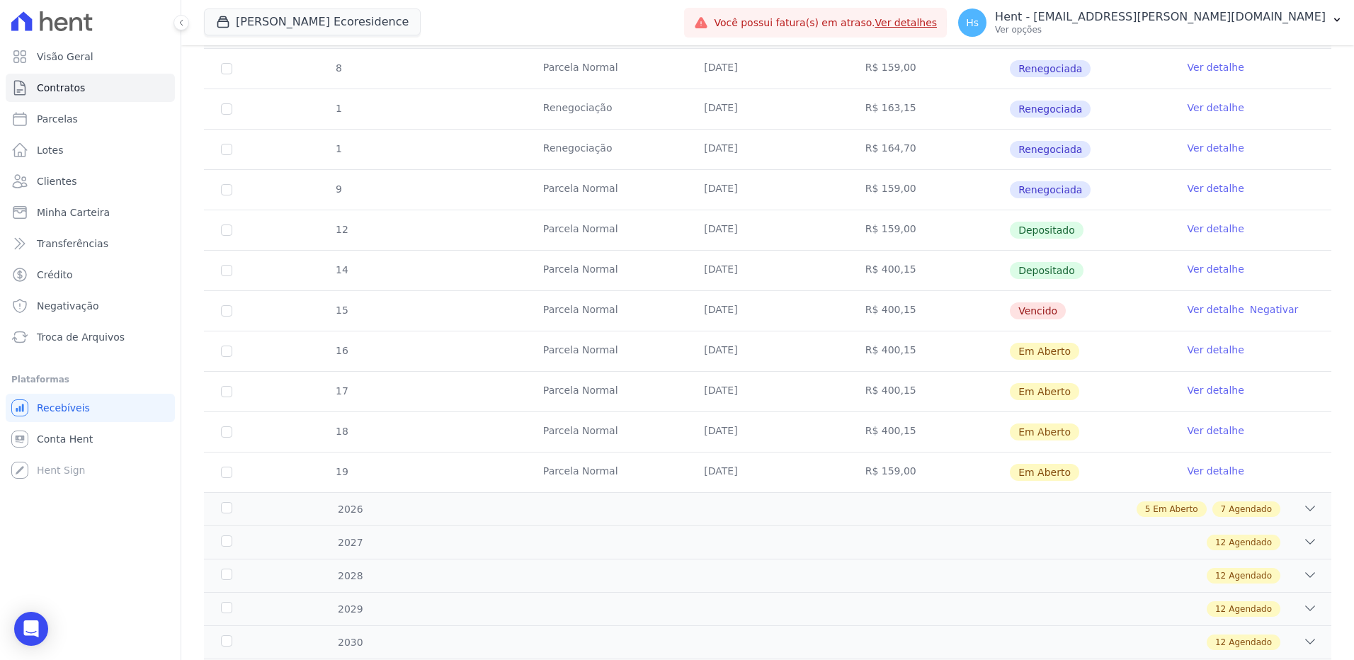
click at [1212, 309] on link "Ver detalhe" at bounding box center [1216, 309] width 57 height 14
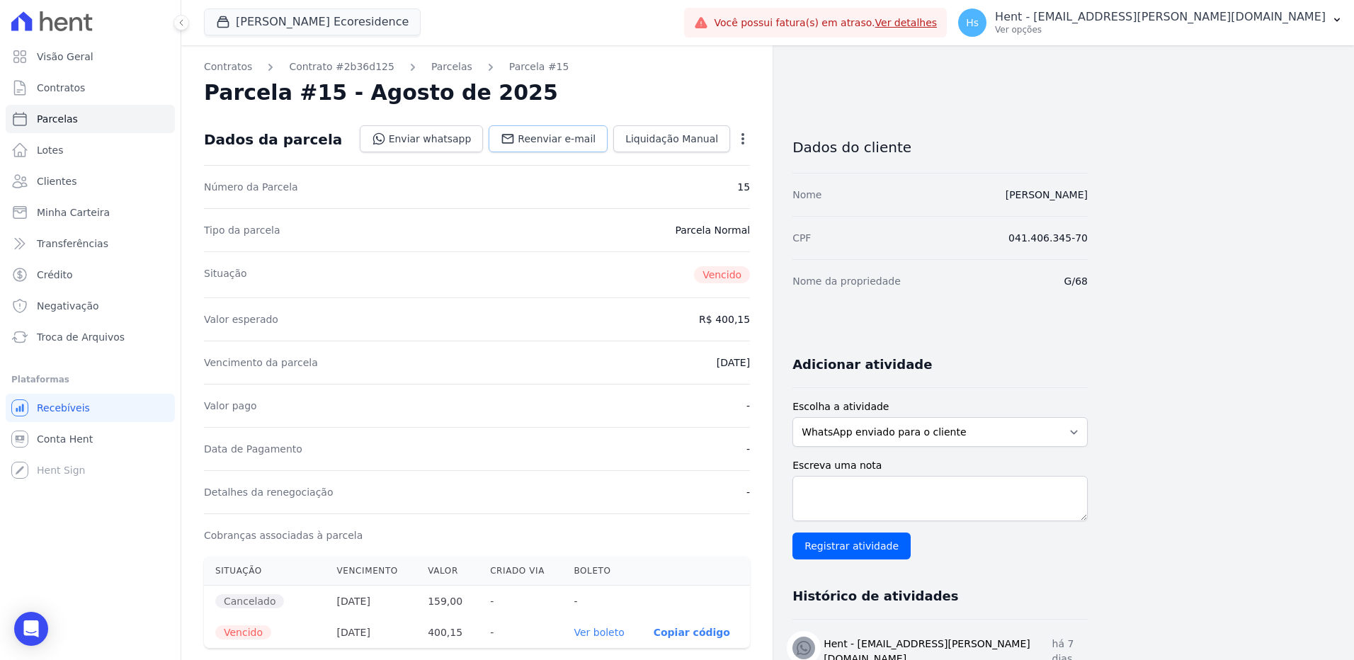
click at [574, 142] on span "Reenviar e-mail" at bounding box center [557, 139] width 78 height 14
click at [879, 496] on textarea "Escreva uma nota" at bounding box center [939, 498] width 295 height 45
paste textarea "Enviado e-mail e WhatsApp, aguardando interação do cliente."
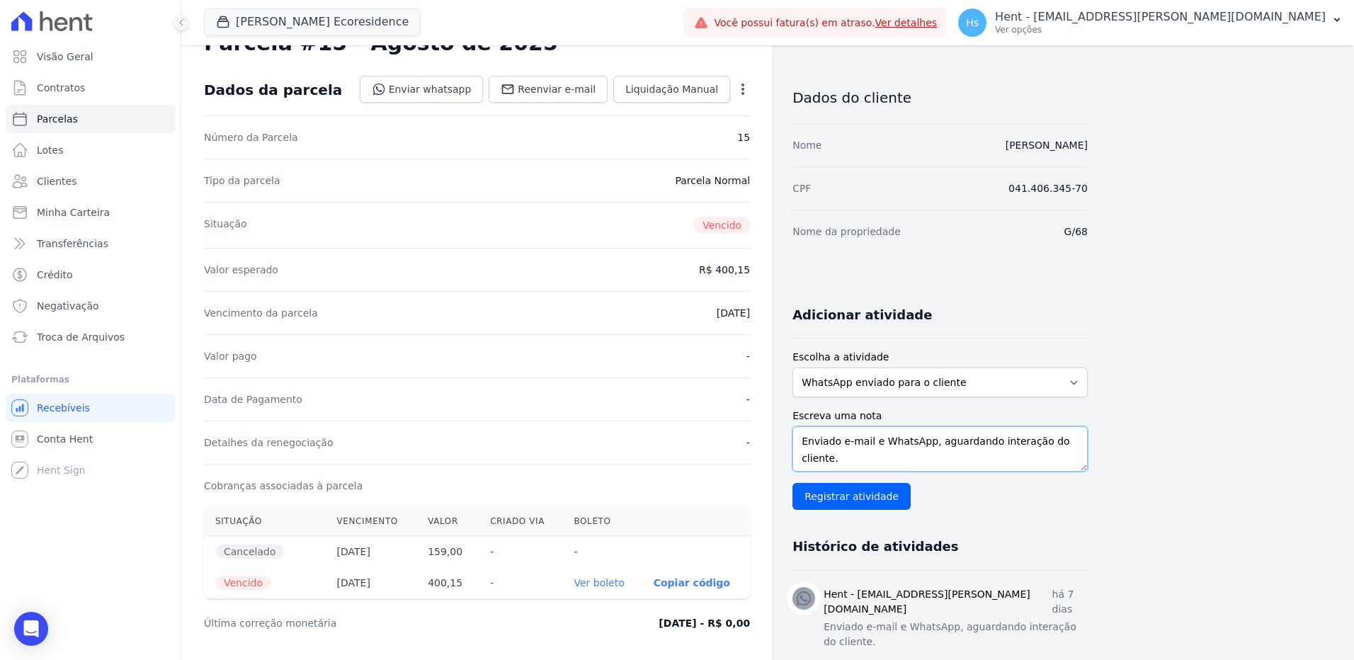
scroll to position [71, 0]
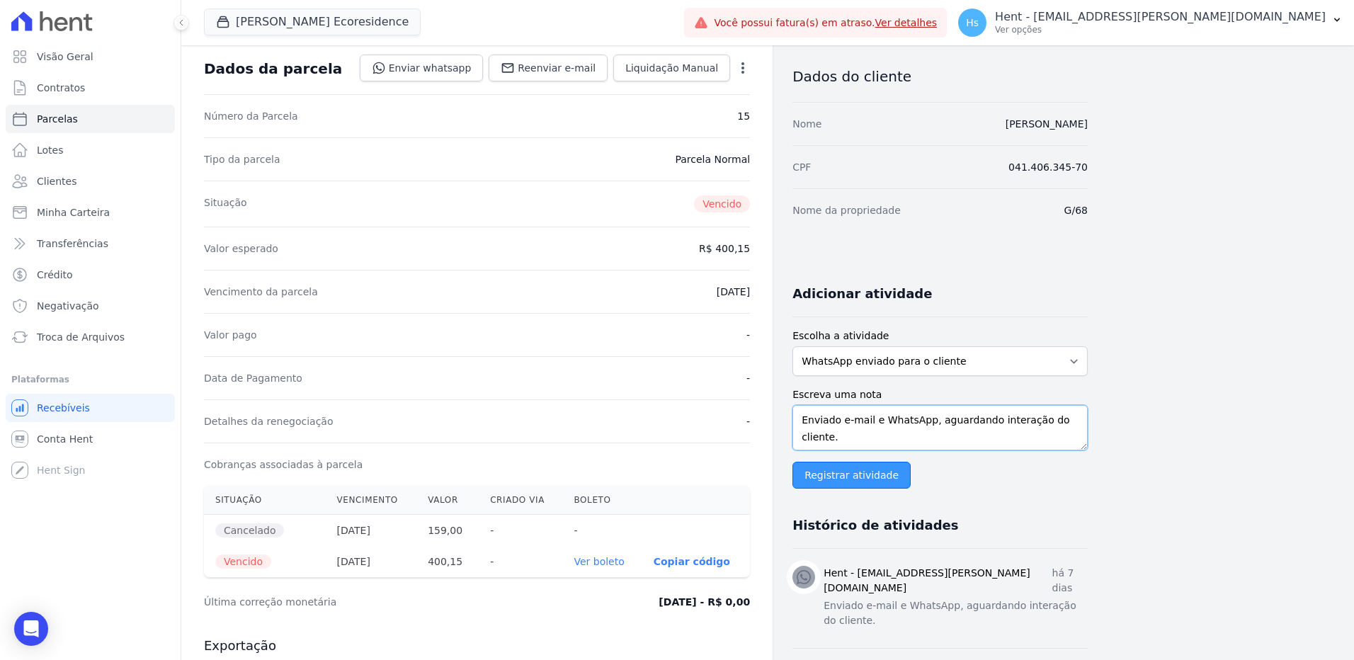
type textarea "Enviado e-mail e WhatsApp, aguardando interação do cliente."
click at [855, 472] on input "Registrar atividade" at bounding box center [851, 475] width 118 height 27
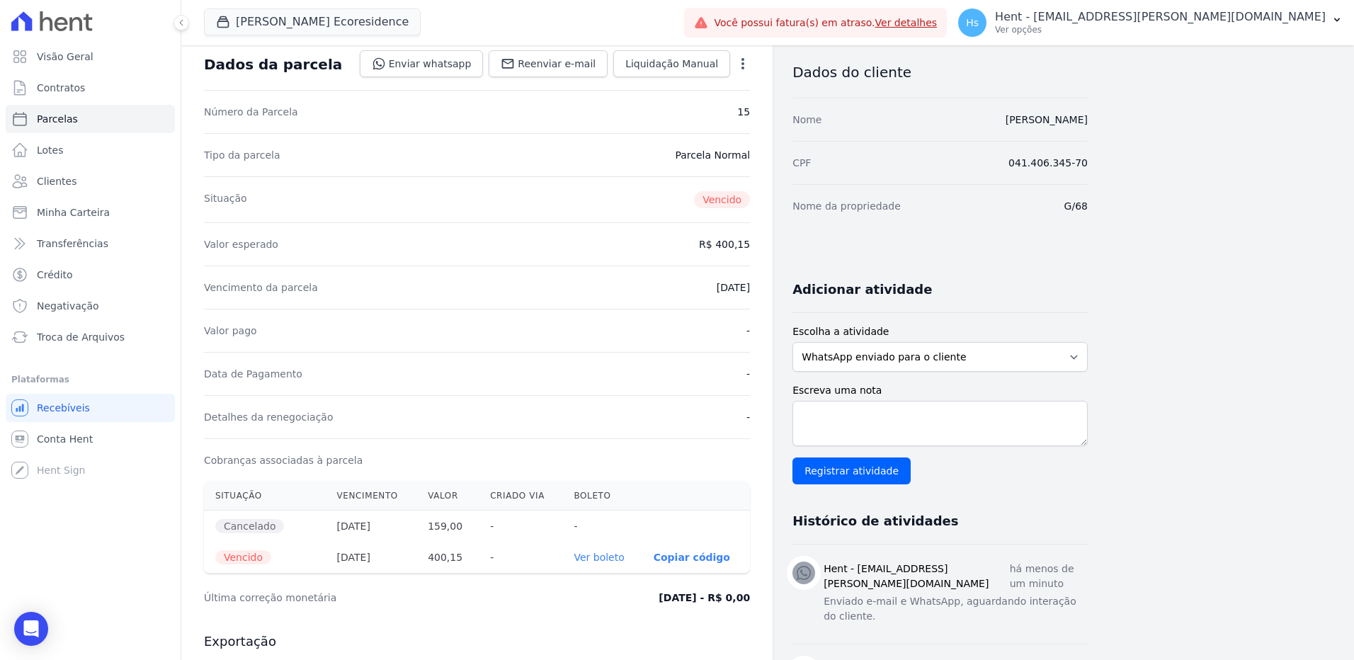
scroll to position [0, 0]
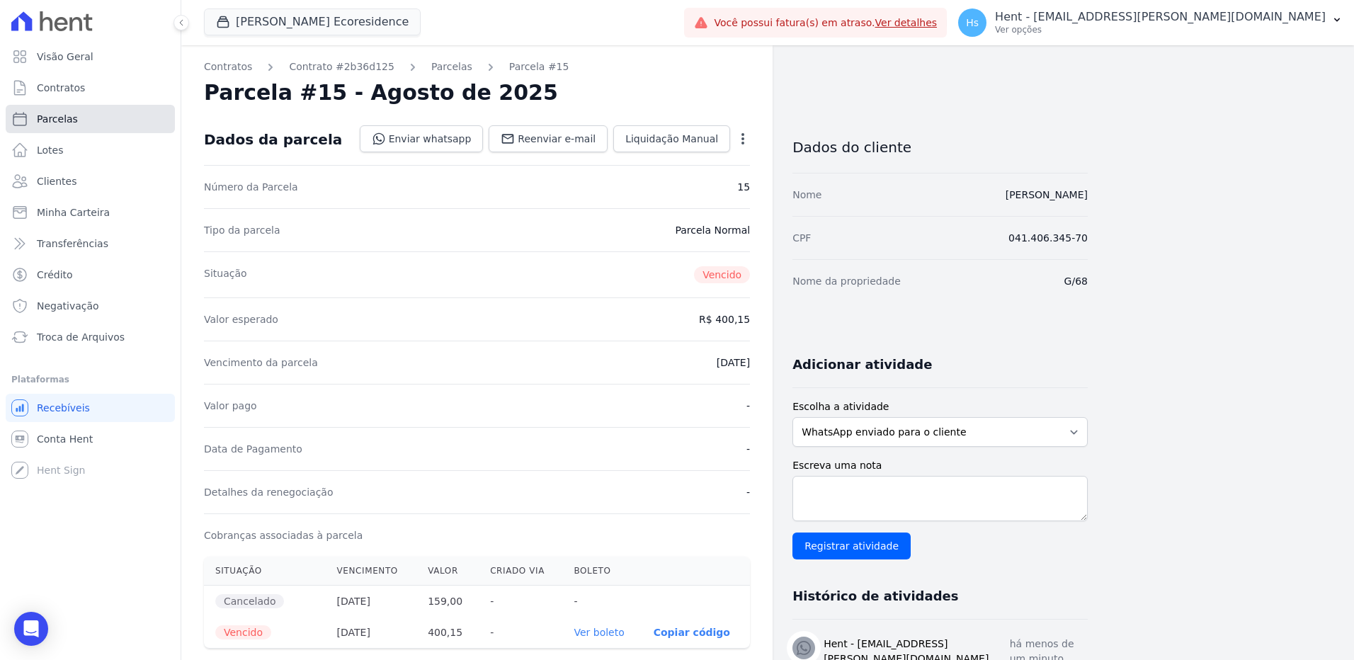
click at [56, 120] on span "Parcelas" at bounding box center [57, 119] width 41 height 14
select select
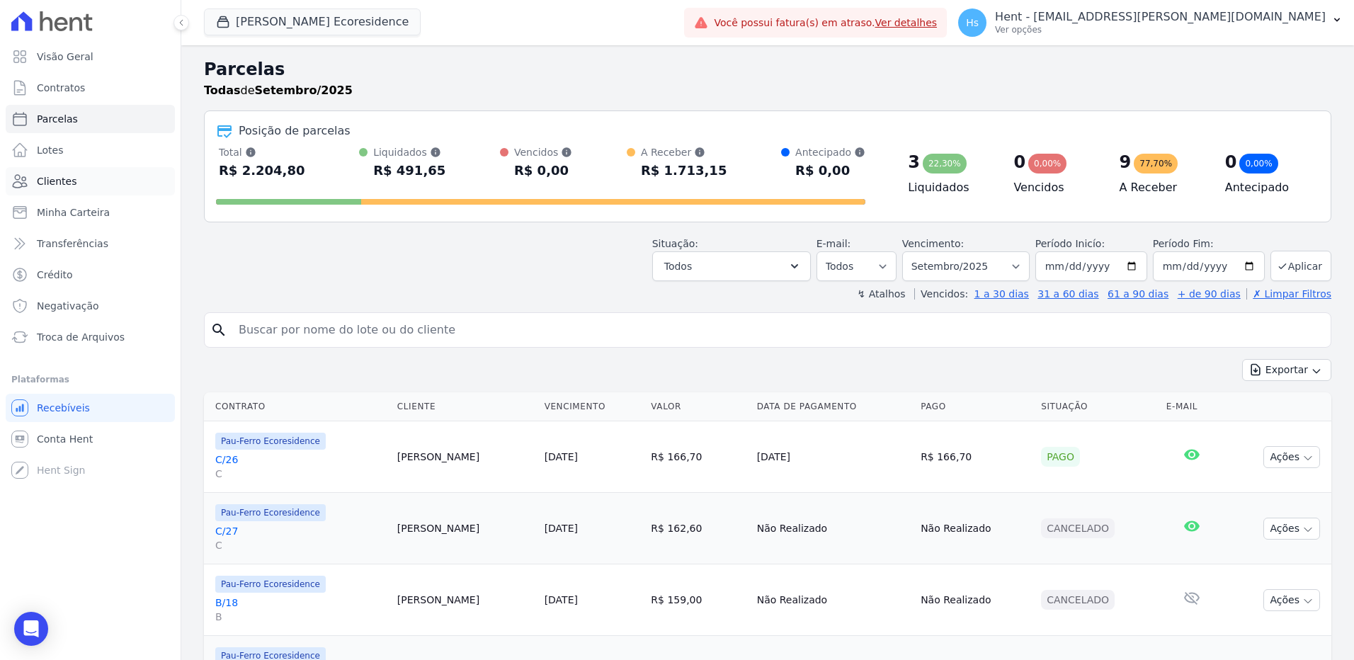
click at [55, 193] on link "Clientes" at bounding box center [90, 181] width 169 height 28
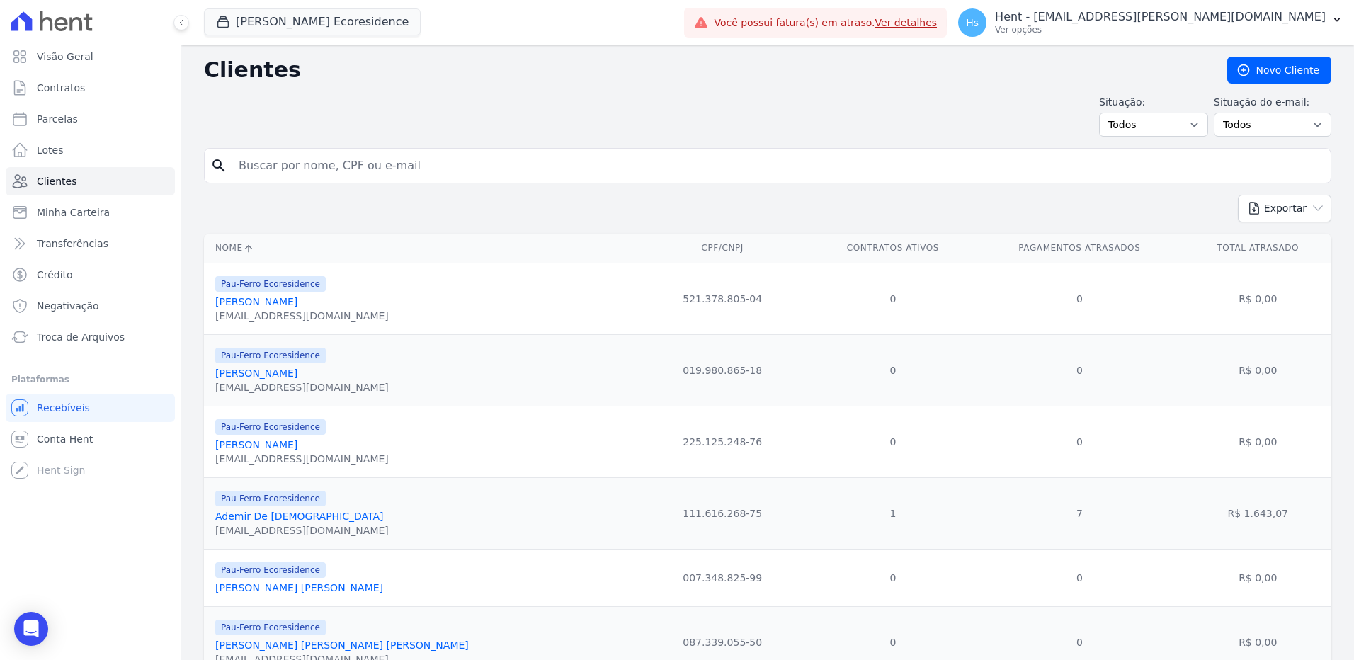
click at [399, 166] on input "search" at bounding box center [777, 166] width 1095 height 28
paste input "Ana Maria Alves"
type input "Ana Maria Alves"
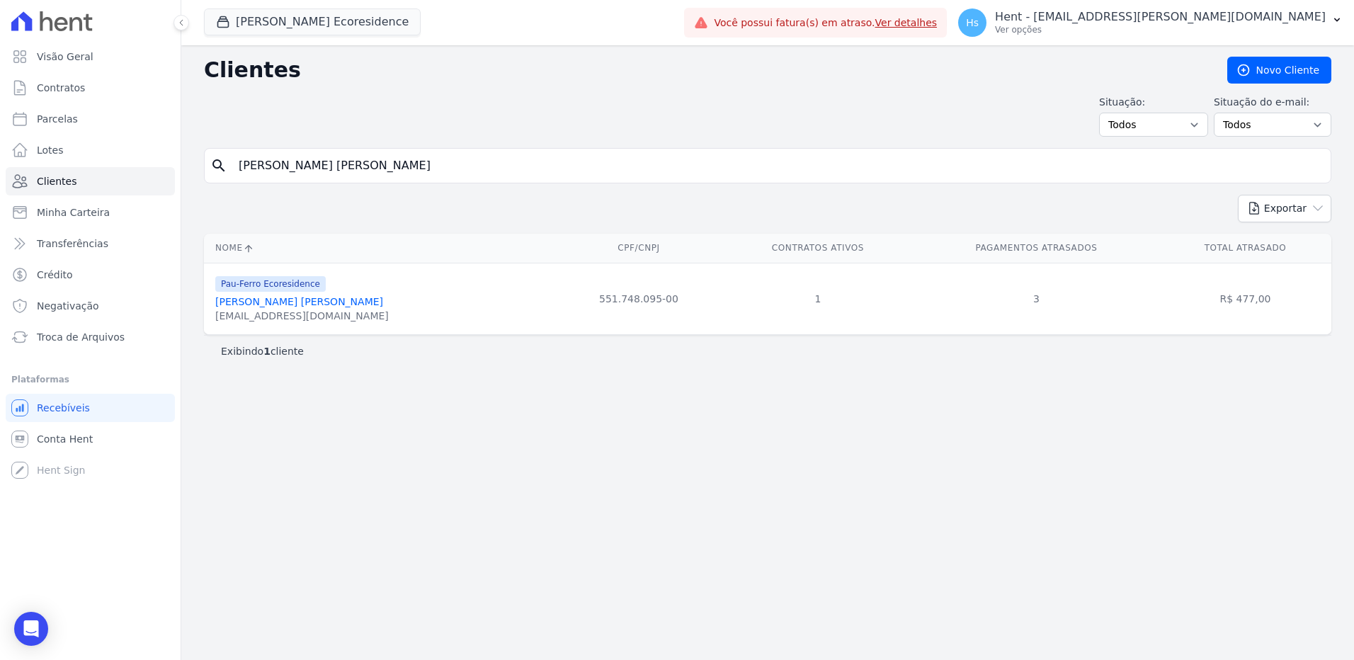
click at [260, 303] on link "Ana Maria Alves" at bounding box center [299, 301] width 168 height 11
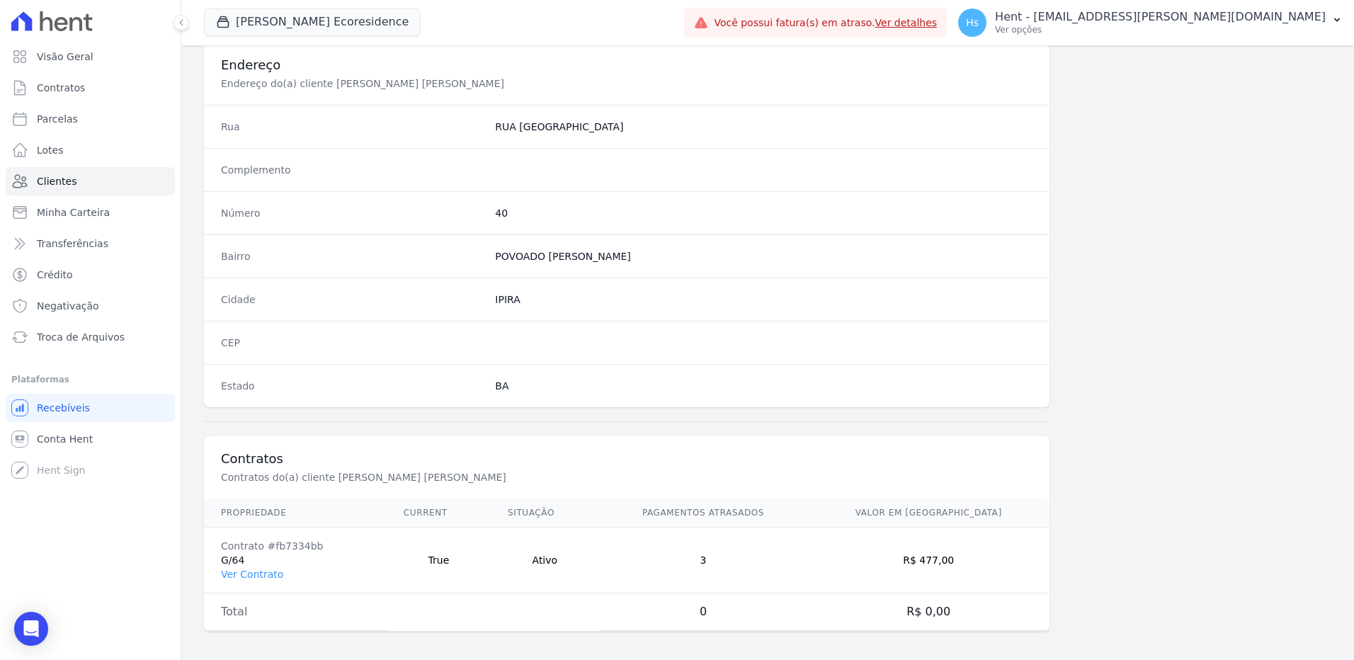
scroll to position [665, 0]
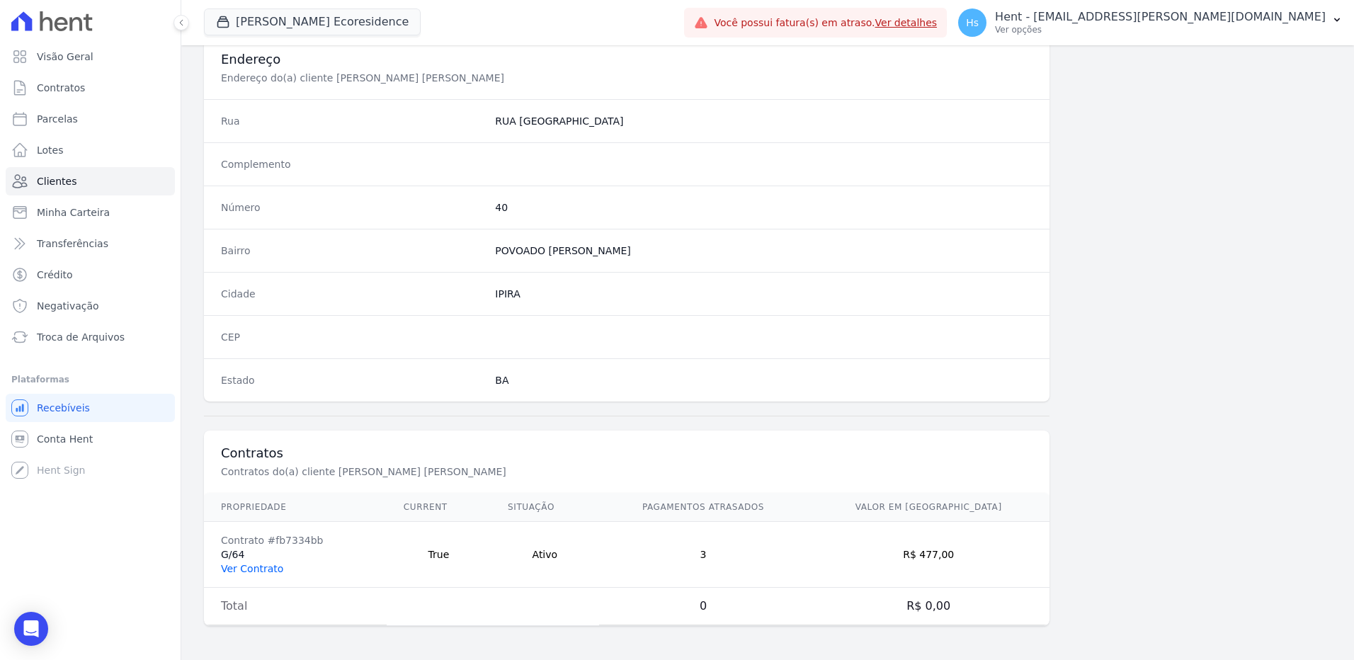
click at [227, 574] on link "Ver Contrato" at bounding box center [252, 568] width 62 height 11
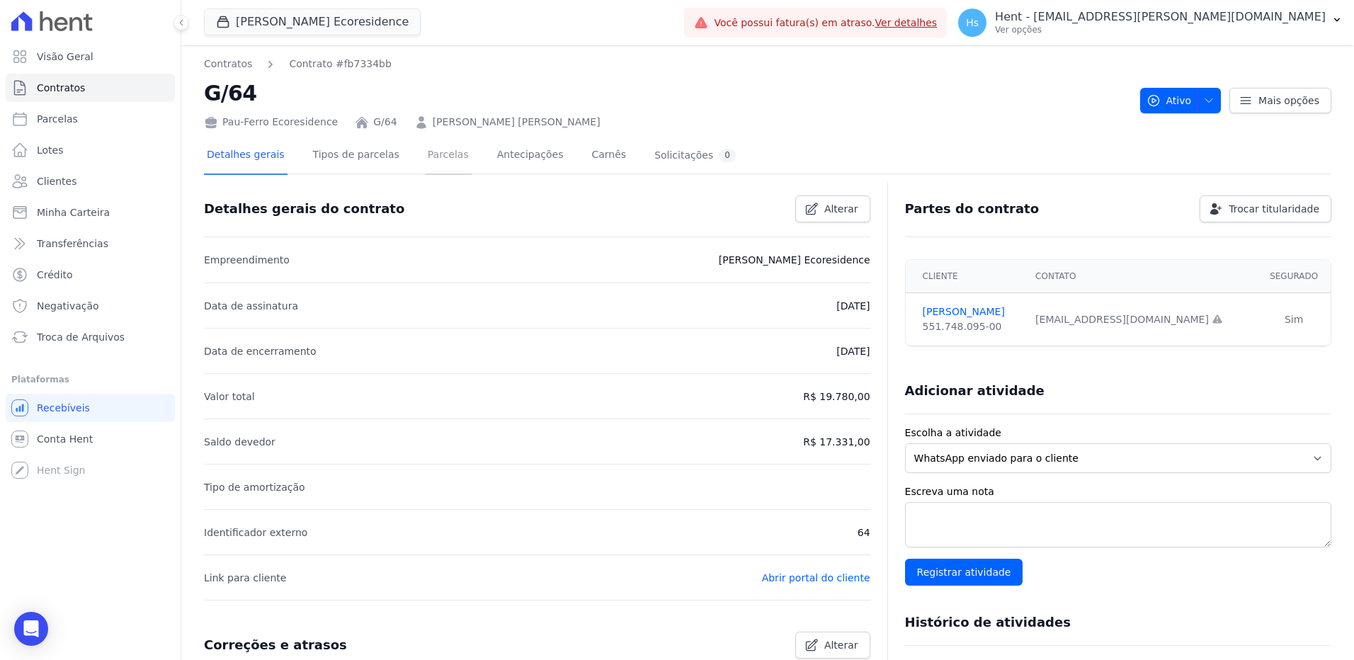
click at [438, 169] on link "Parcelas" at bounding box center [448, 156] width 47 height 38
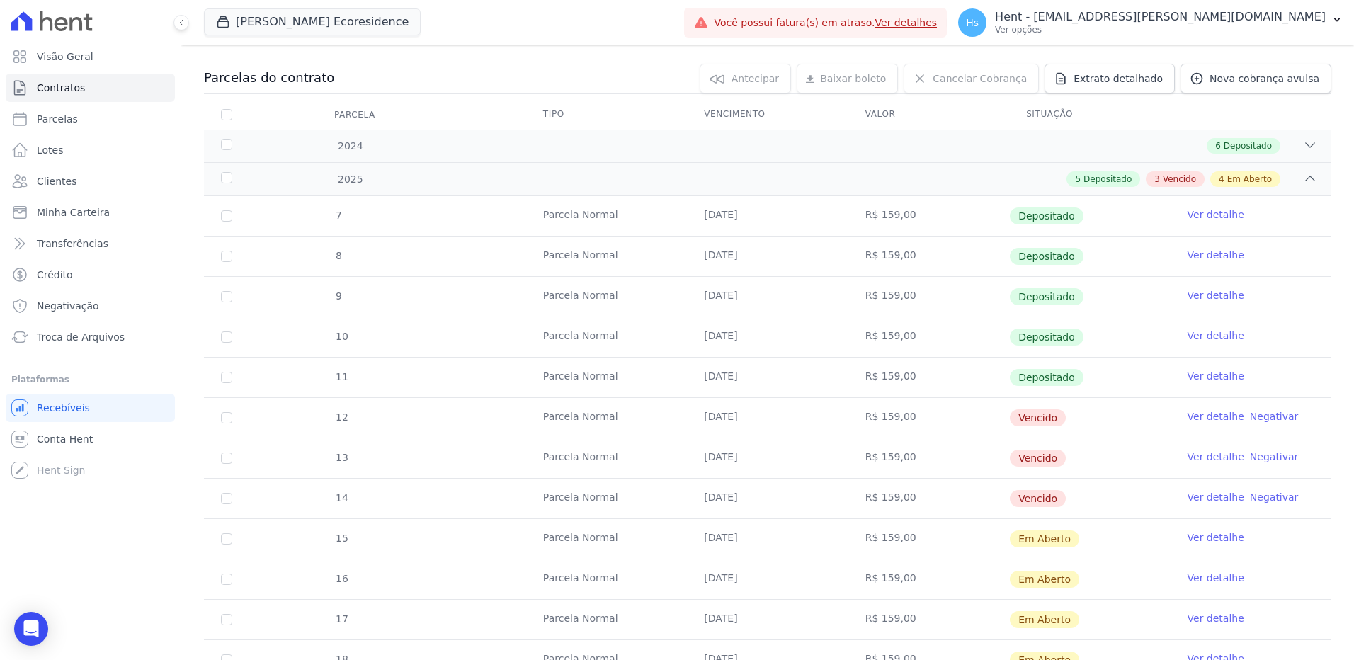
scroll to position [142, 0]
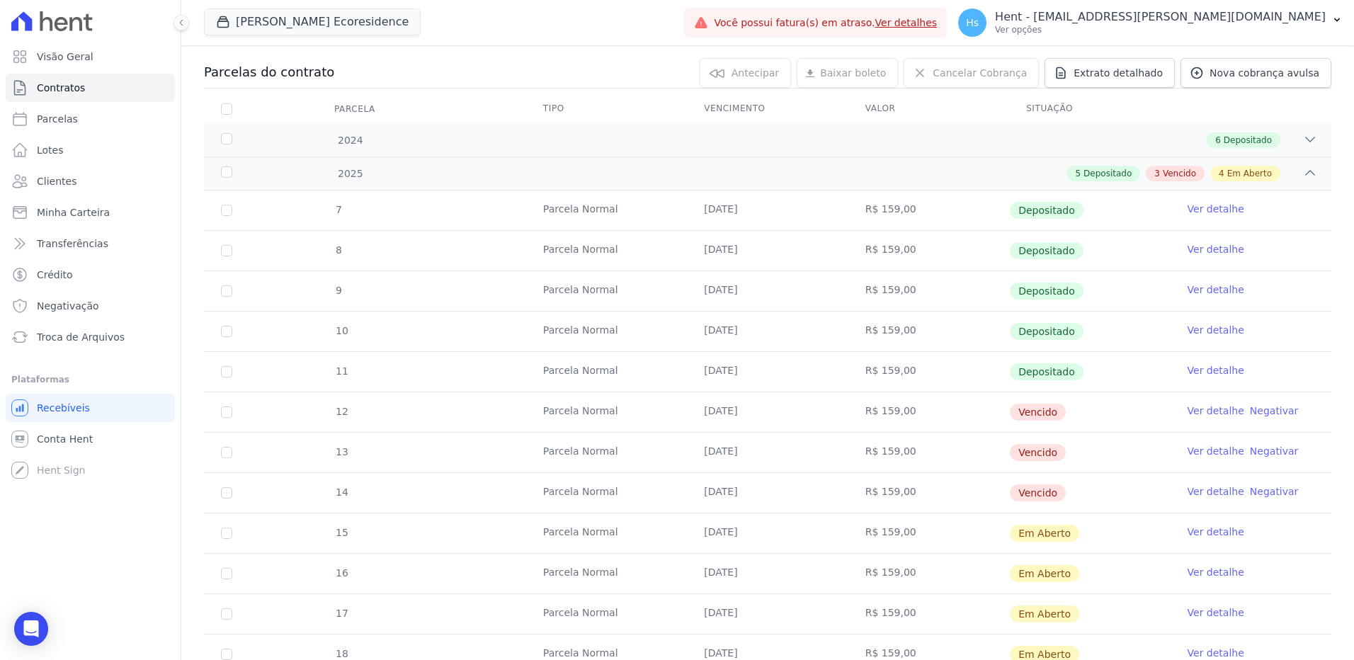
click at [1197, 413] on link "Ver detalhe" at bounding box center [1216, 411] width 57 height 14
click at [1201, 453] on link "Ver detalhe" at bounding box center [1216, 451] width 57 height 14
click at [1194, 496] on link "Ver detalhe" at bounding box center [1216, 491] width 57 height 14
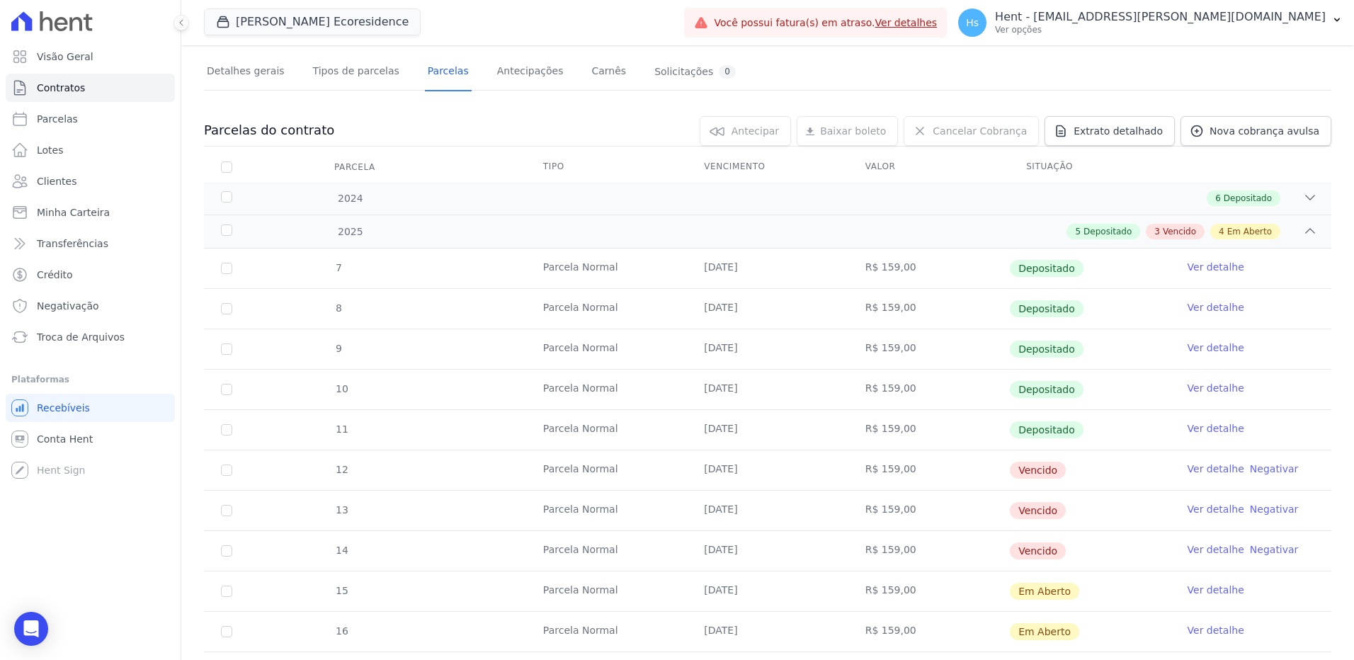
scroll to position [0, 0]
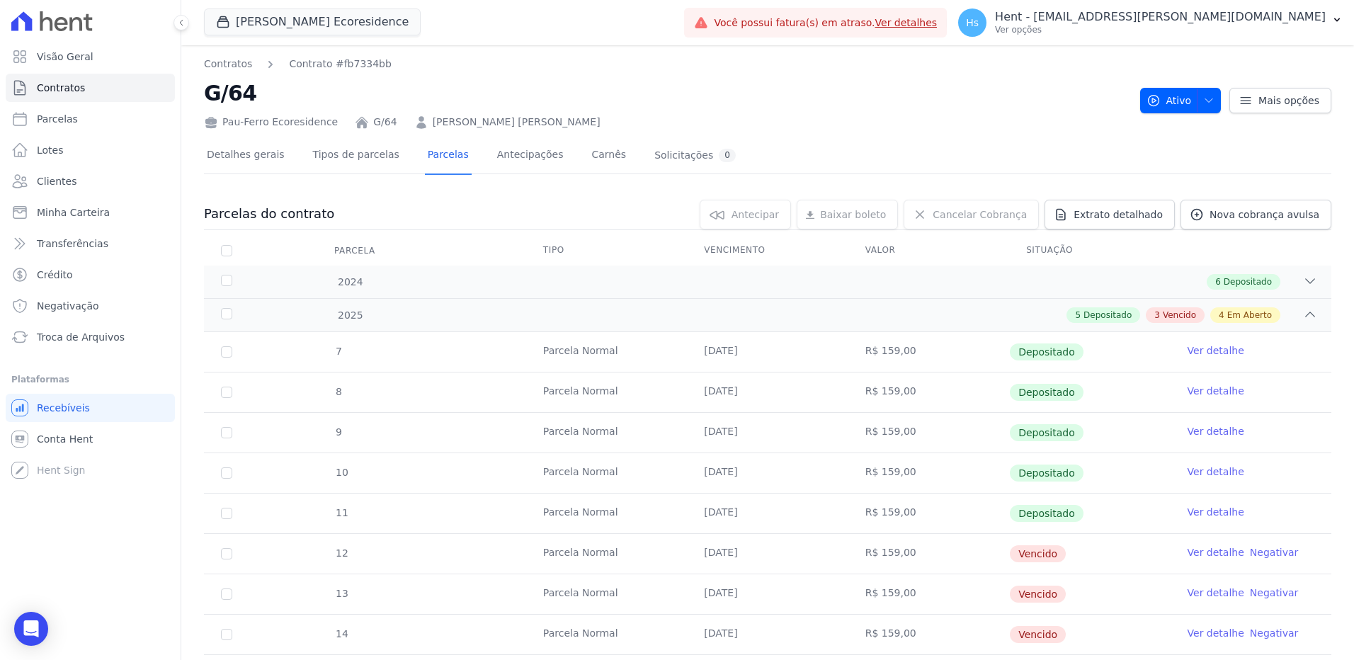
click at [453, 118] on link "[PERSON_NAME]" at bounding box center [517, 122] width 168 height 15
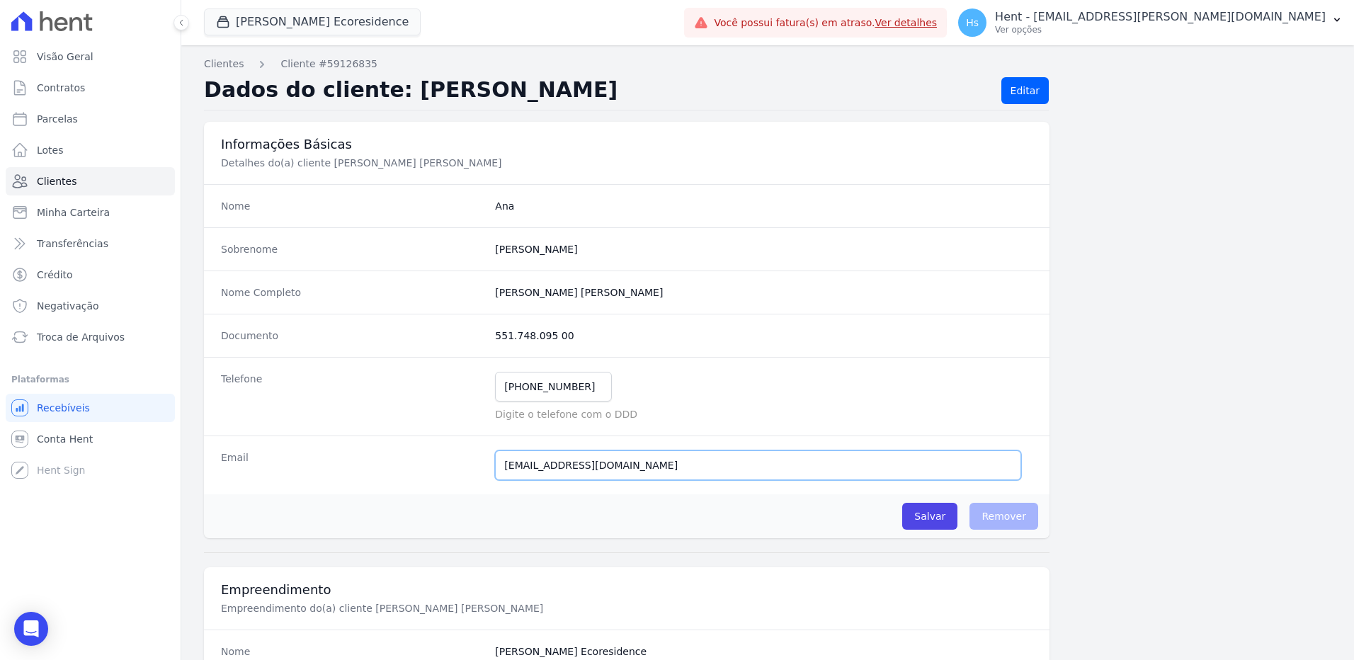
drag, startPoint x: 605, startPoint y: 468, endPoint x: 485, endPoint y: 475, distance: 119.9
click at [484, 475] on div "Email meurysouzarios@gmail.com Email confirmado." at bounding box center [627, 465] width 846 height 59
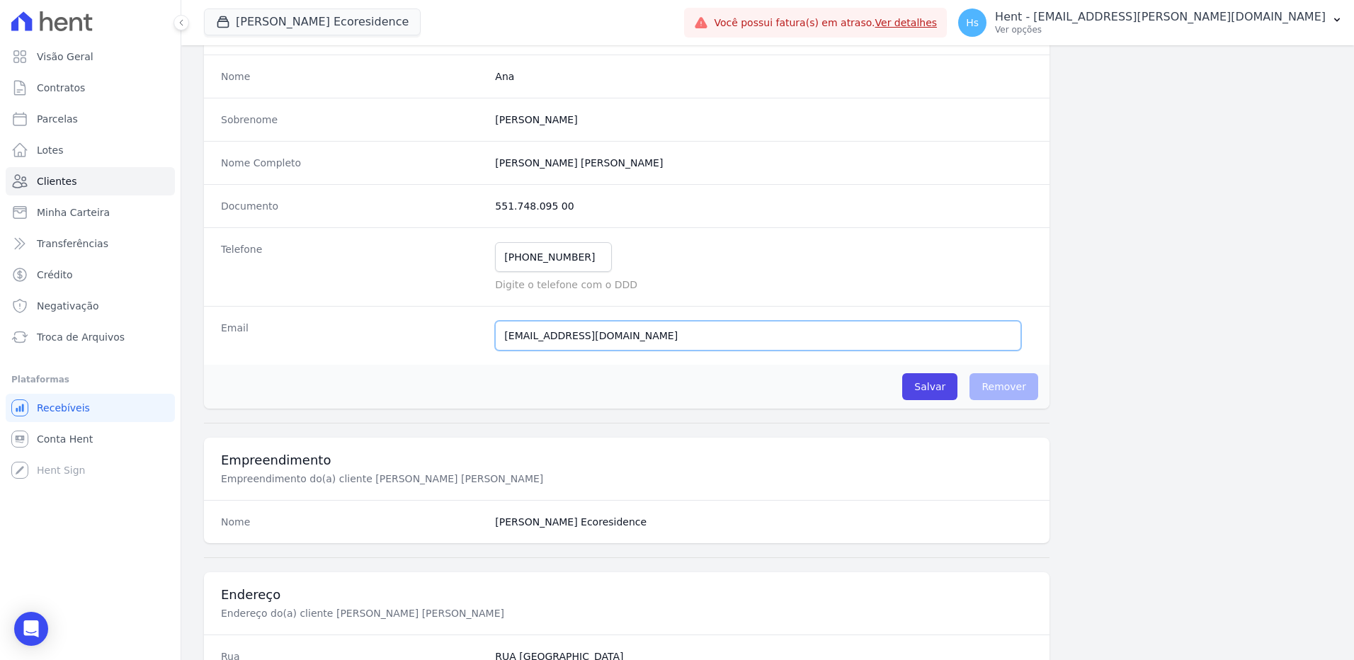
scroll to position [142, 0]
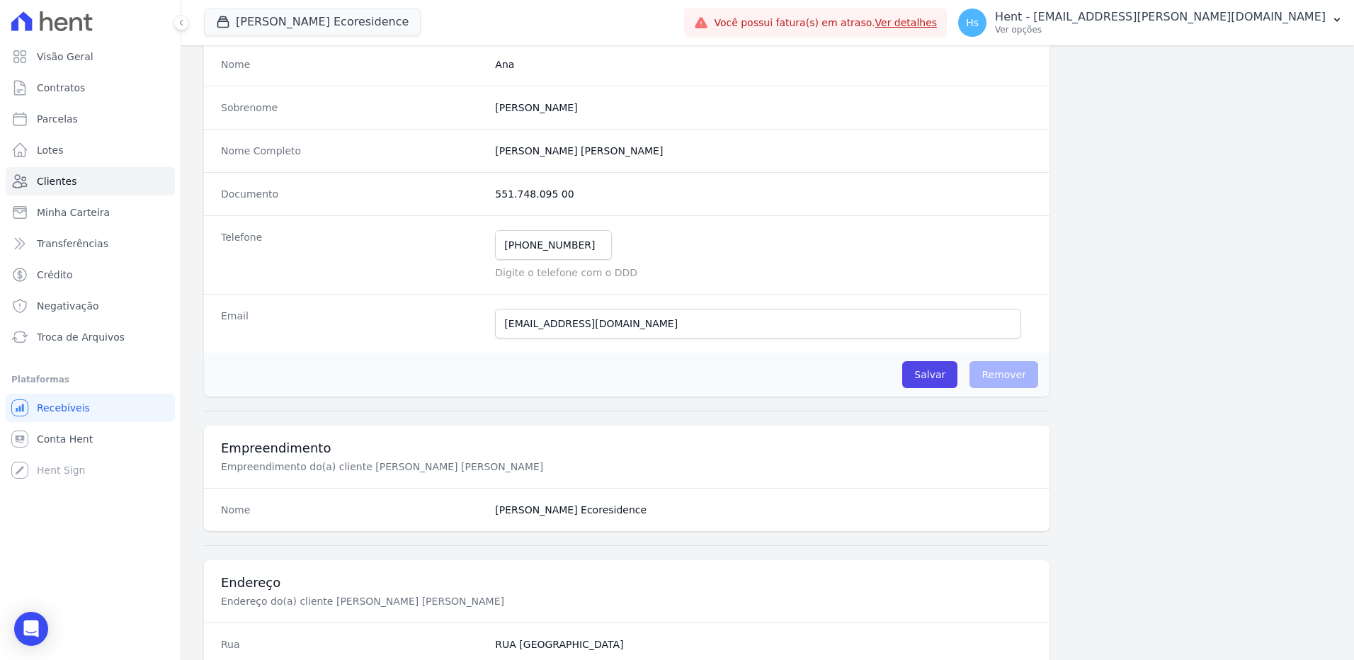
drag, startPoint x: 605, startPoint y: 521, endPoint x: 489, endPoint y: 520, distance: 116.1
click at [489, 520] on div "Nome Pau Ferro Ecoresidence" at bounding box center [627, 509] width 846 height 43
drag, startPoint x: 489, startPoint y: 520, endPoint x: 511, endPoint y: 517, distance: 21.5
copy dd "[PERSON_NAME] Ecoresidence"
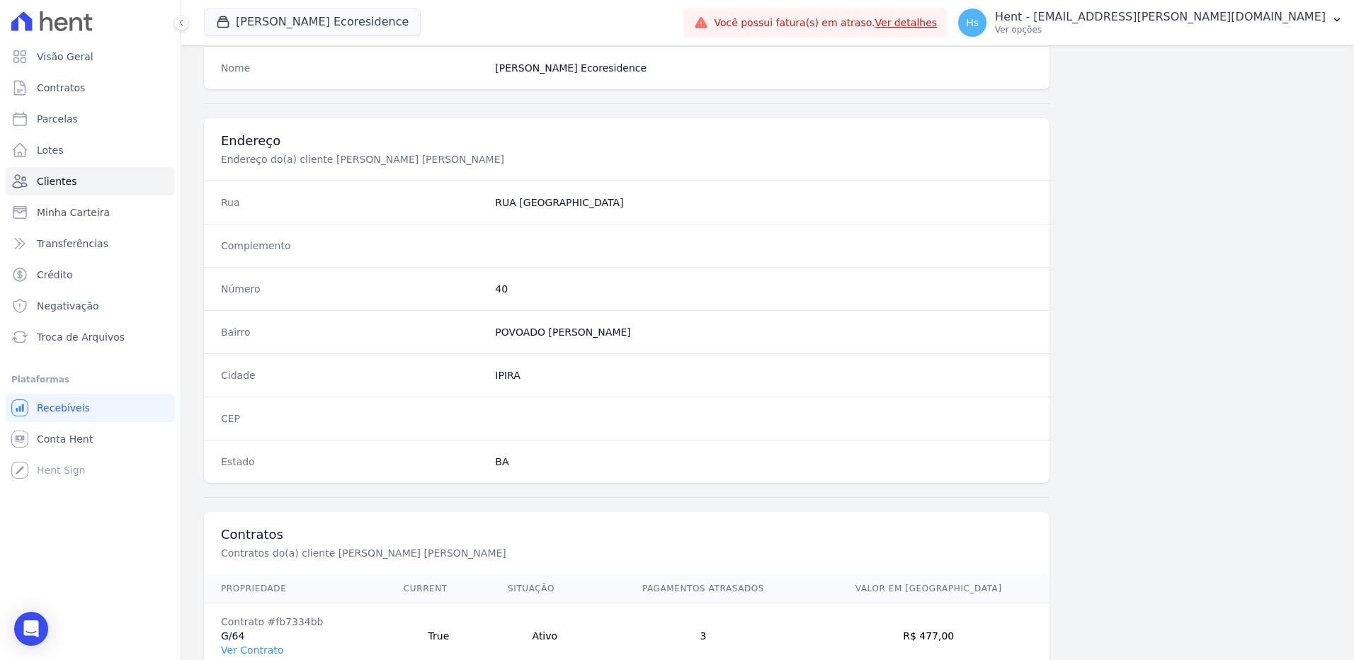
scroll to position [665, 0]
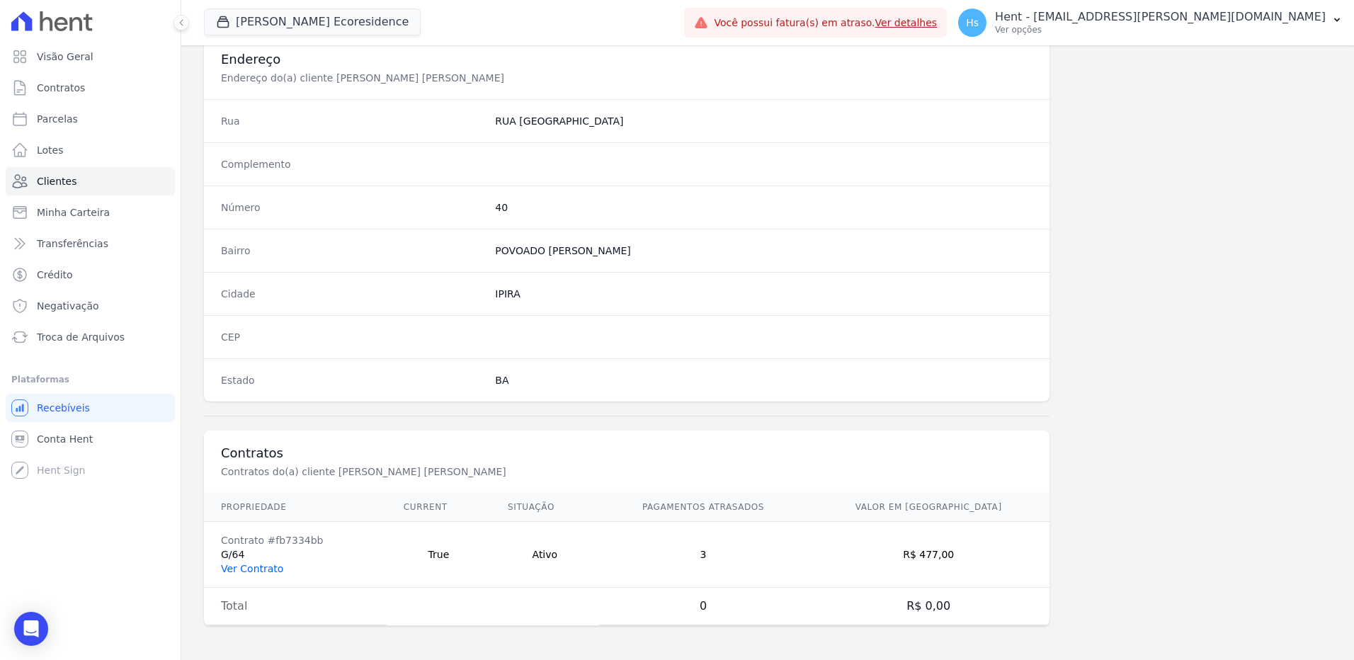
click at [251, 567] on link "Ver Contrato" at bounding box center [252, 568] width 62 height 11
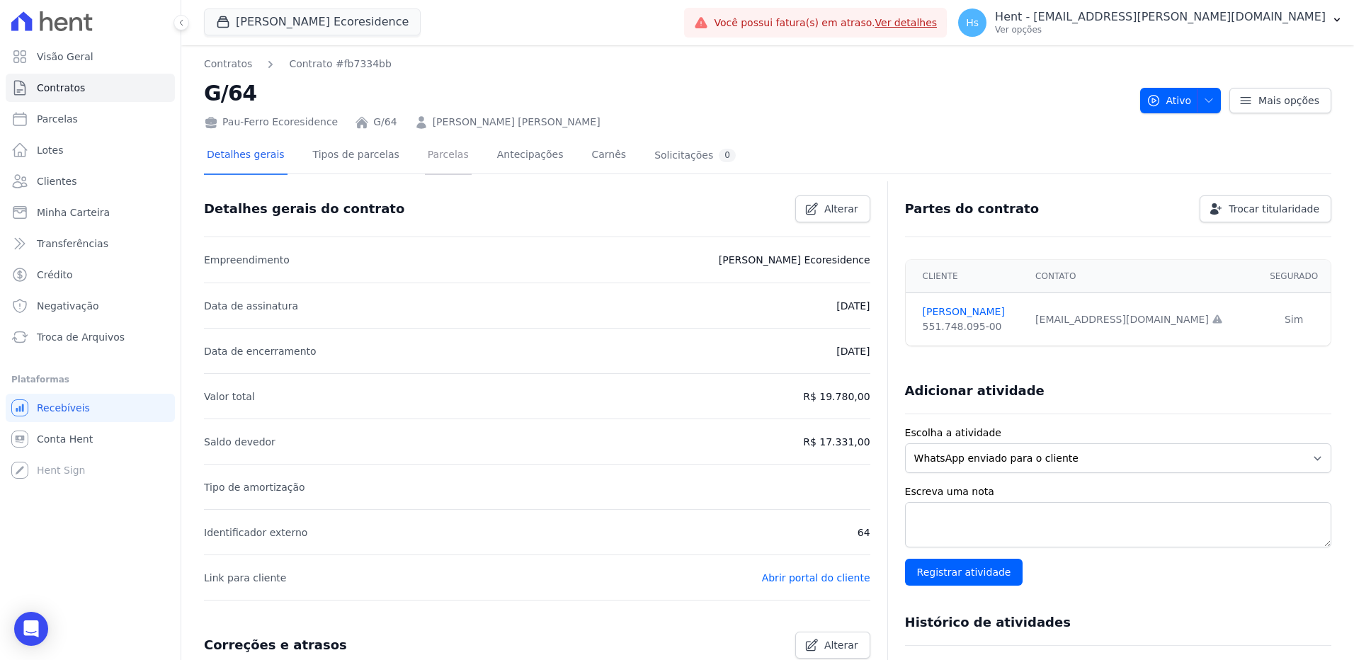
click at [426, 155] on link "Parcelas" at bounding box center [448, 156] width 47 height 38
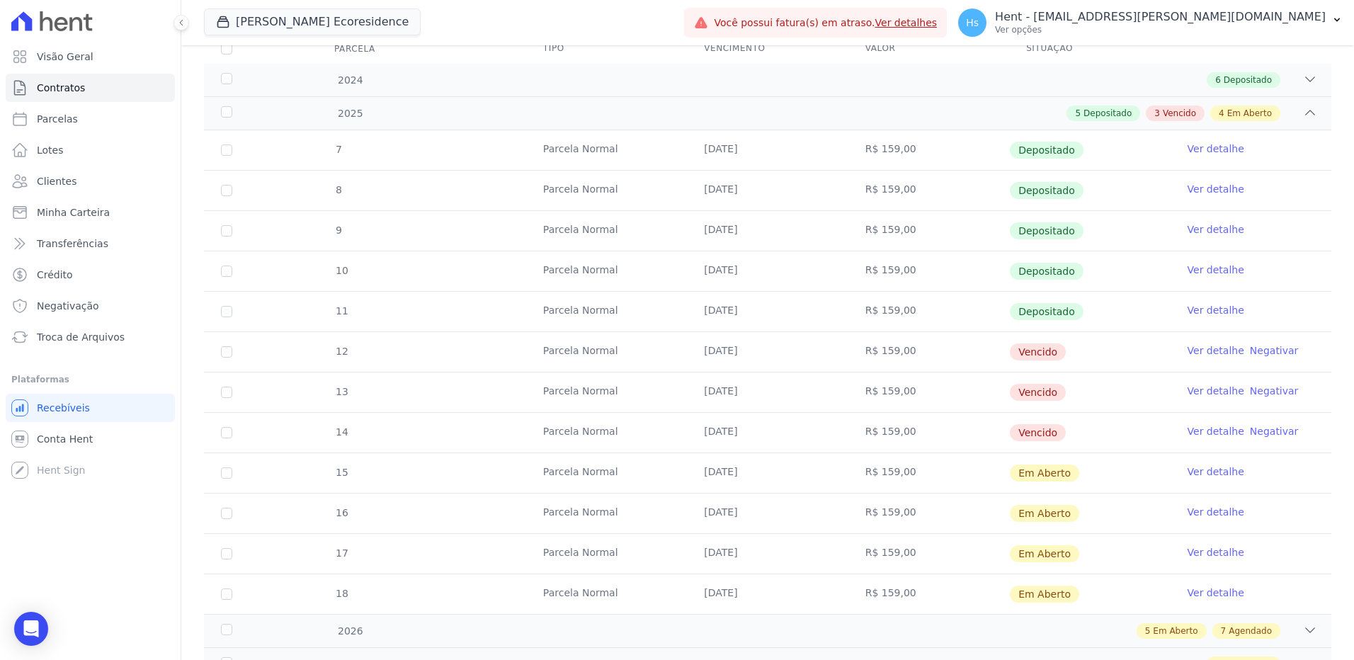
scroll to position [212, 0]
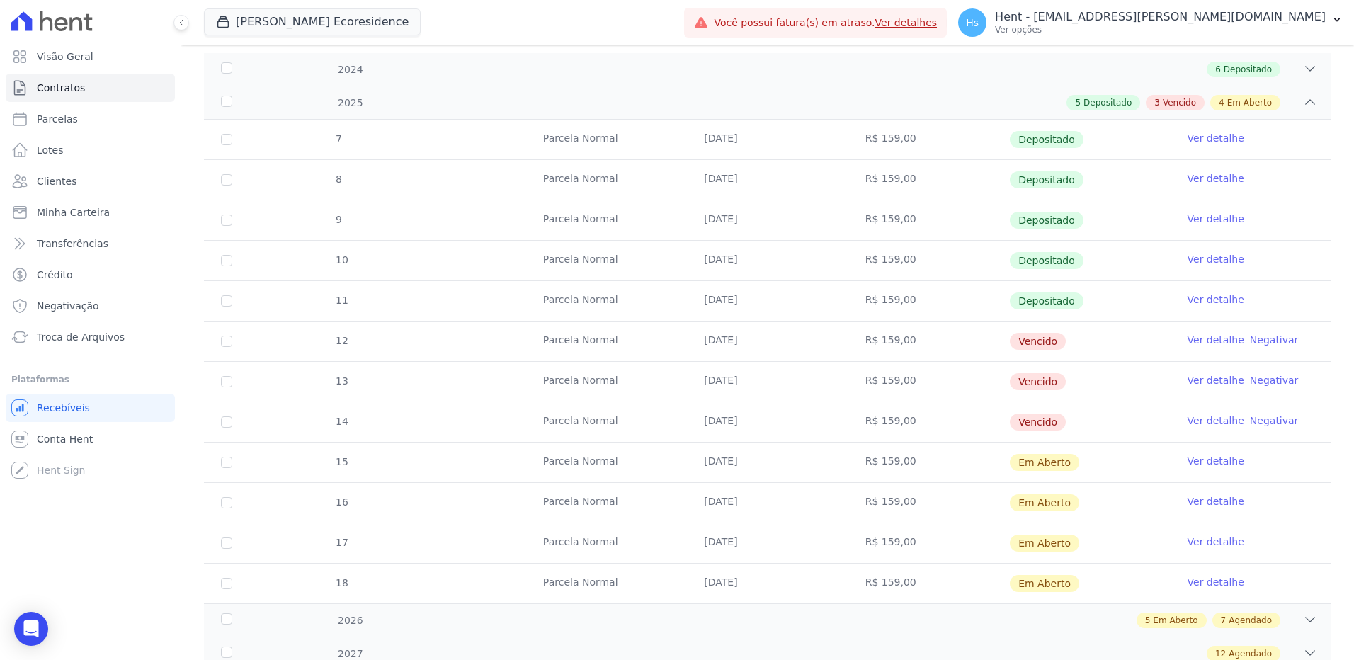
click at [1206, 340] on link "Ver detalhe" at bounding box center [1216, 340] width 57 height 14
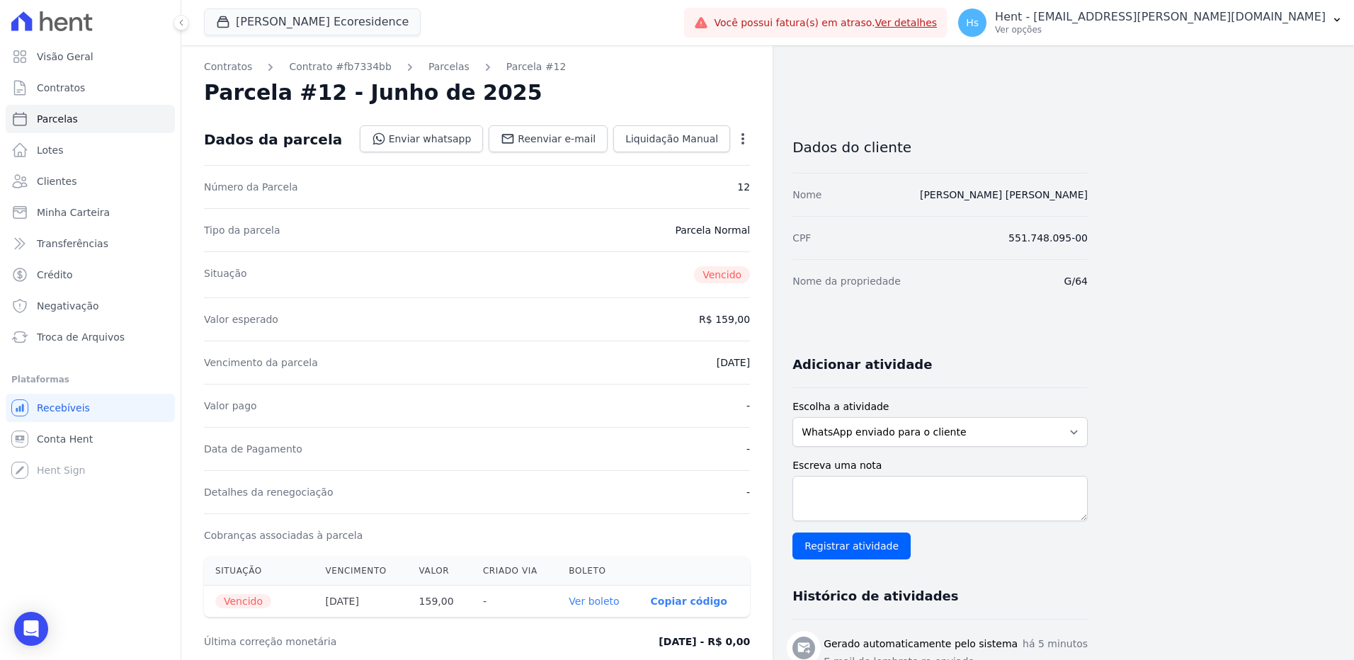
click at [348, 237] on div "Tipo da parcela Parcela Normal" at bounding box center [477, 229] width 546 height 43
click at [73, 182] on link "Clientes" at bounding box center [90, 181] width 169 height 28
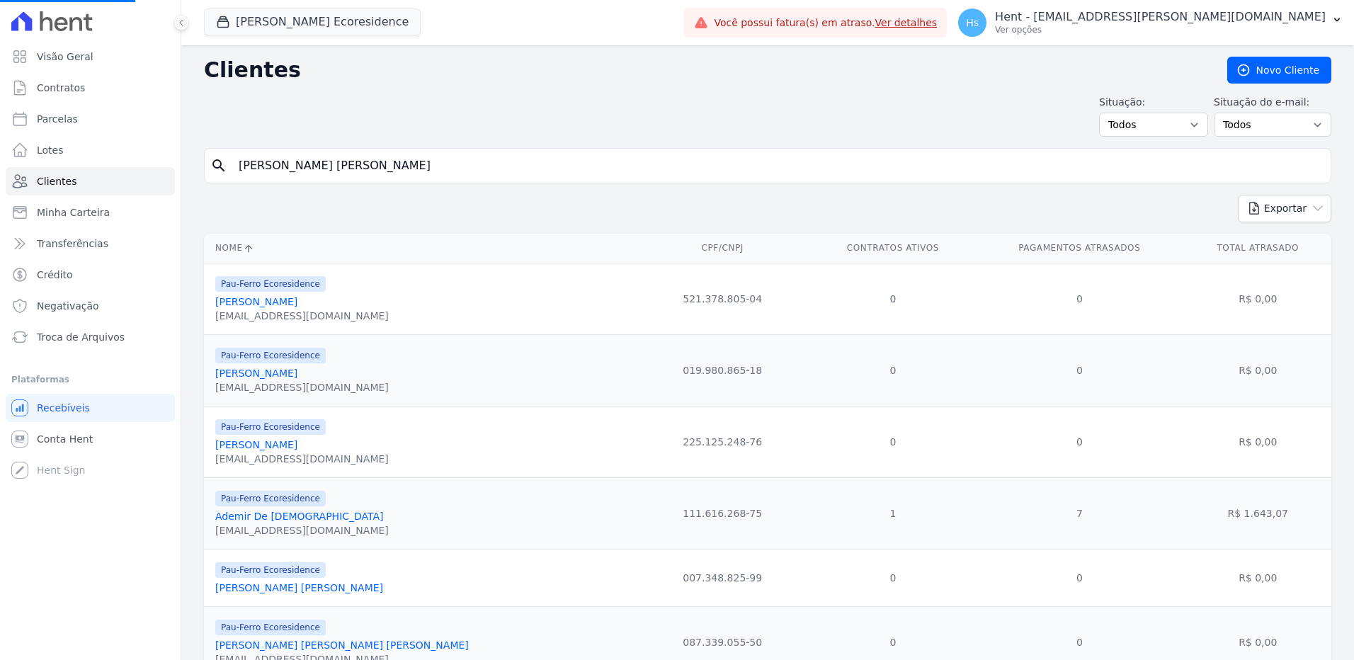
click at [372, 172] on input "Ana Maria Alves" at bounding box center [777, 166] width 1095 height 28
paste input "Ednéia Oliveira Santo"
type input "Ednéia Oliveira Santos"
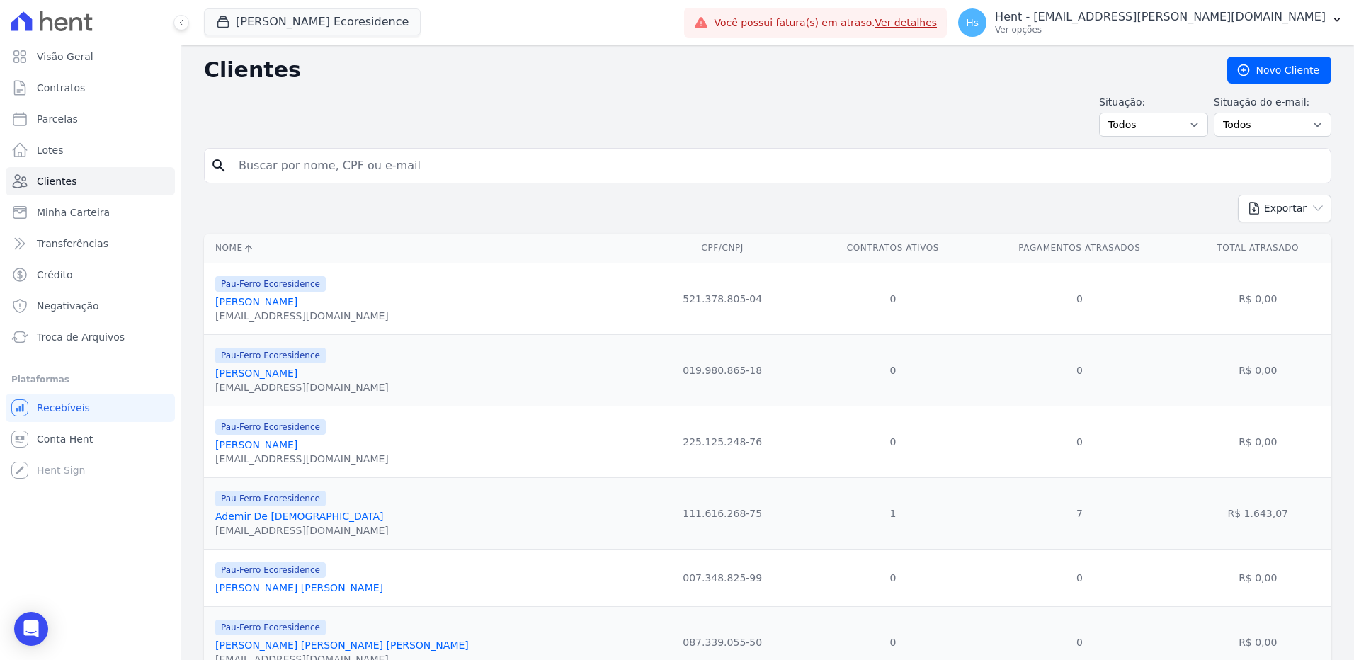
click at [372, 172] on input "search" at bounding box center [777, 166] width 1095 height 28
paste input "Ednéia Oliveira Santos"
type input "Ednéia Oliveira Santos"
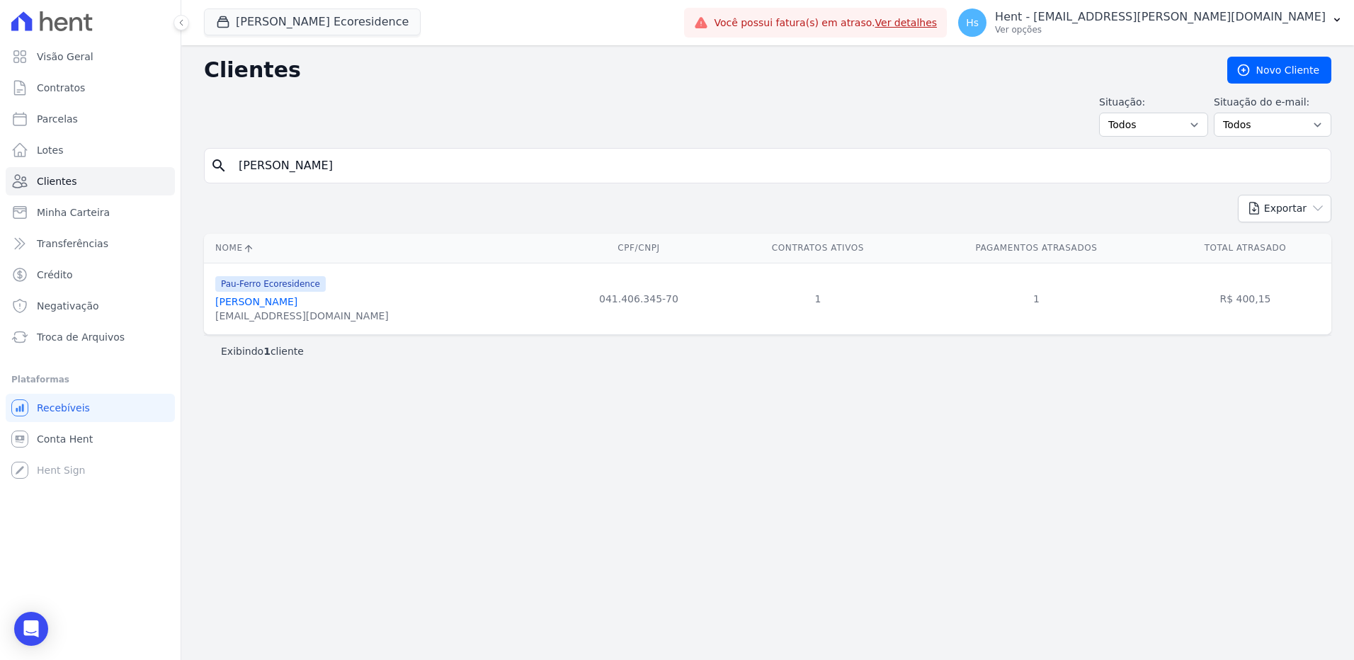
click at [254, 310] on div "oliveiraneia639@gmail.com" at bounding box center [301, 316] width 173 height 14
click at [249, 301] on link "Ednéia Oliveira Santos" at bounding box center [256, 301] width 82 height 11
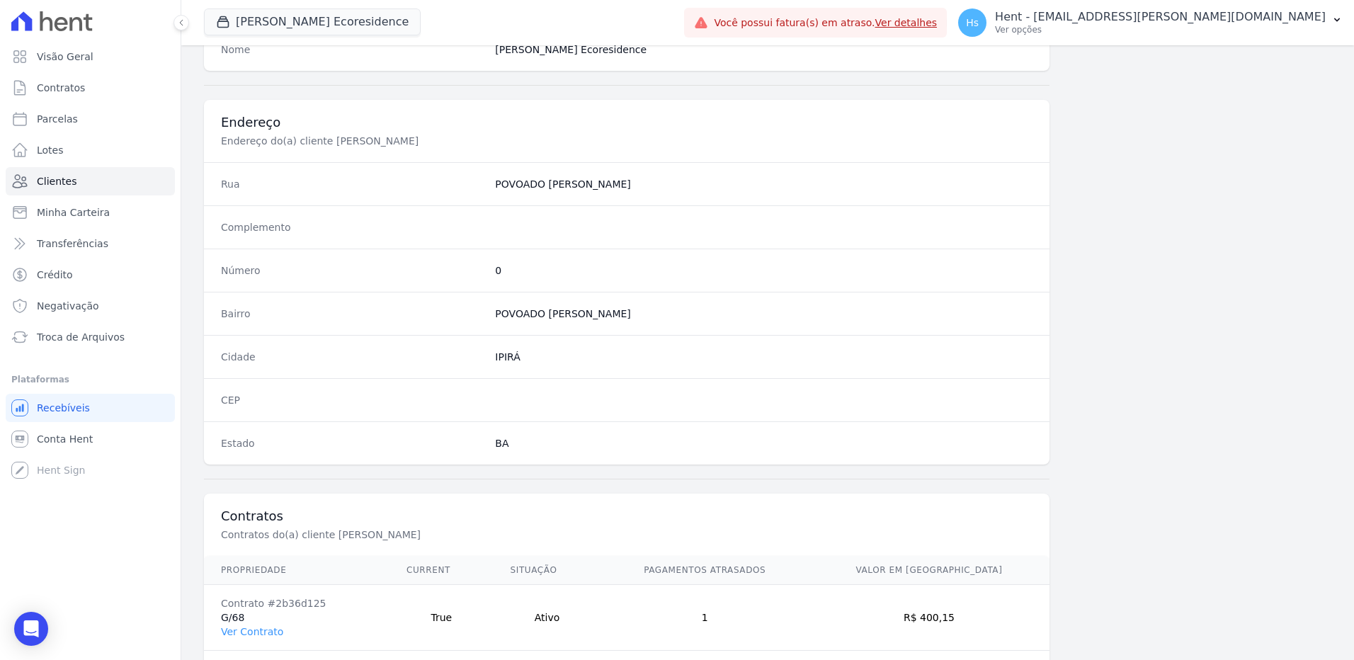
scroll to position [665, 0]
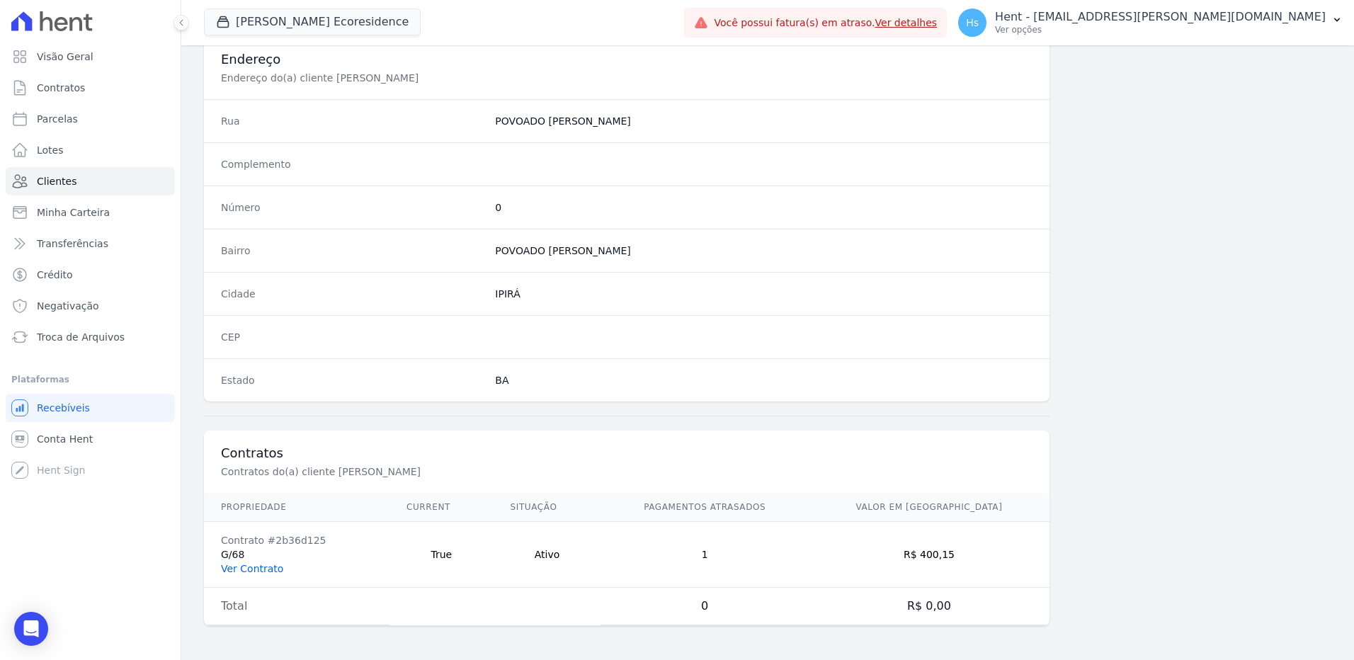
click at [268, 567] on link "Ver Contrato" at bounding box center [252, 568] width 62 height 11
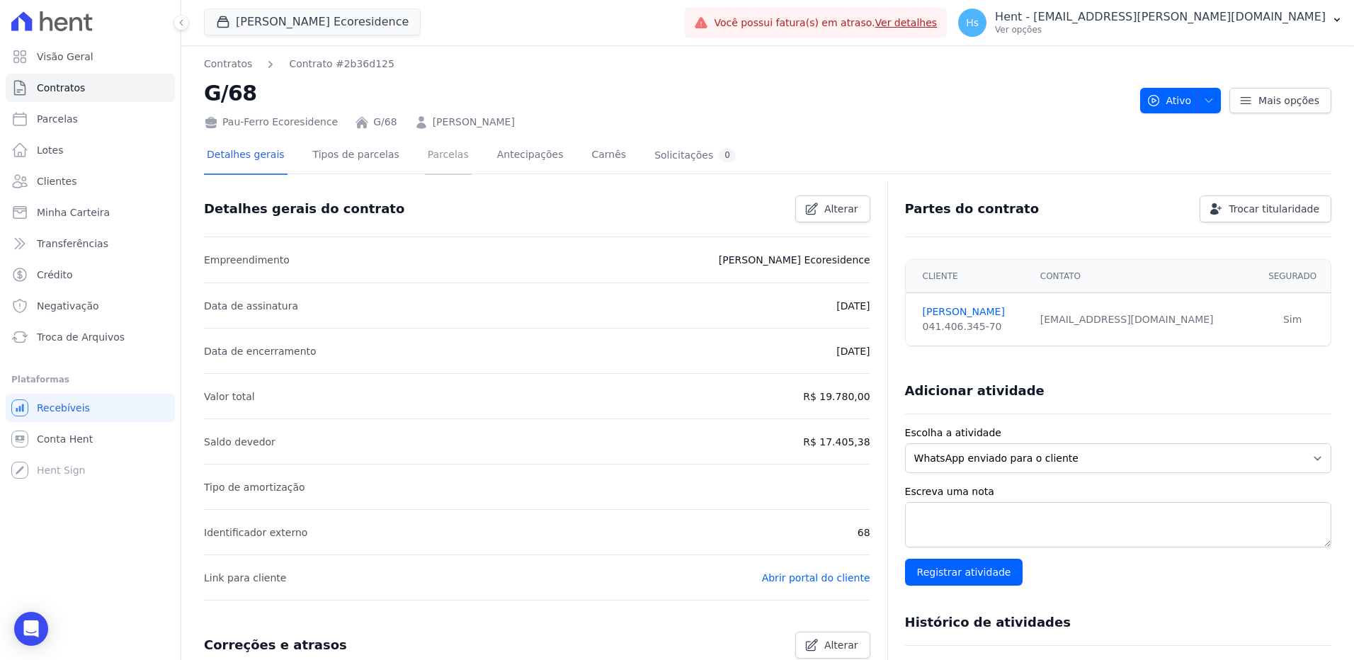
click at [425, 153] on link "Parcelas" at bounding box center [448, 156] width 47 height 38
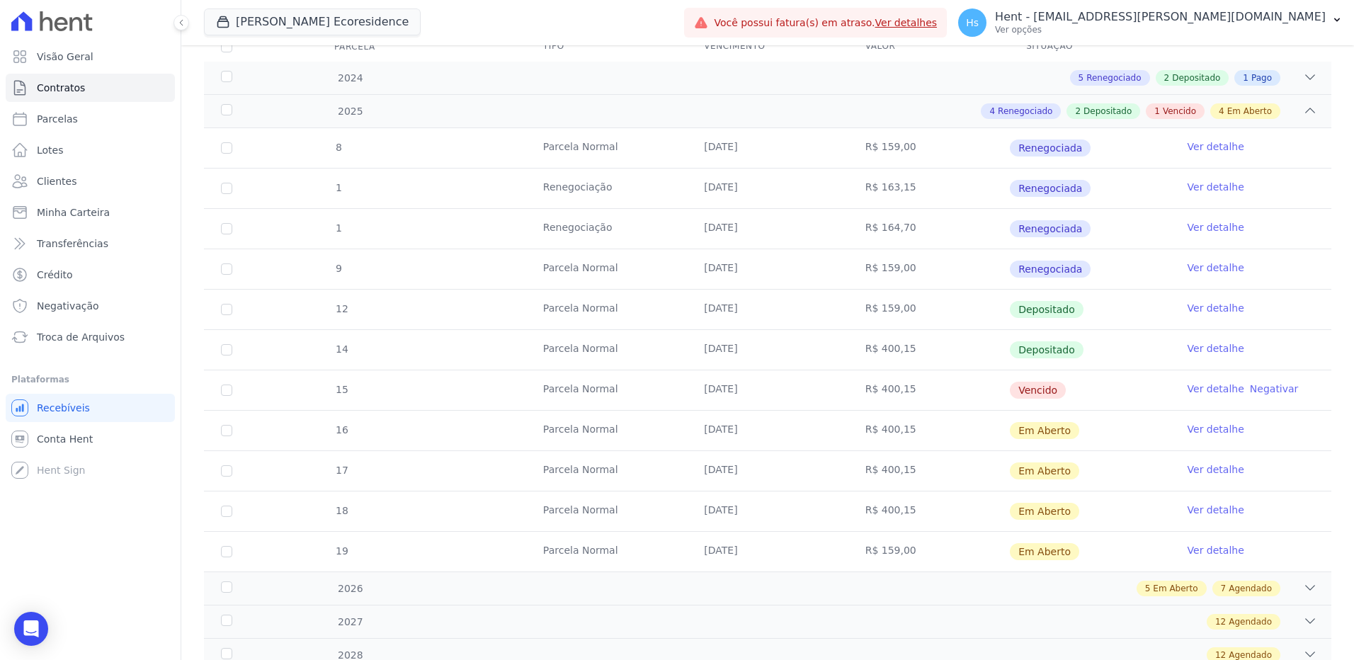
scroll to position [212, 0]
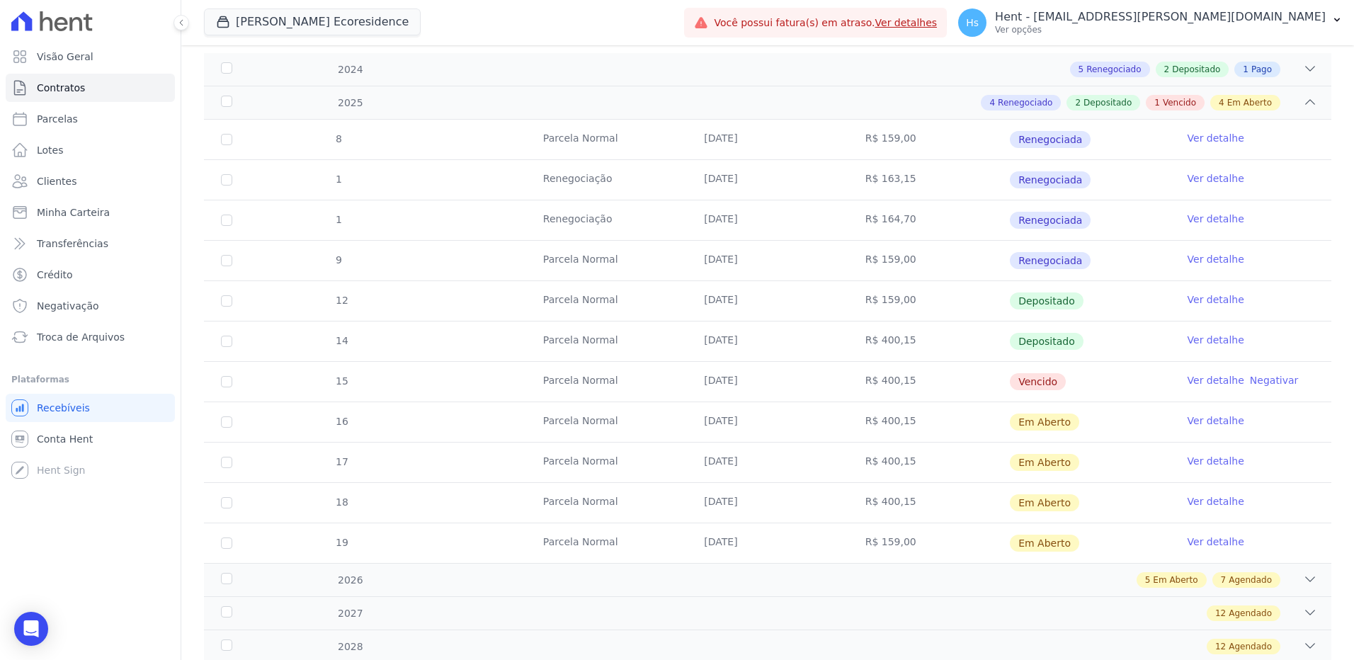
click at [1198, 381] on link "Ver detalhe" at bounding box center [1216, 380] width 57 height 14
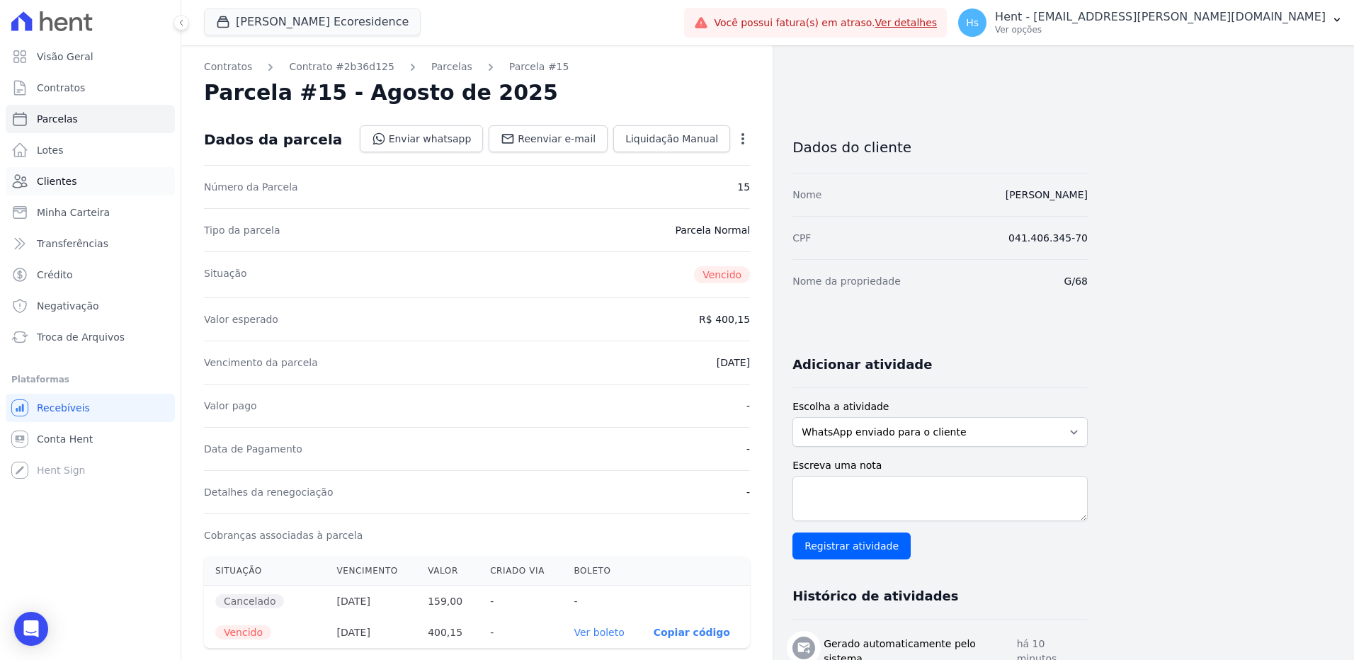
click at [60, 179] on span "Clientes" at bounding box center [57, 181] width 40 height 14
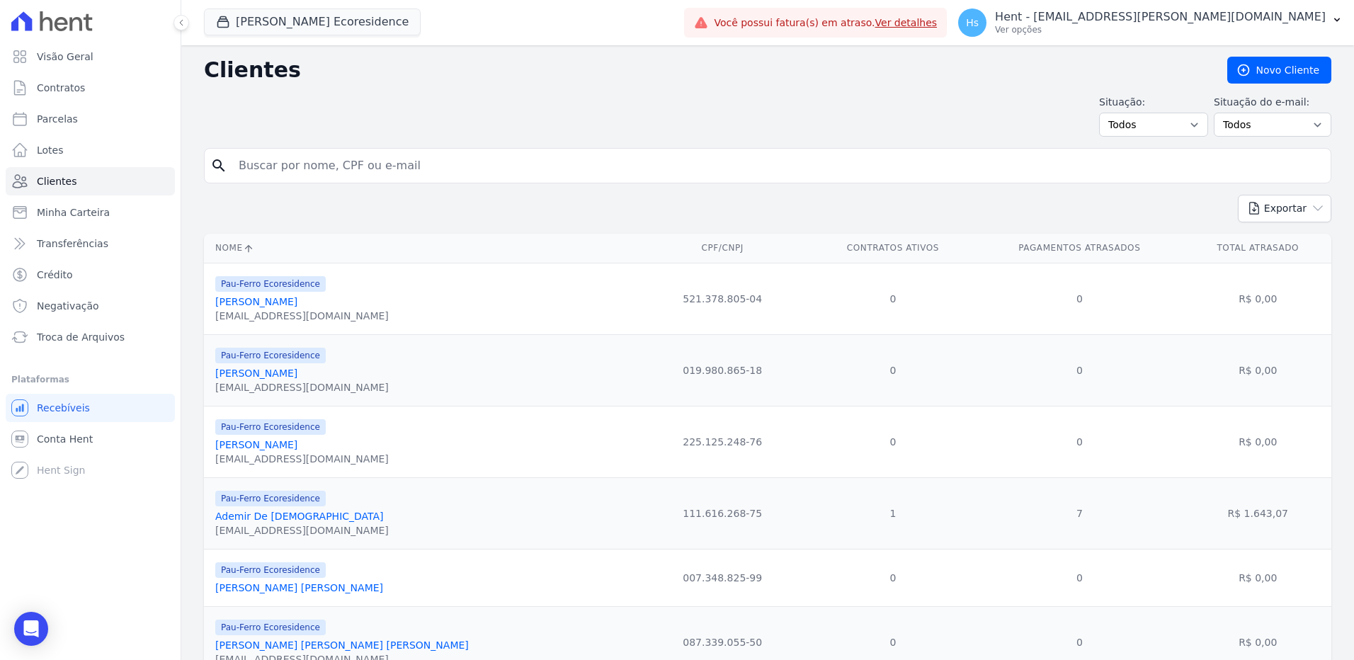
click at [312, 167] on input "search" at bounding box center [777, 166] width 1095 height 28
paste input "Jaguaraci Bulhoes"
type input "Jaguaraci Bulhoes"
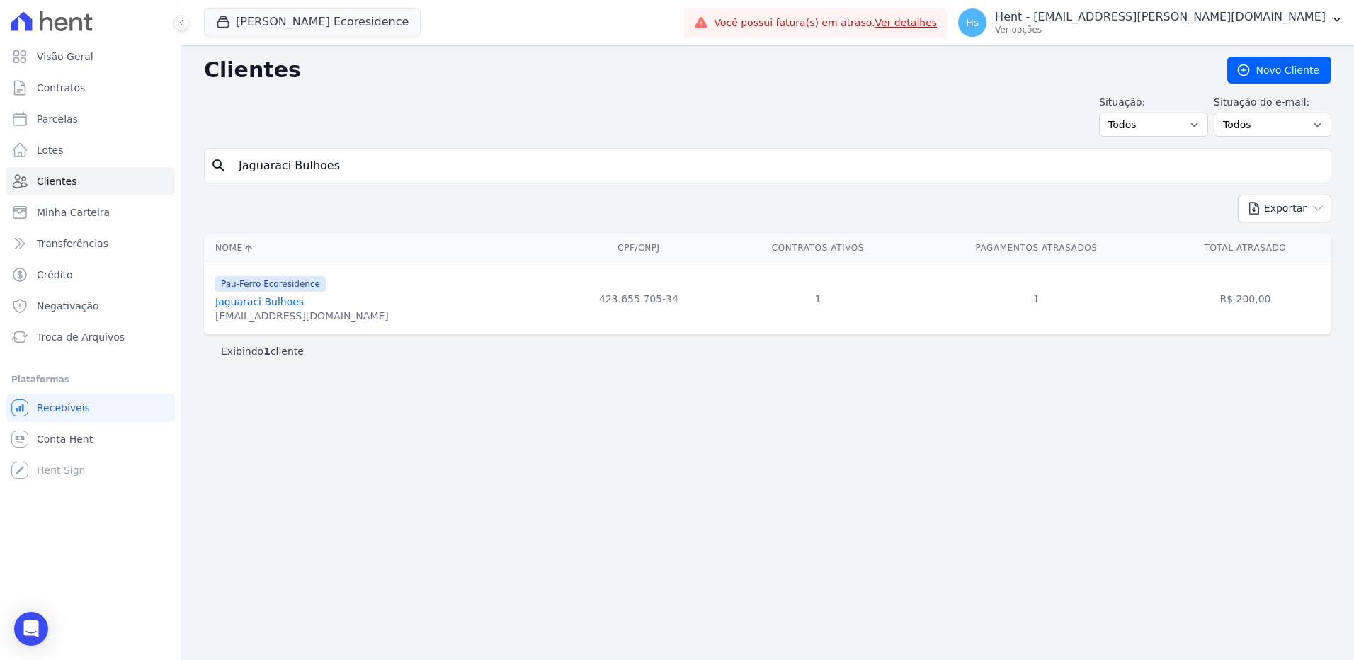
click at [267, 162] on input "Jaguaraci Bulhoes" at bounding box center [777, 166] width 1095 height 28
paste input "Ana Maria Alv"
type input "Ana Maria Alves"
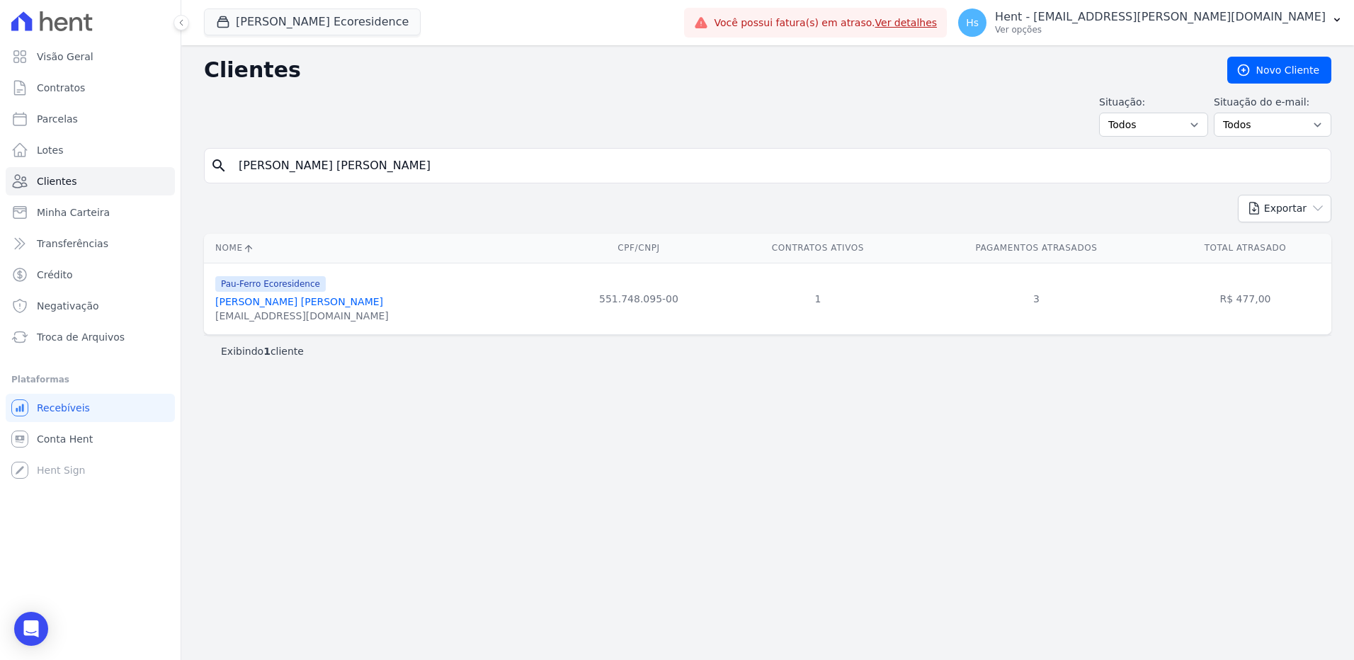
click at [273, 163] on input "Ana Maria Alves" at bounding box center [777, 166] width 1095 height 28
paste input "Jaguaraci Bulho"
type input "Jaguaraci Bulhoes"
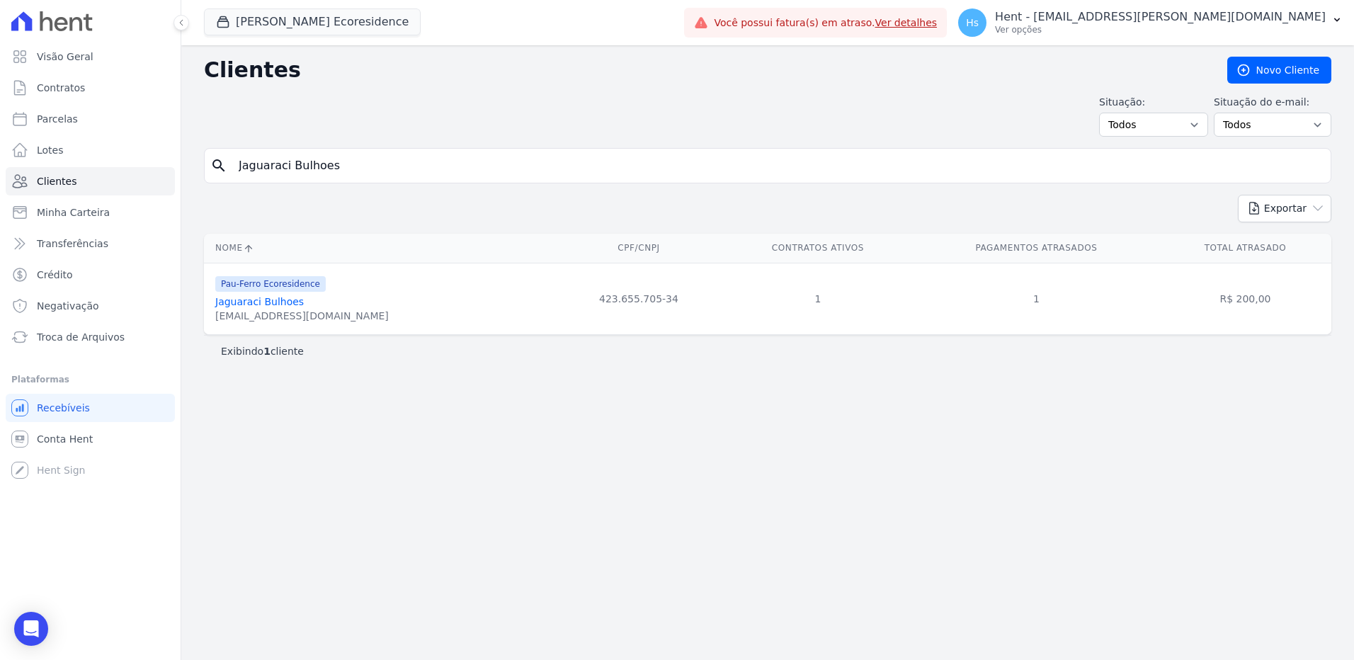
click at [249, 299] on link "Jaguaraci Bulhoes" at bounding box center [259, 301] width 89 height 11
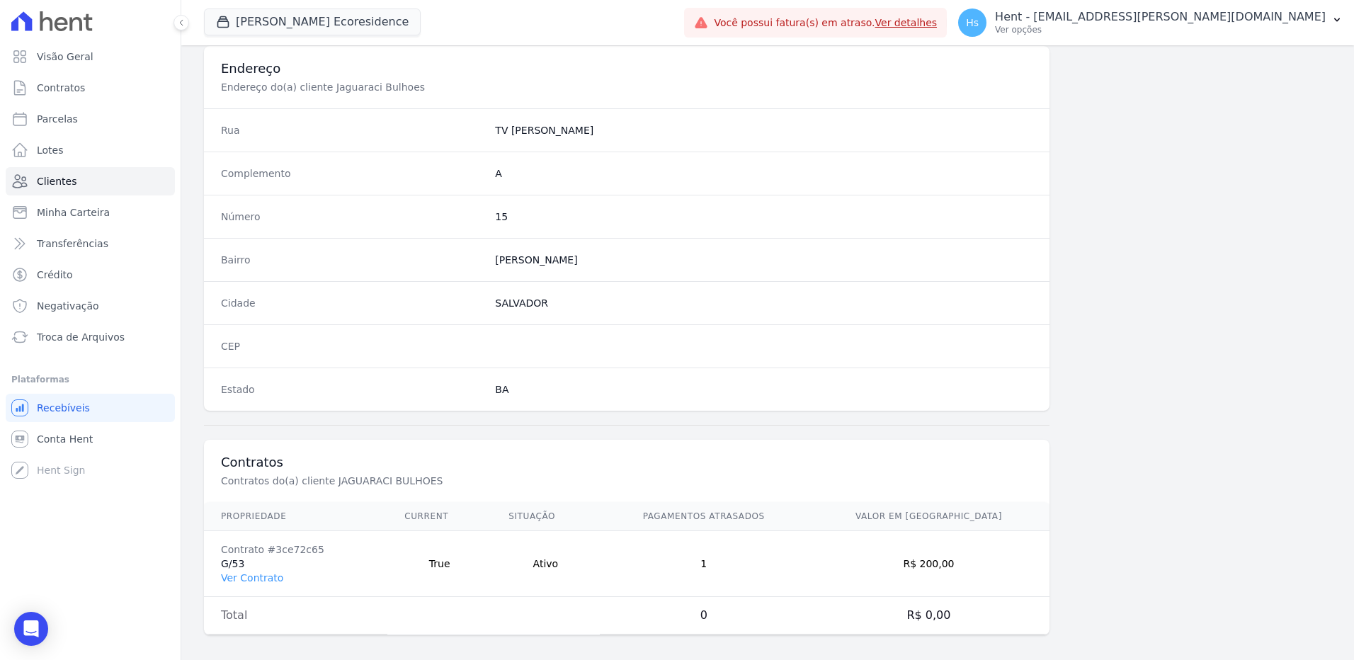
scroll to position [665, 0]
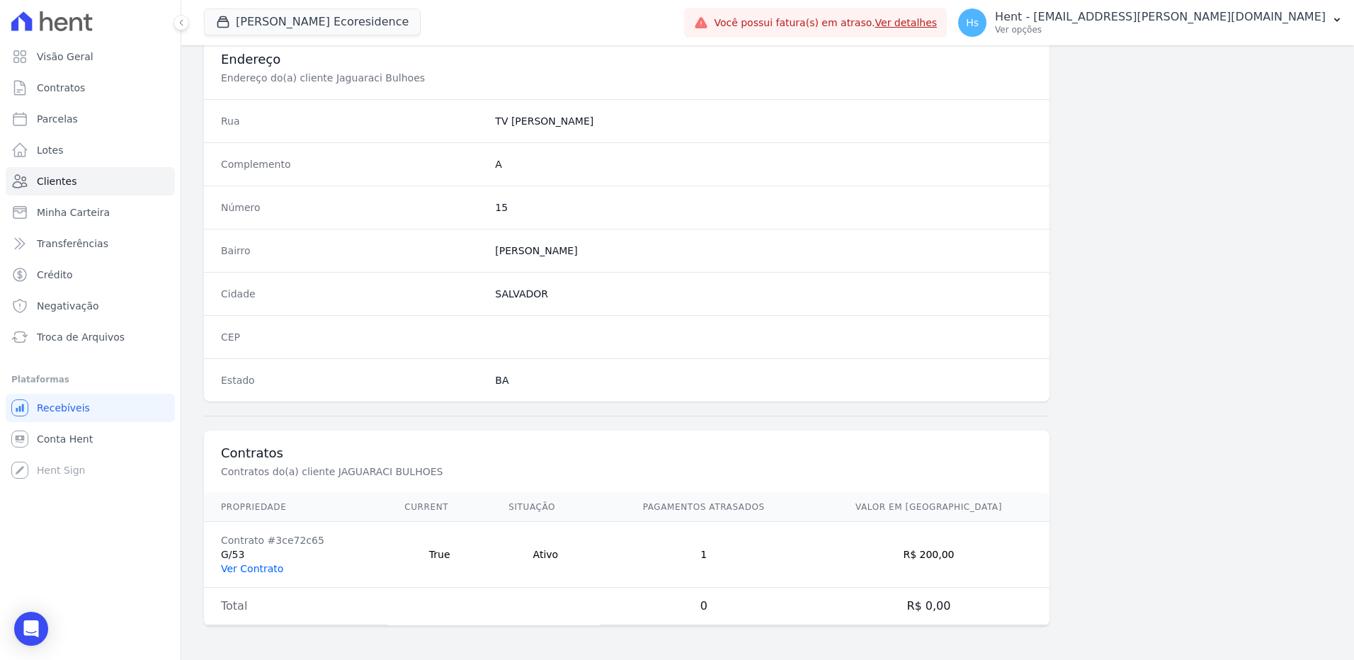
click at [256, 569] on link "Ver Contrato" at bounding box center [252, 568] width 62 height 11
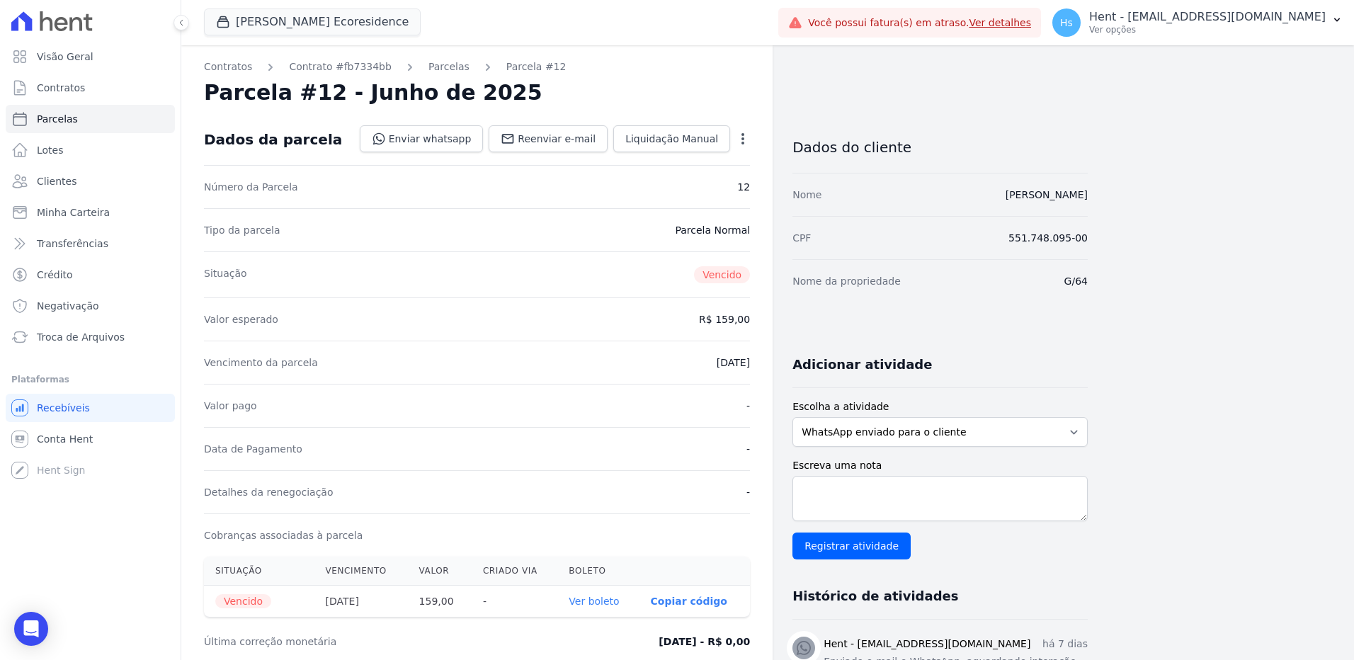
scroll to position [71, 0]
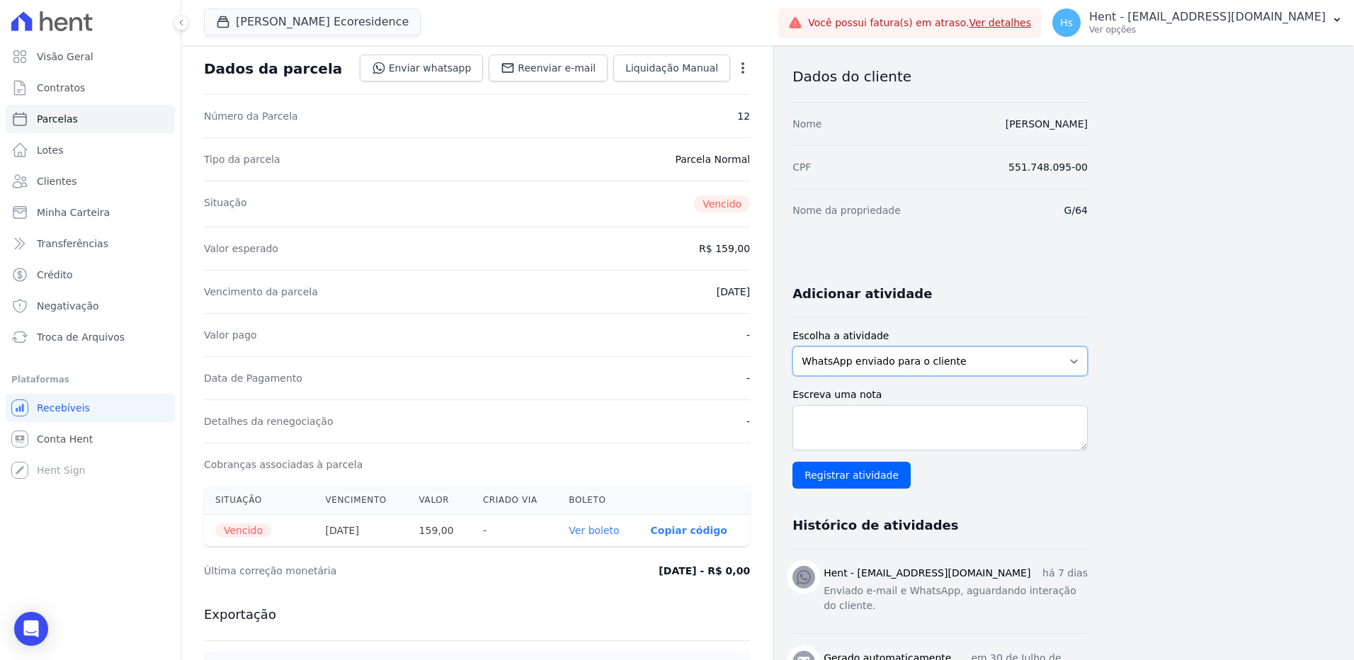
click at [875, 369] on select "WhatsApp enviado para o cliente Adicionar um comentário Ligação feita para o cl…" at bounding box center [939, 361] width 295 height 30
click at [792, 346] on select "WhatsApp enviado para o cliente Adicionar um comentário Ligação feita para o cl…" at bounding box center [939, 361] width 295 height 30
click at [838, 445] on textarea "Escreva uma nota" at bounding box center [939, 427] width 295 height 45
paste textarea "Enviado e-mail e WhatsApp, aguardando interação do cliente."
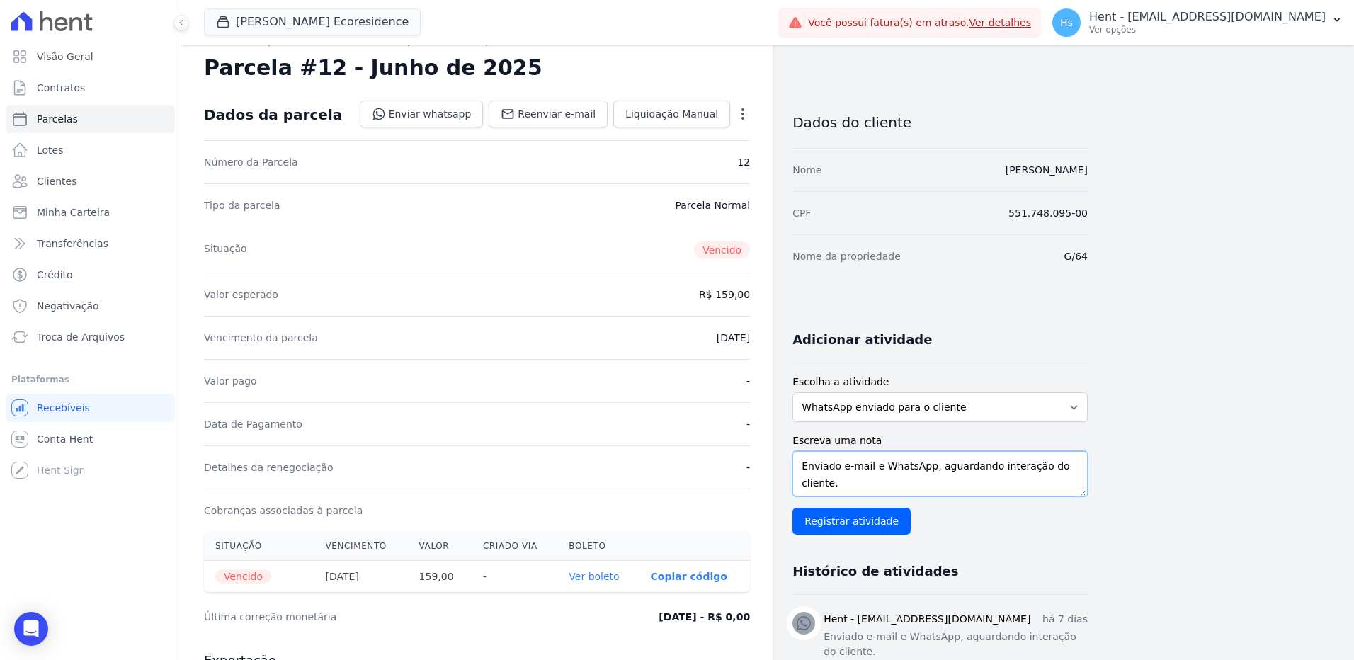
scroll to position [0, 0]
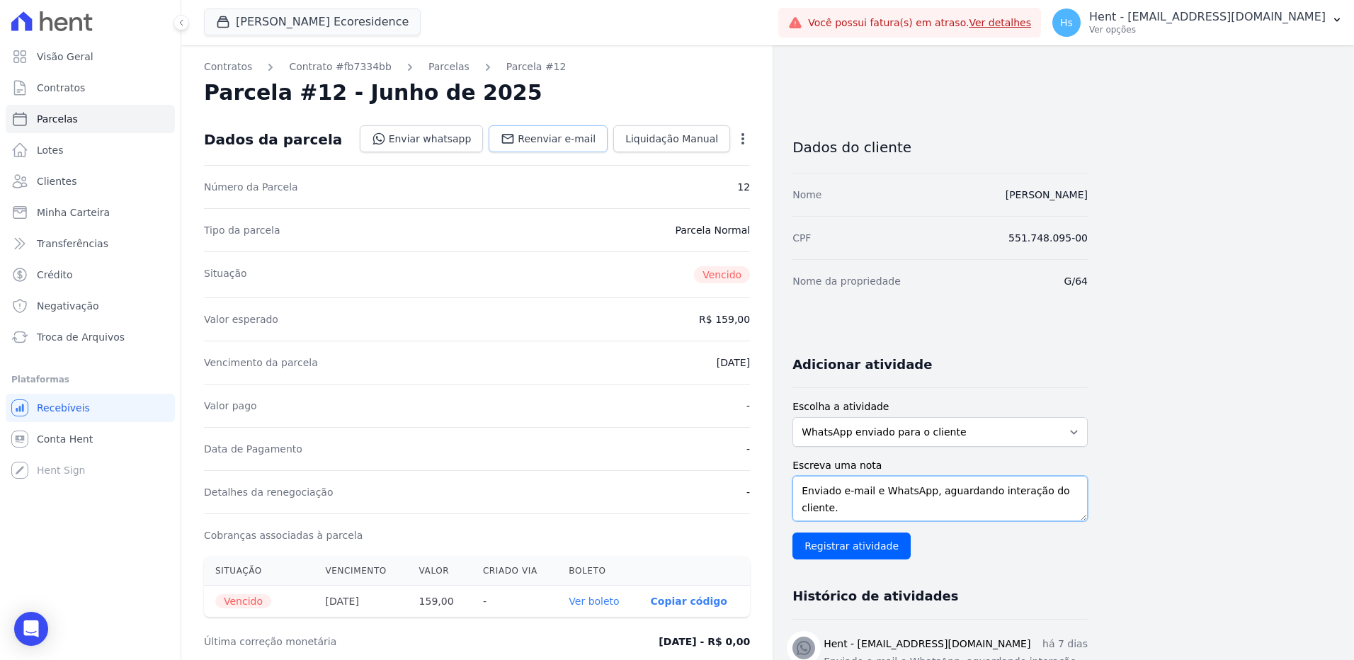
type textarea "Enviado e-mail e WhatsApp, aguardando interação do cliente."
click at [554, 134] on span "Reenviar e-mail" at bounding box center [557, 139] width 78 height 14
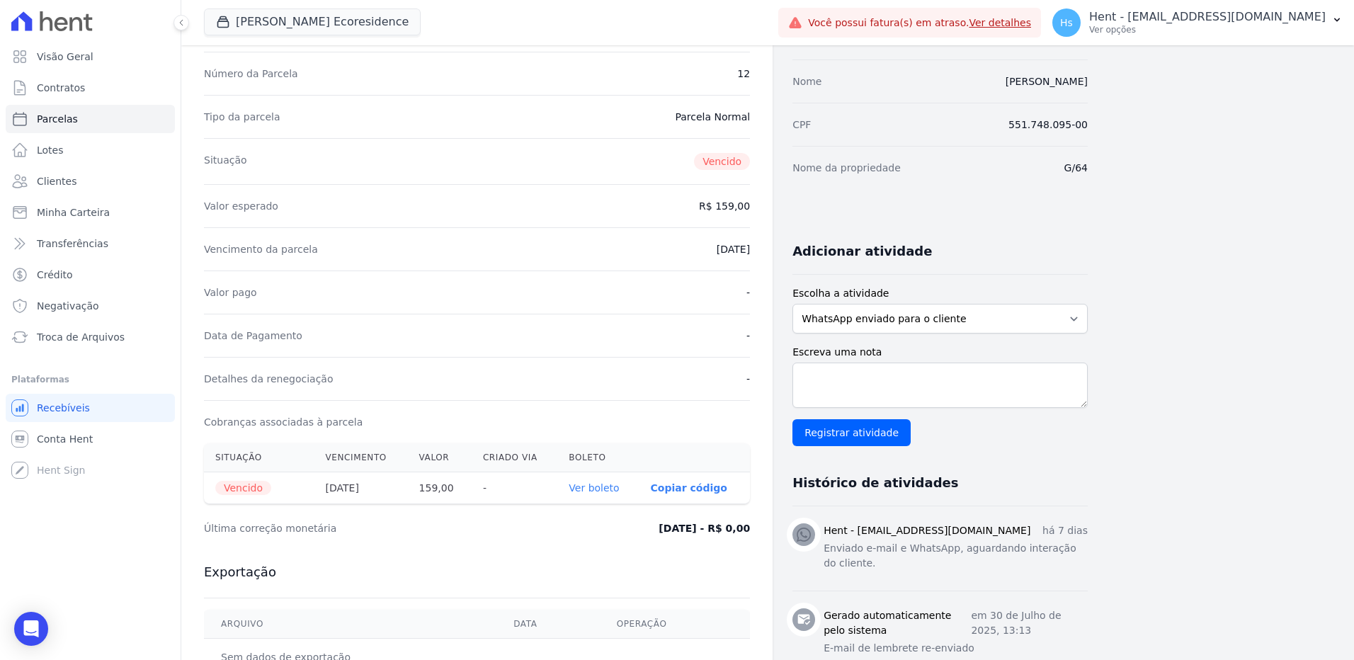
scroll to position [142, 0]
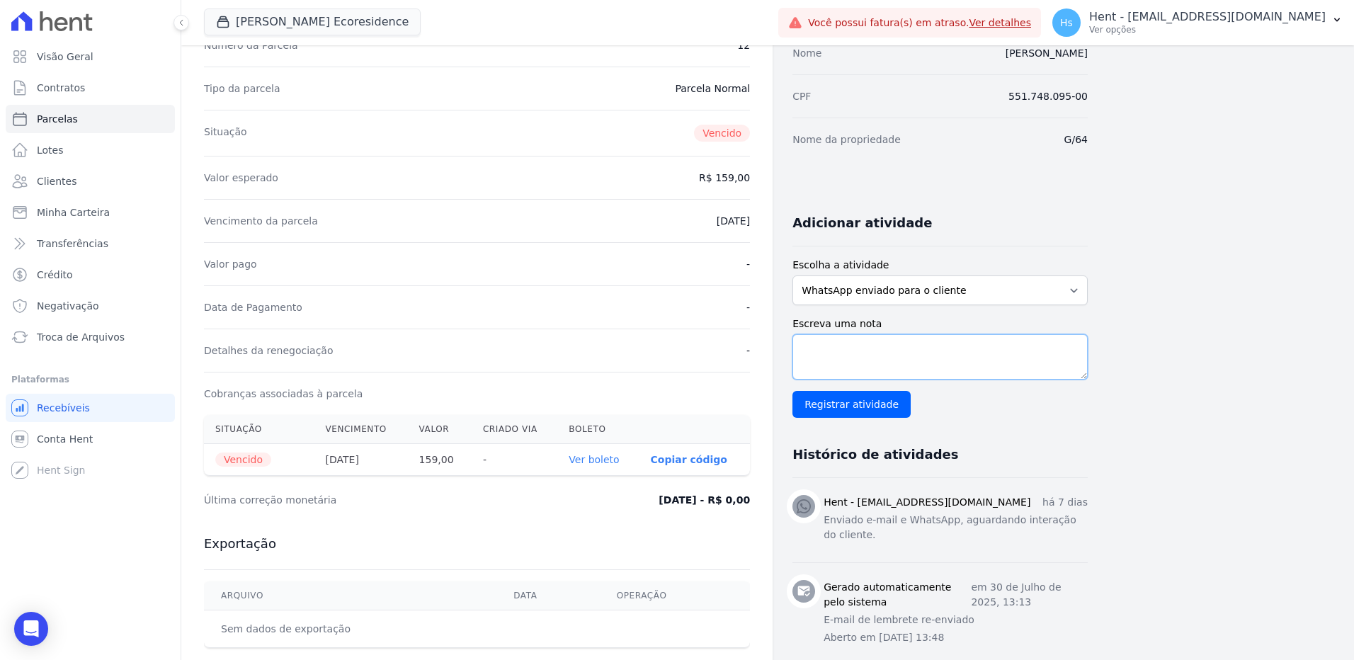
click at [839, 345] on textarea "Escreva uma nota" at bounding box center [939, 356] width 295 height 45
paste textarea "Enviado e-mail e WhatsApp, aguardando interação do cliente."
type textarea "Enviado e-mail e WhatsApp, aguardando interação do cliente."
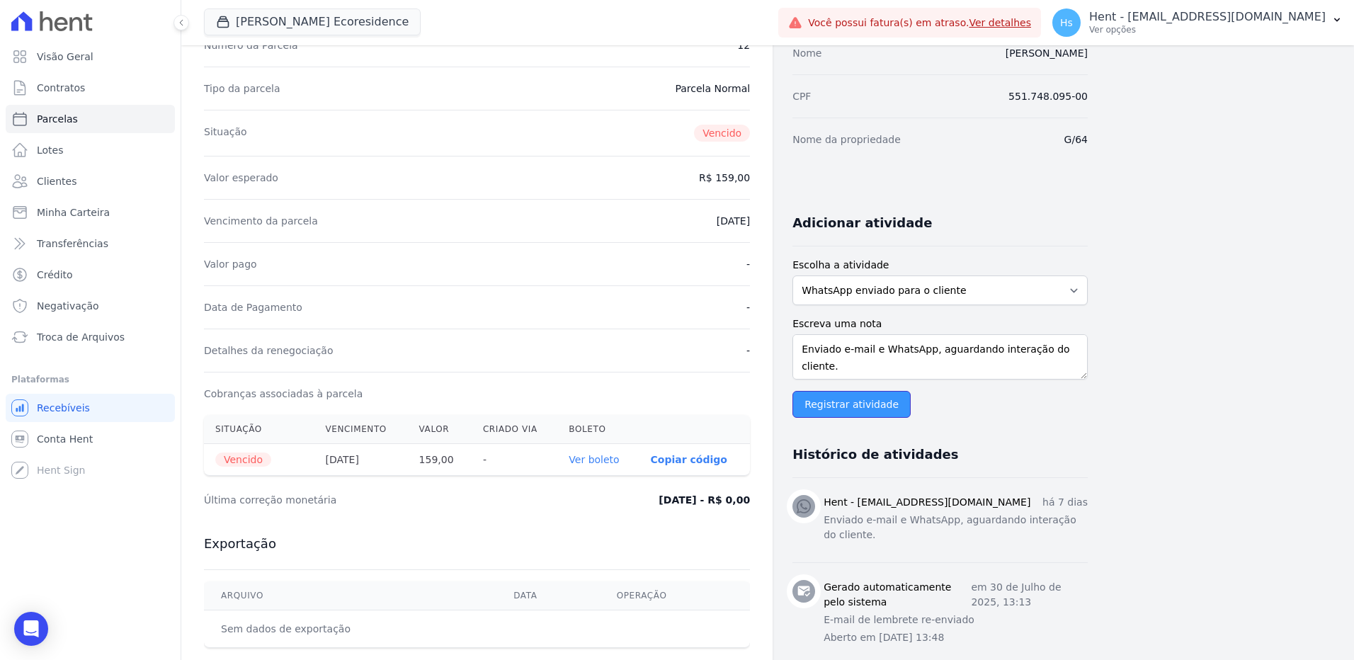
click at [853, 404] on input "Registrar atividade" at bounding box center [851, 404] width 118 height 27
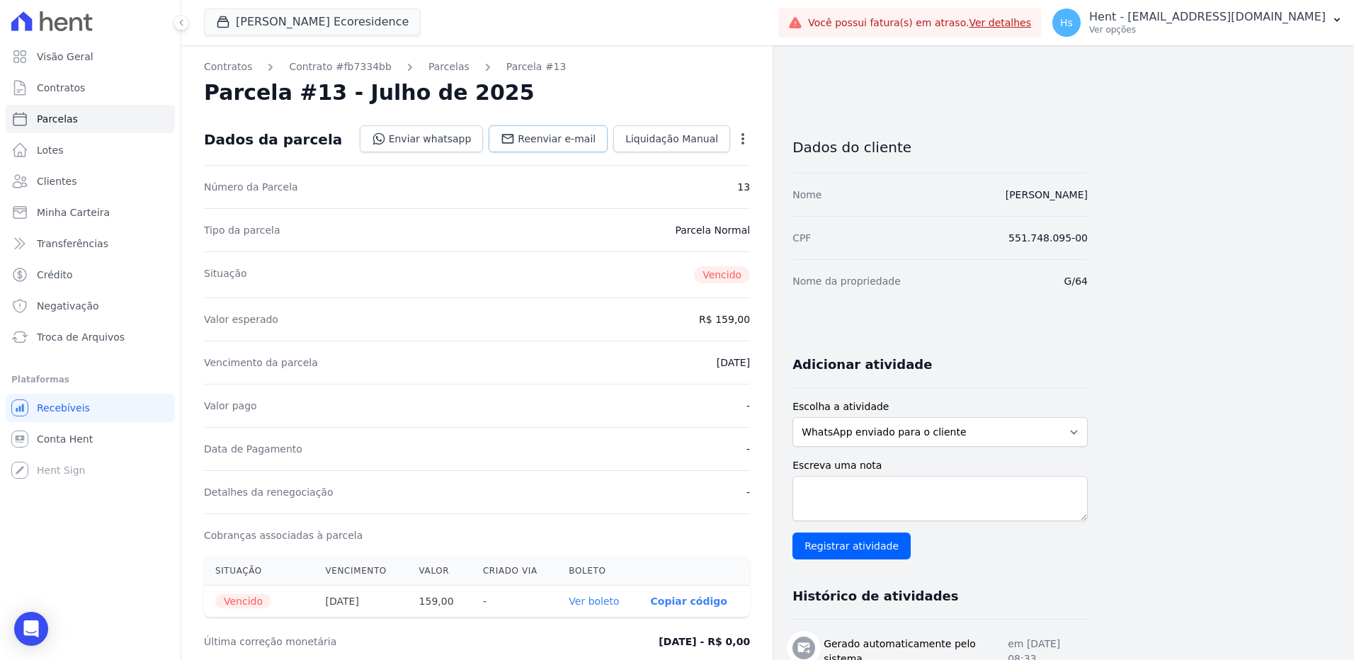
click at [559, 139] on span "Reenviar e-mail" at bounding box center [557, 139] width 78 height 14
click at [914, 517] on textarea "Escreva uma nota" at bounding box center [939, 498] width 295 height 45
paste textarea "Enviado e-mail e WhatsApp, aguardando interação do cliente."
type textarea "Enviado e-mail e WhatsApp, aguardando interação do cliente."
click at [843, 550] on input "Registrar atividade" at bounding box center [851, 546] width 118 height 27
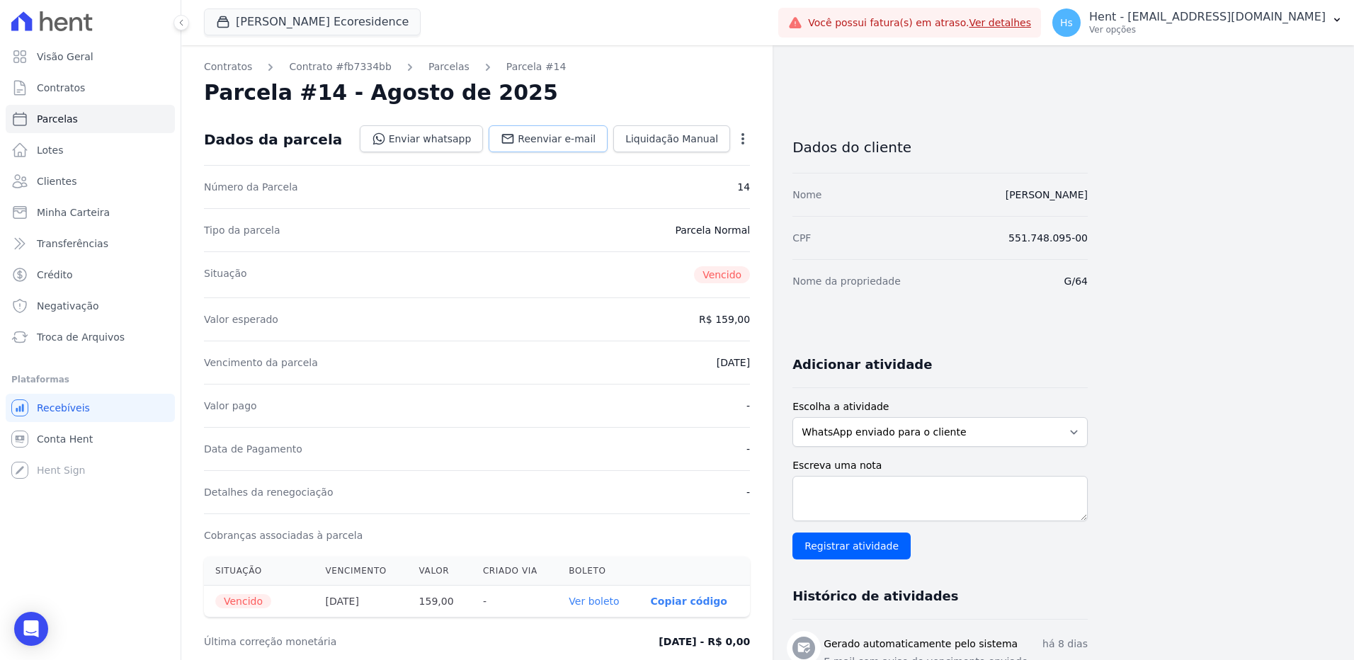
click at [571, 144] on span "Reenviar e-mail" at bounding box center [557, 139] width 78 height 14
click at [945, 429] on select "WhatsApp enviado para o cliente Adicionar um comentário Ligação feita para o cl…" at bounding box center [939, 432] width 295 height 30
click at [792, 417] on select "WhatsApp enviado para o cliente Adicionar um comentário Ligação feita para o cl…" at bounding box center [939, 432] width 295 height 30
click at [952, 534] on div "Escreva uma nota Registrar atividade" at bounding box center [939, 508] width 295 height 101
click at [934, 505] on textarea "Escreva uma nota" at bounding box center [939, 498] width 295 height 45
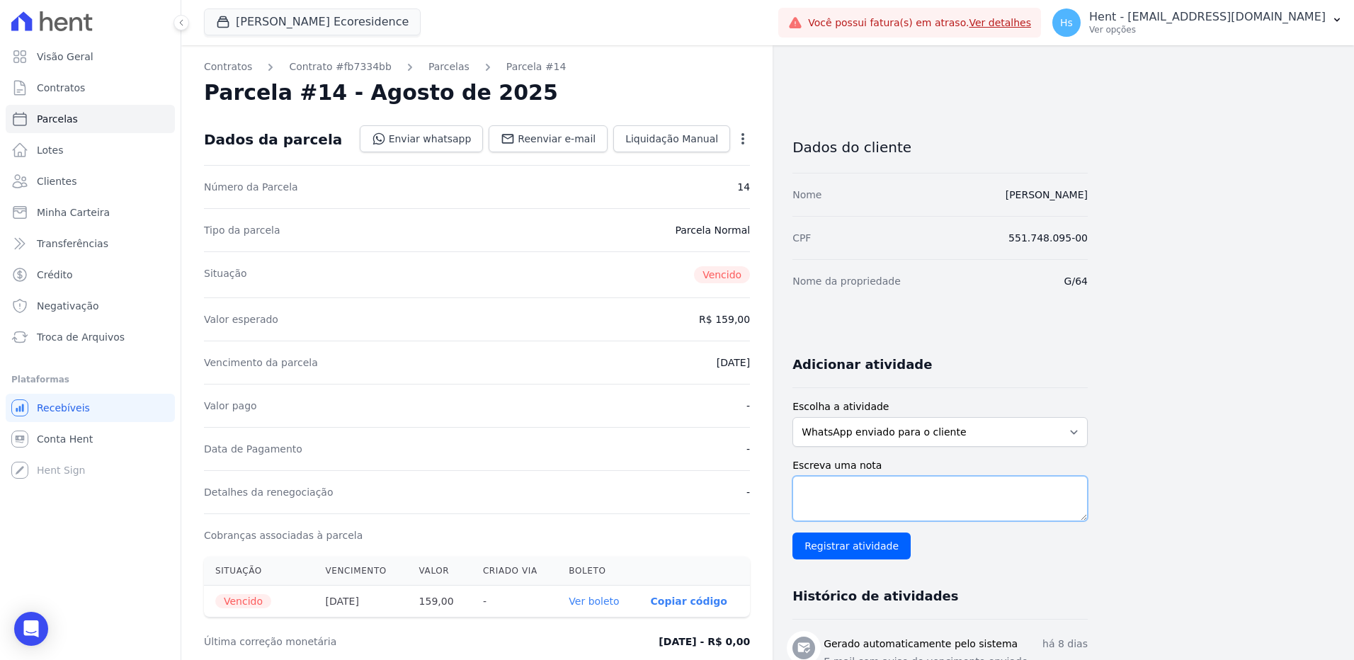
paste textarea "Enviado e-mail e WhatsApp, aguardando interação do cliente."
type textarea "Enviado e-mail e WhatsApp, aguardando interação do cliente."
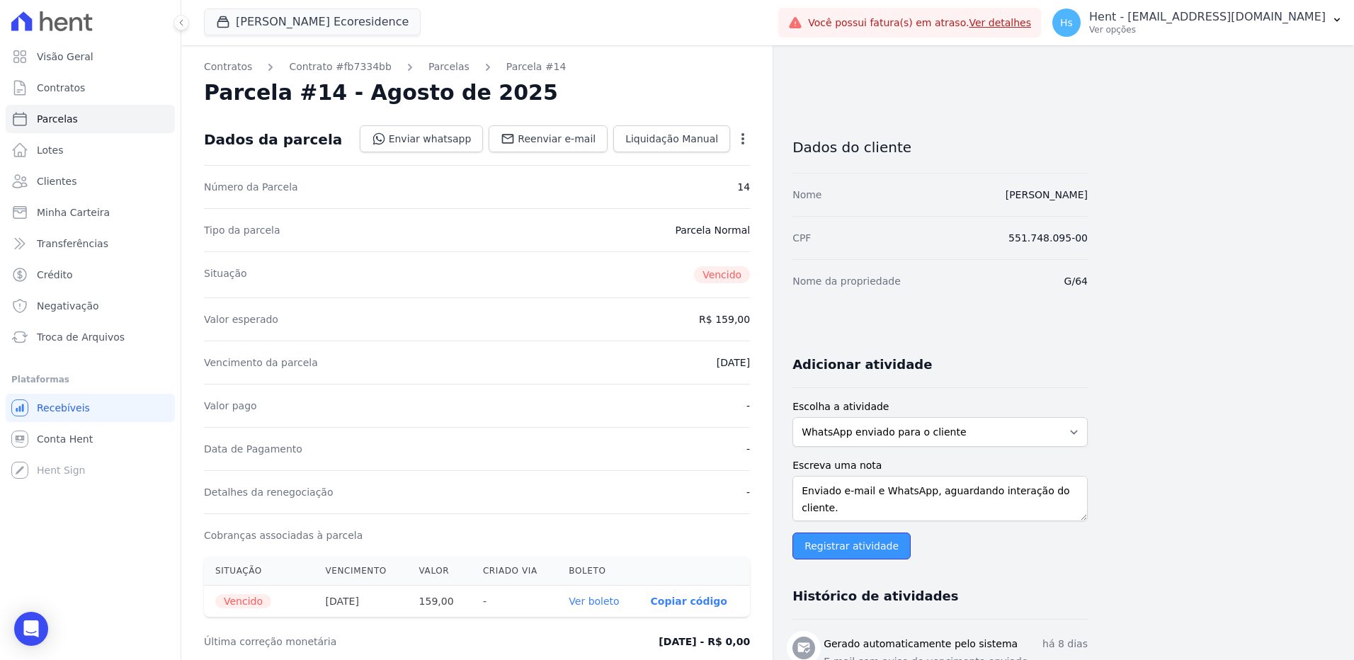
click at [852, 546] on input "Registrar atividade" at bounding box center [851, 546] width 118 height 27
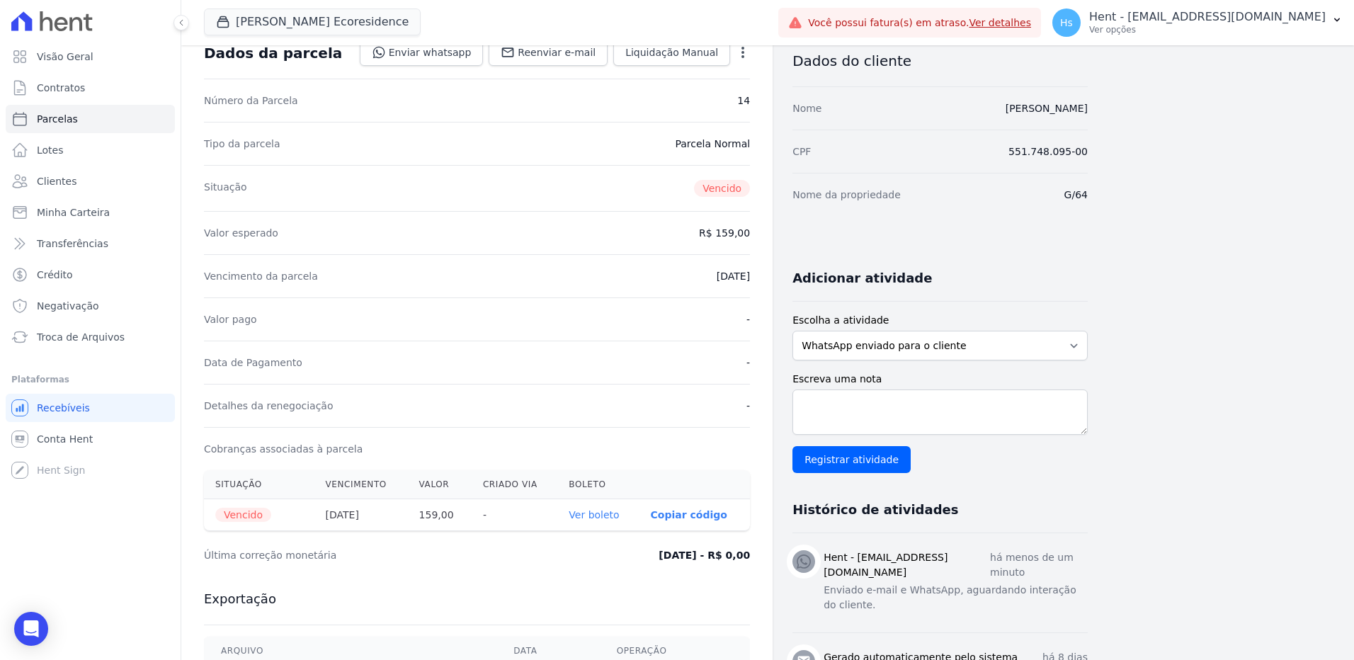
scroll to position [71, 0]
